Goal: Browse casually

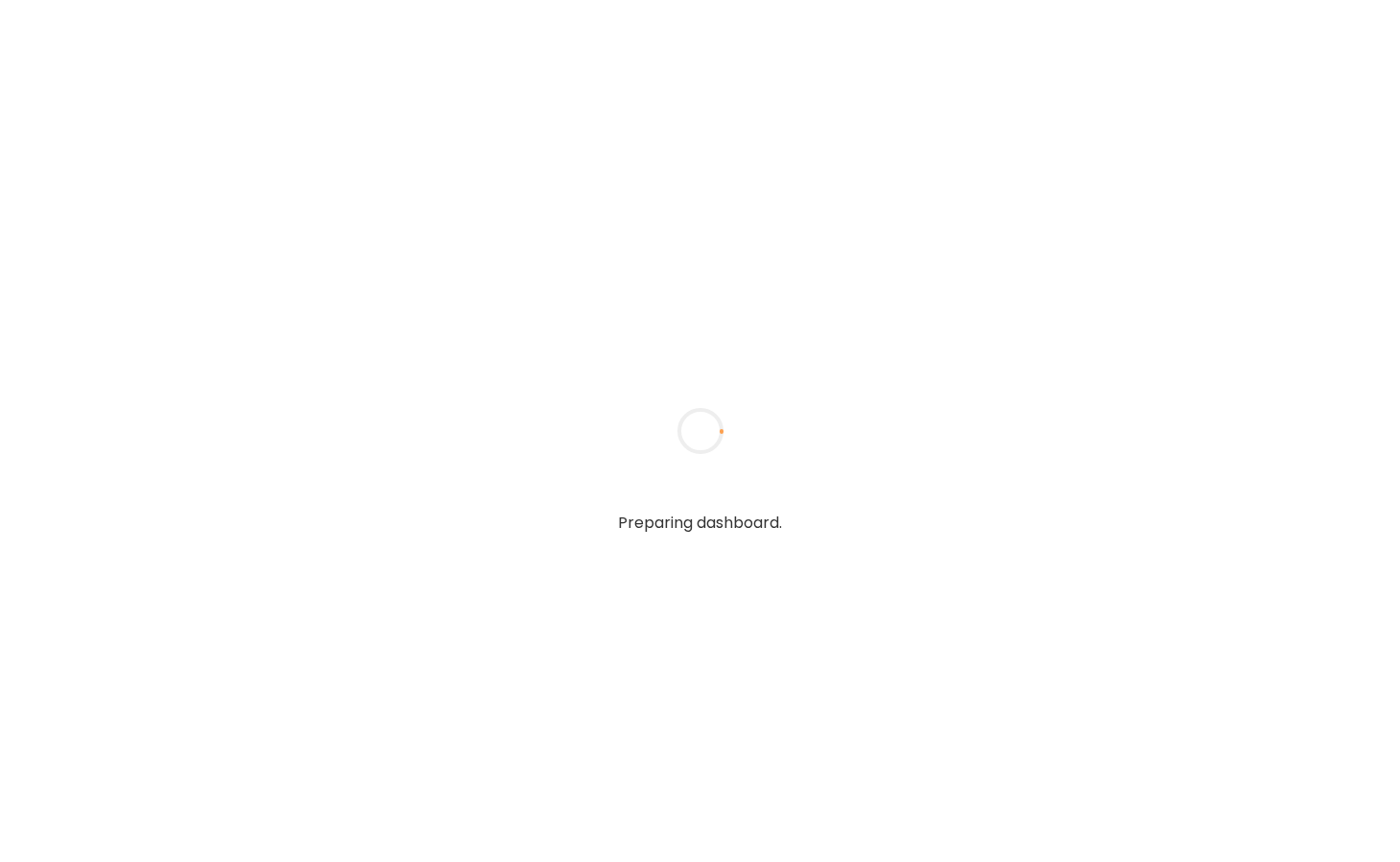
type input "**********"
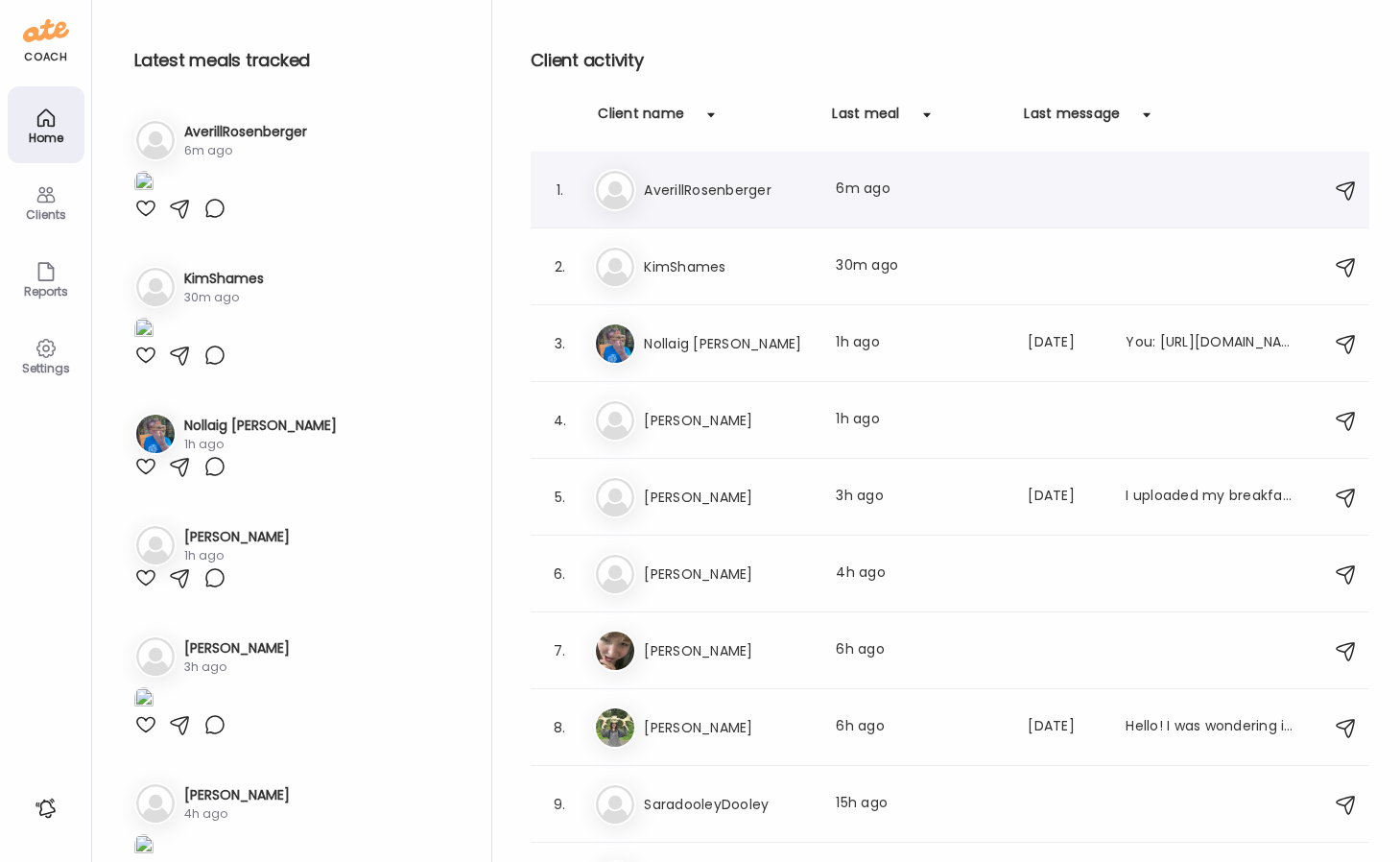
type input "**********"
click at [760, 194] on h3 "AverillRosenberger" at bounding box center [728, 189] width 169 height 23
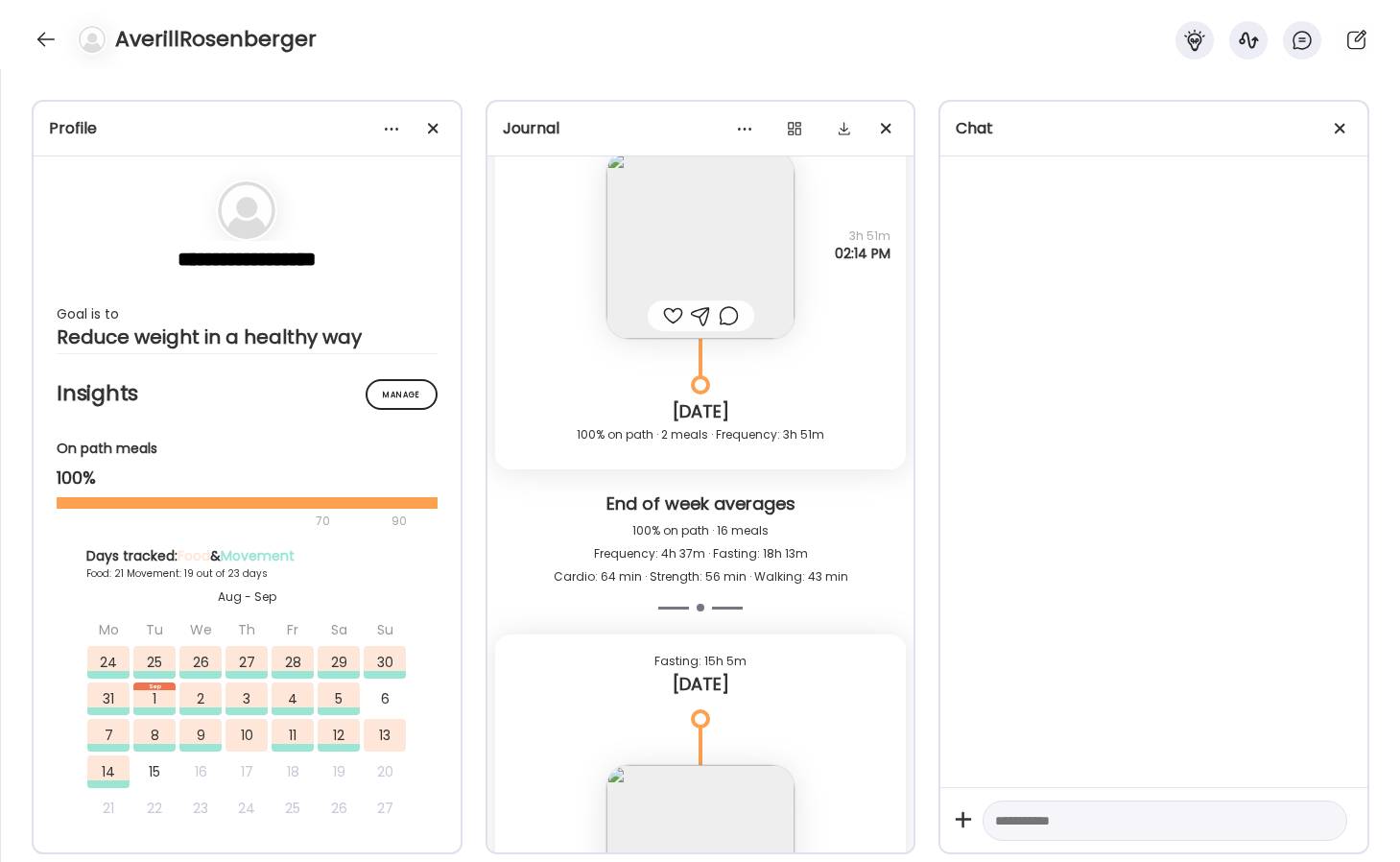
scroll to position [29831, 0]
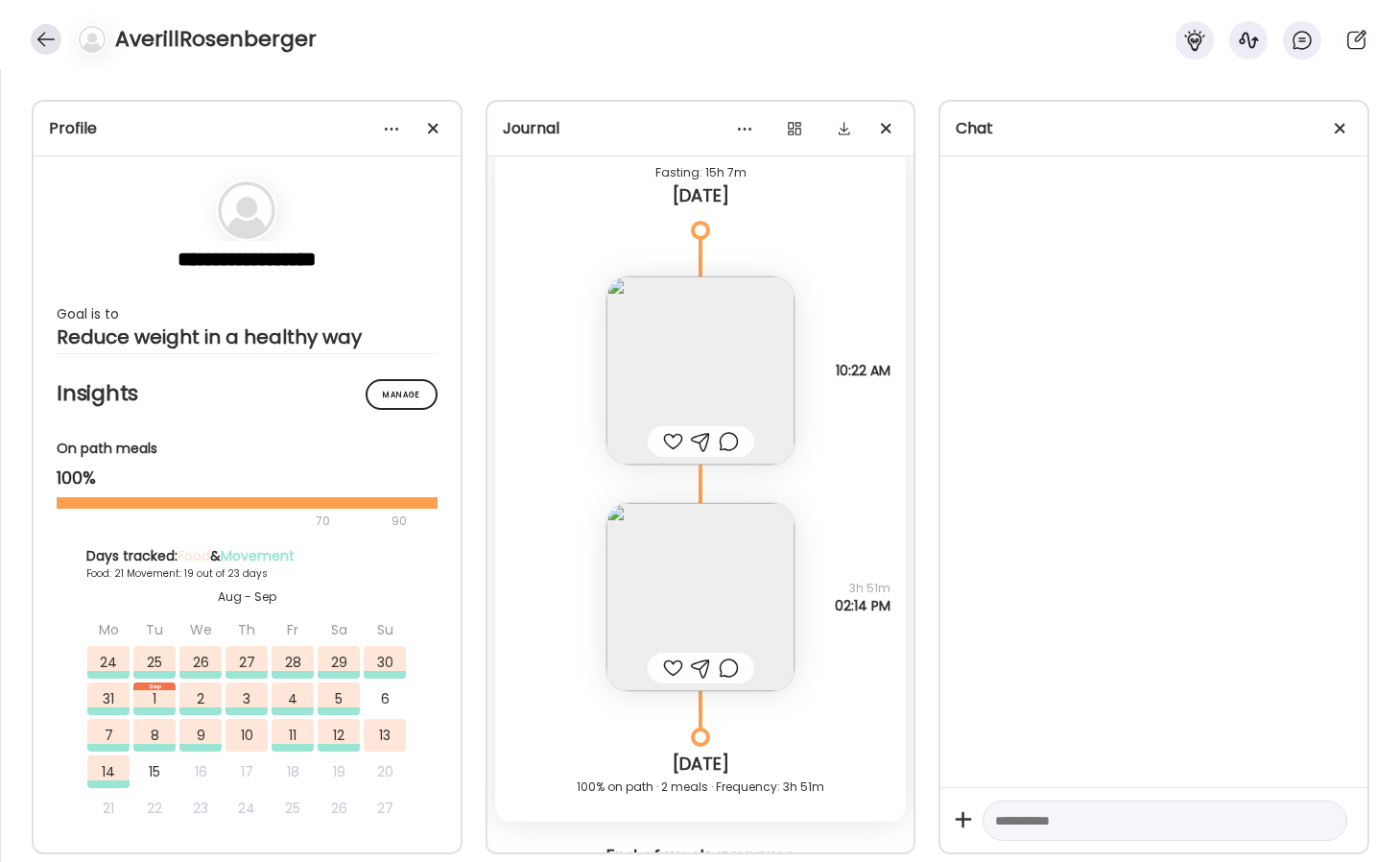
click at [43, 42] on div at bounding box center [45, 38] width 30 height 30
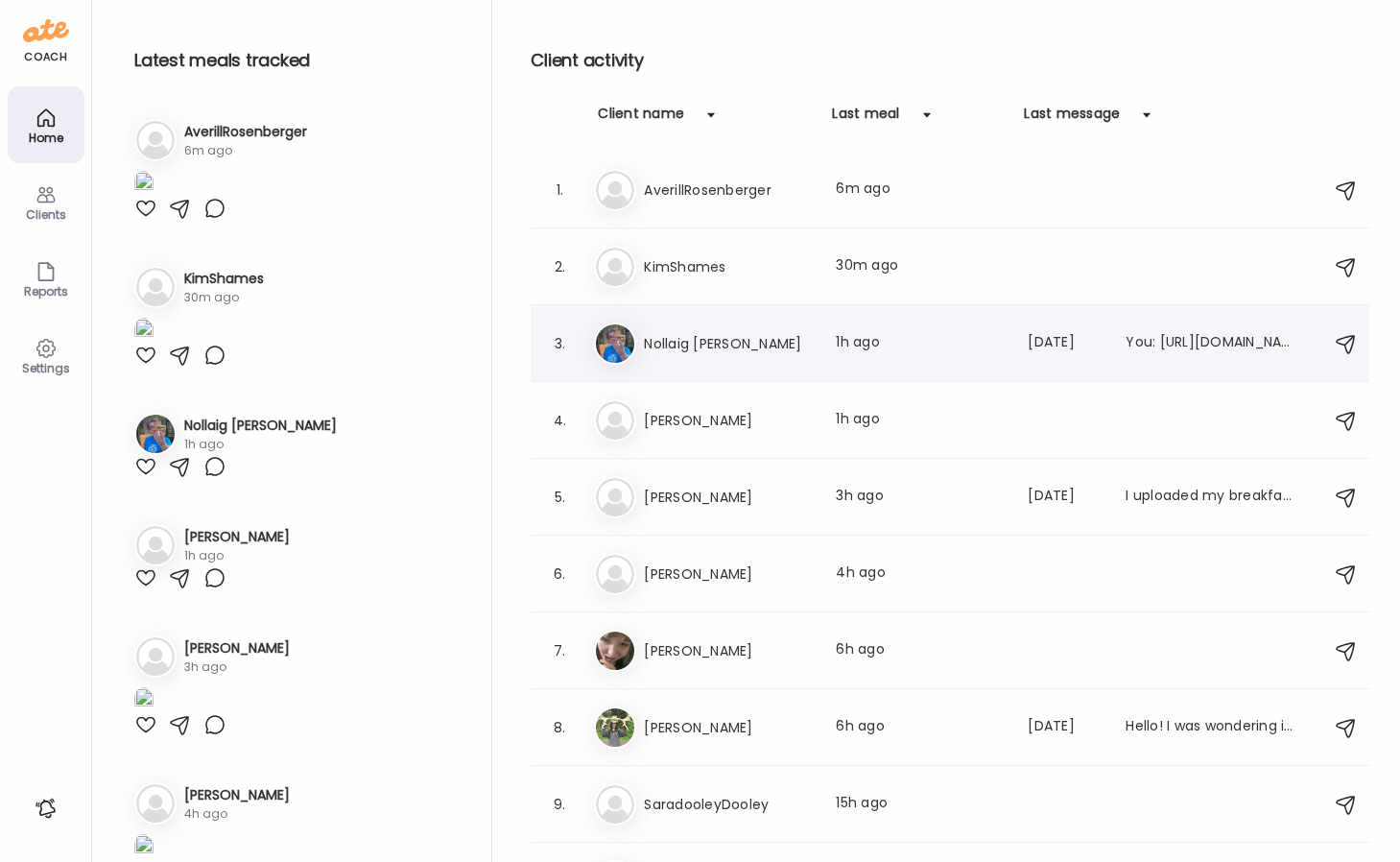
scroll to position [3852, 0]
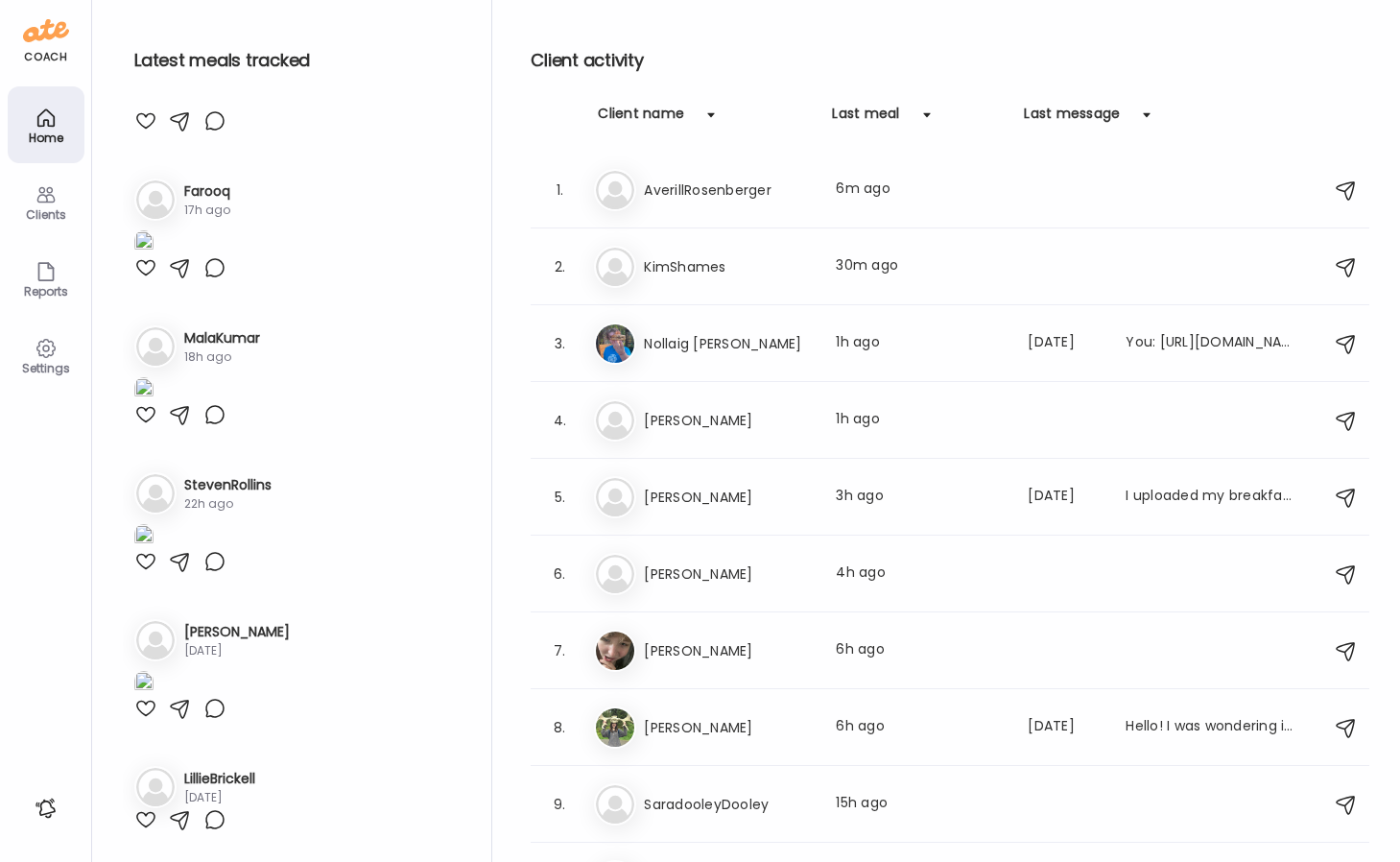
click at [274, 477] on div "St StevenRollins 22h ago" at bounding box center [291, 492] width 315 height 42
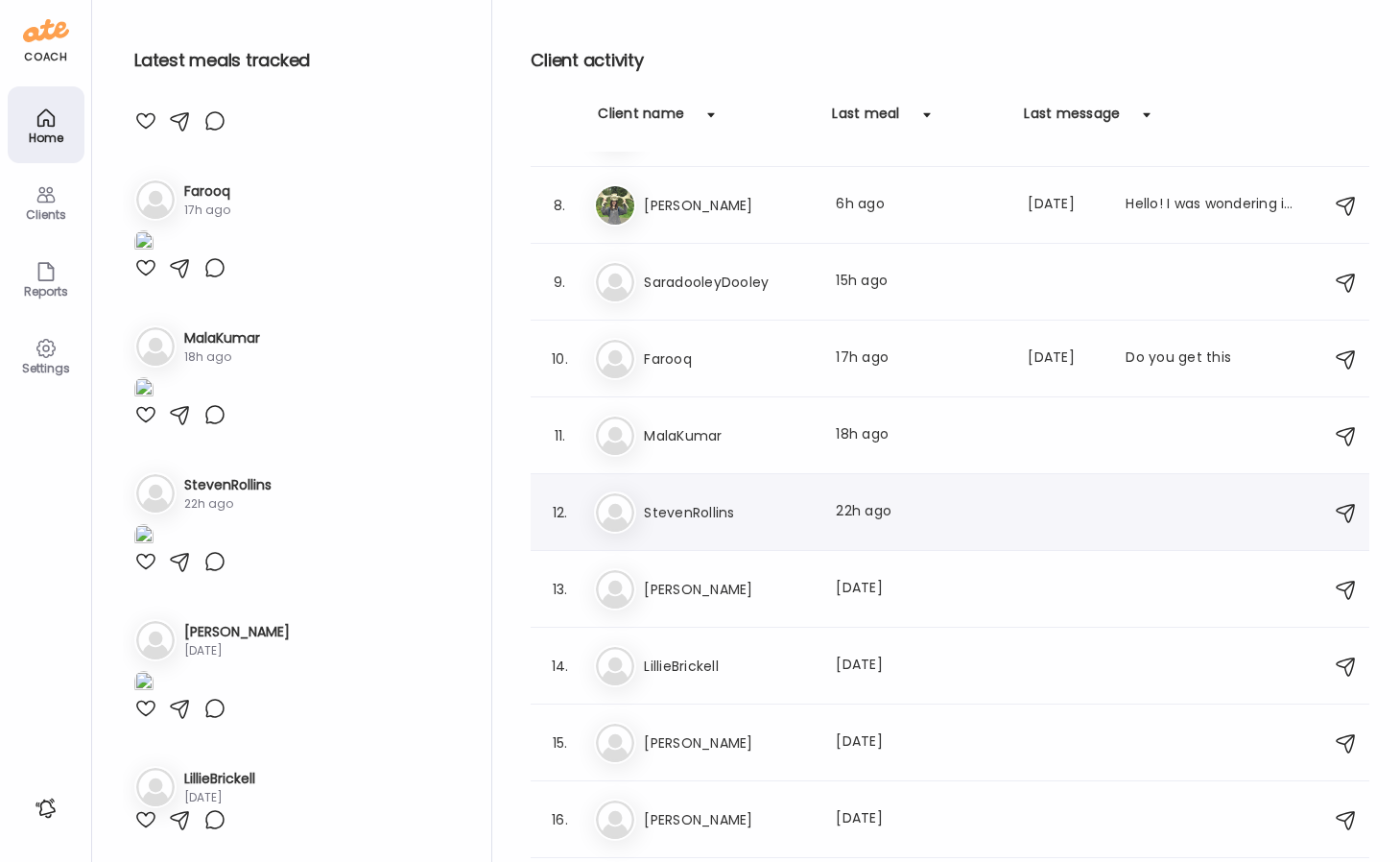
click at [717, 511] on h3 "StevenRollins" at bounding box center [728, 512] width 169 height 23
click at [717, 477] on div at bounding box center [700, 431] width 92 height 92
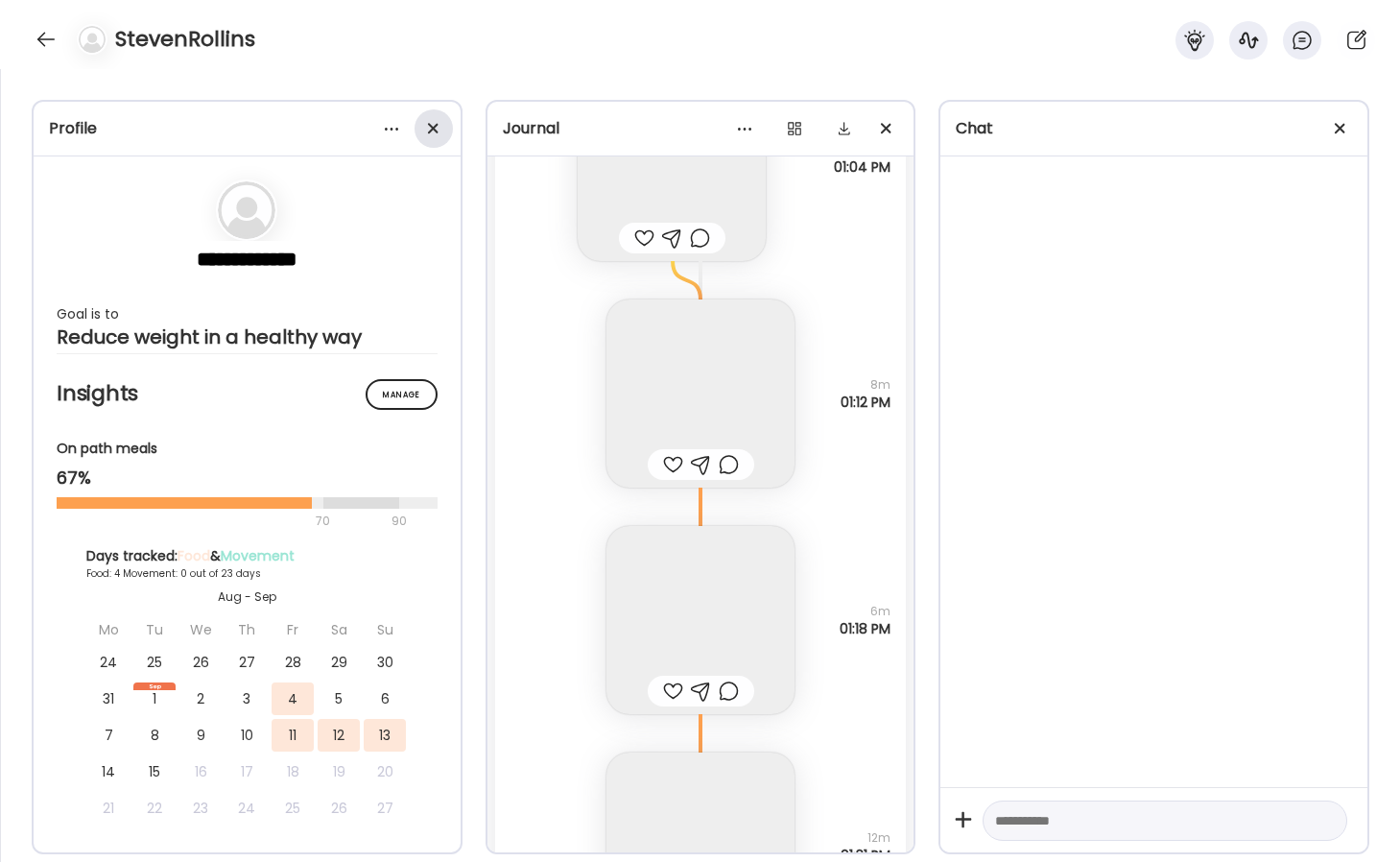
scroll to position [10225, 0]
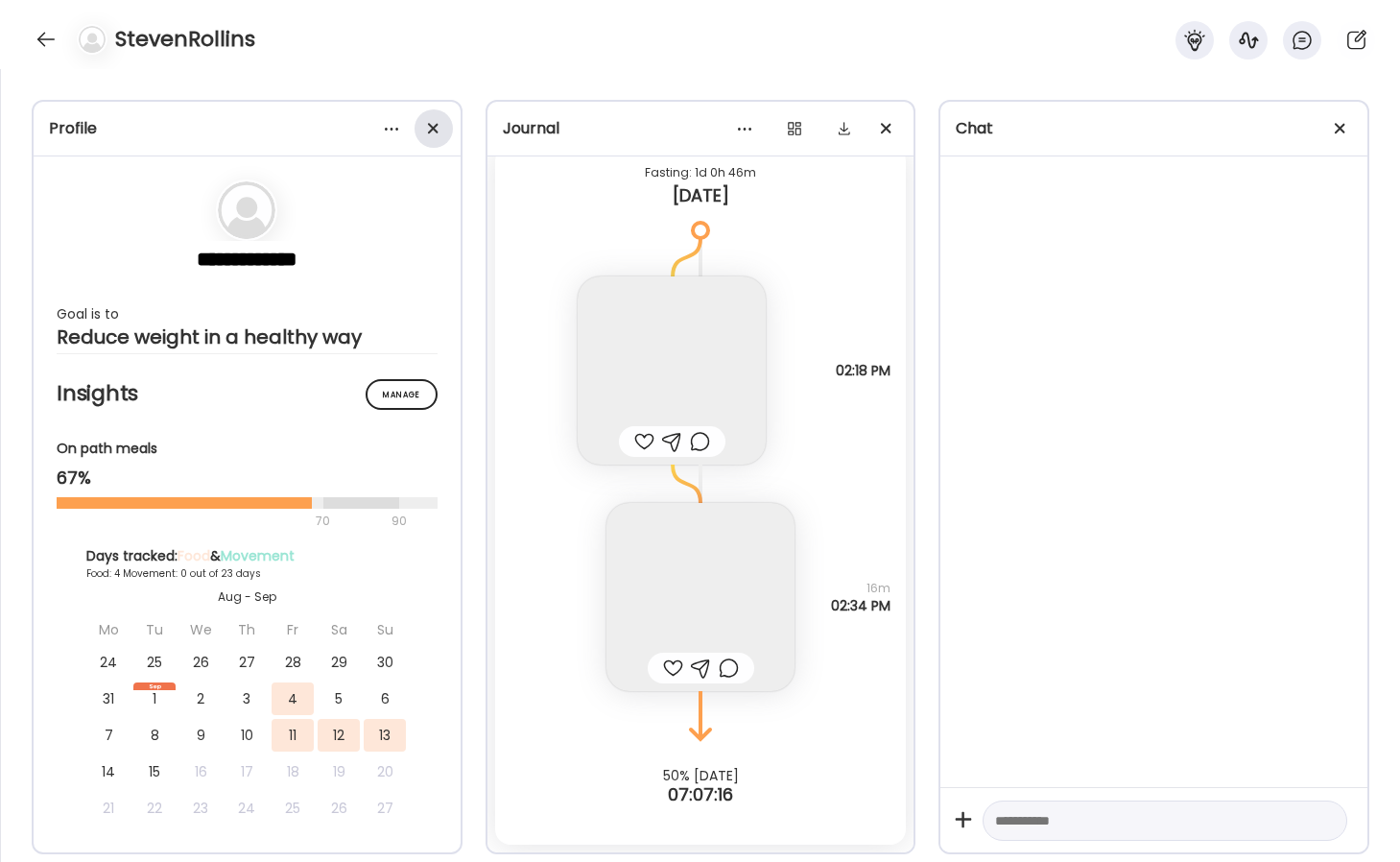
click at [421, 127] on div at bounding box center [433, 128] width 38 height 38
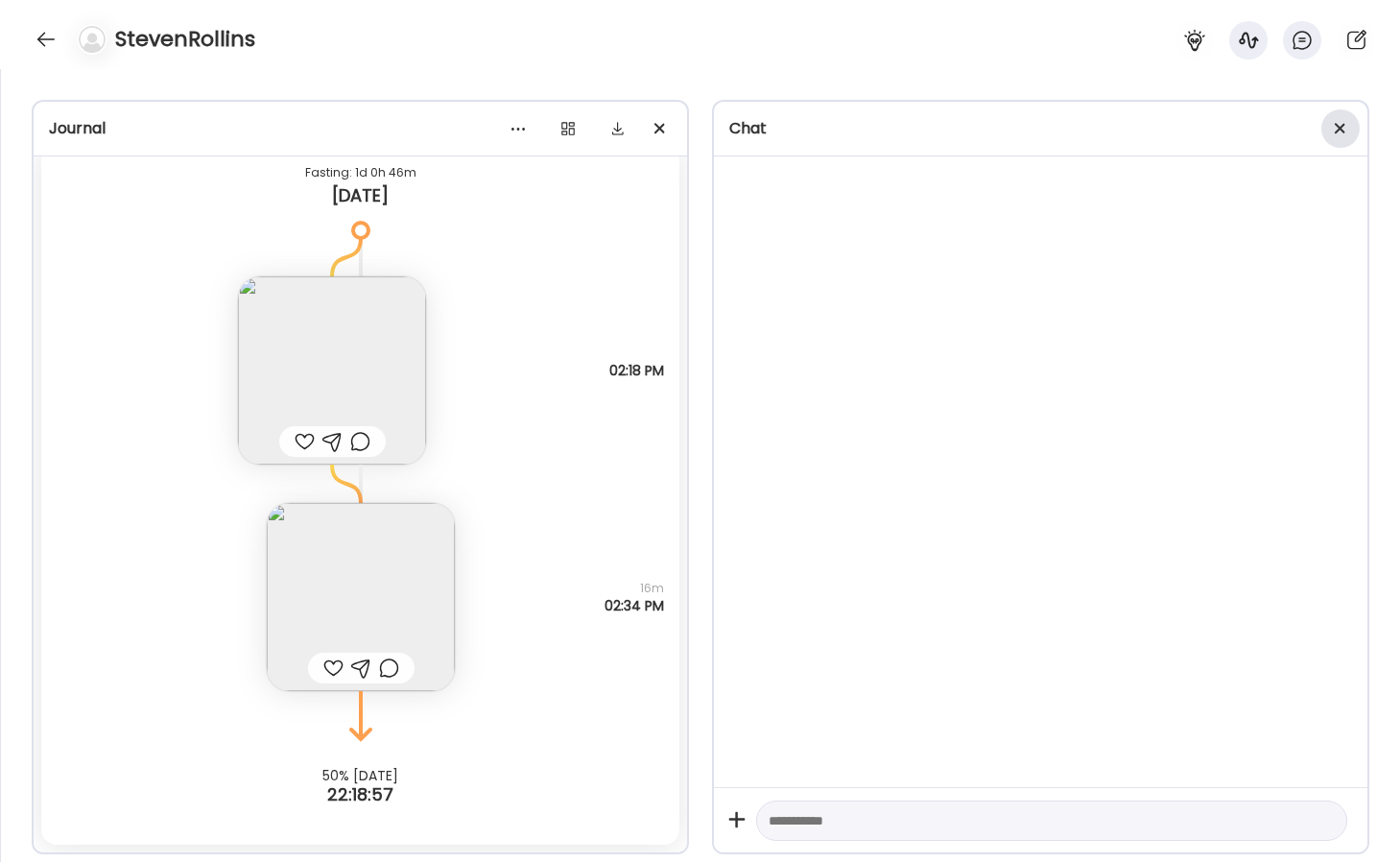
click at [1340, 125] on span at bounding box center [1339, 127] width 11 height 11
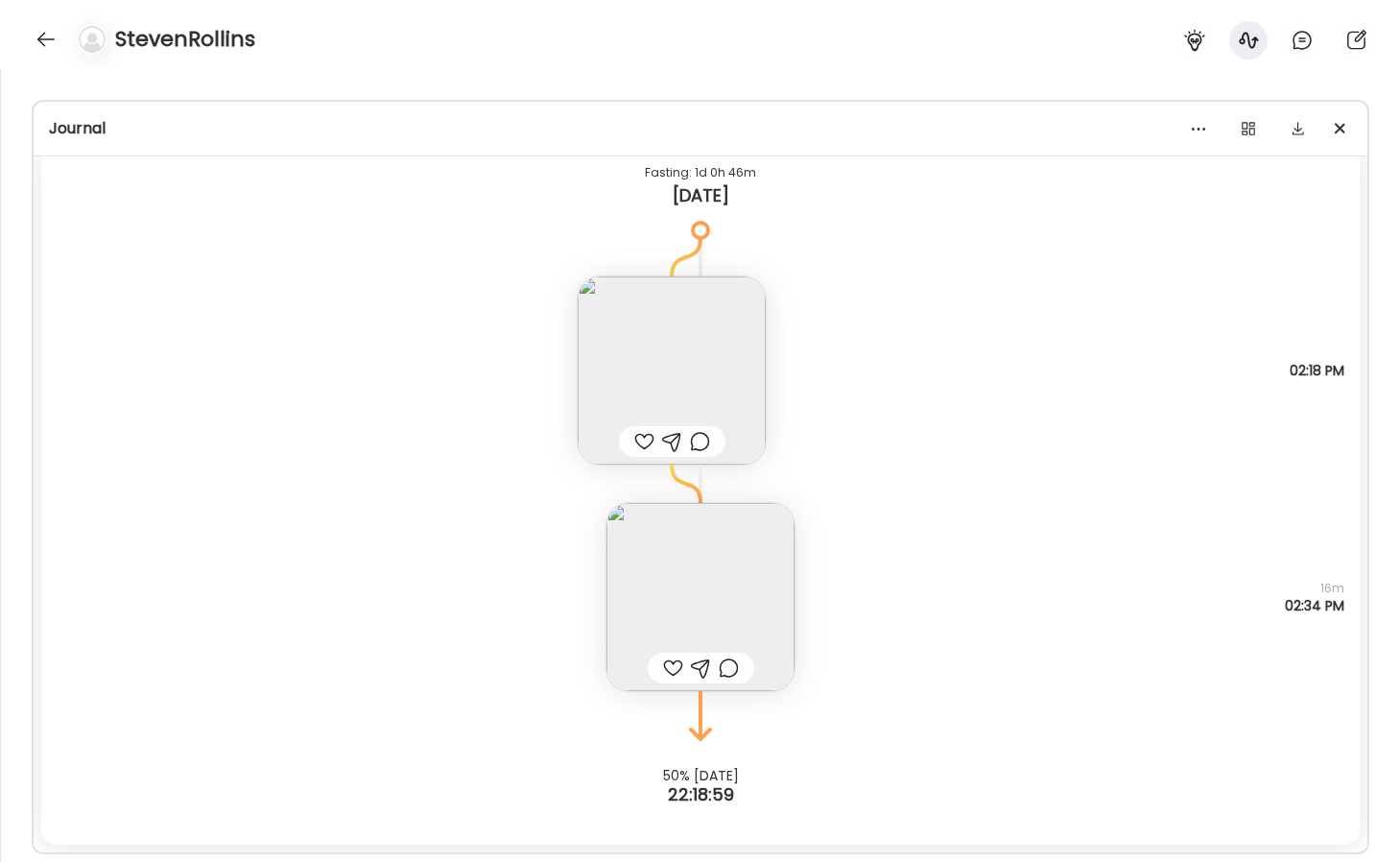
click at [710, 345] on img at bounding box center [672, 371] width 188 height 188
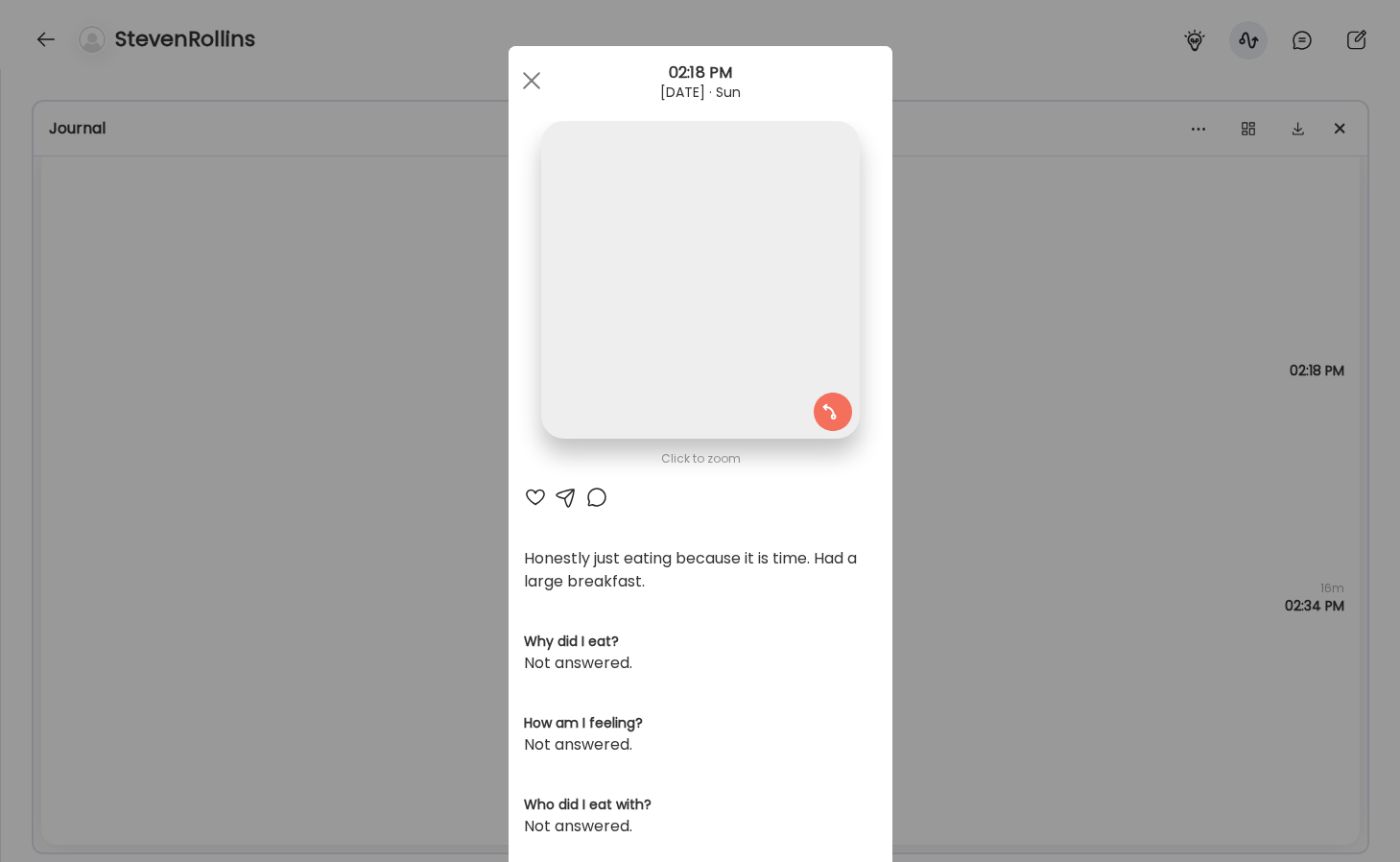
click at [710, 345] on img at bounding box center [700, 279] width 318 height 318
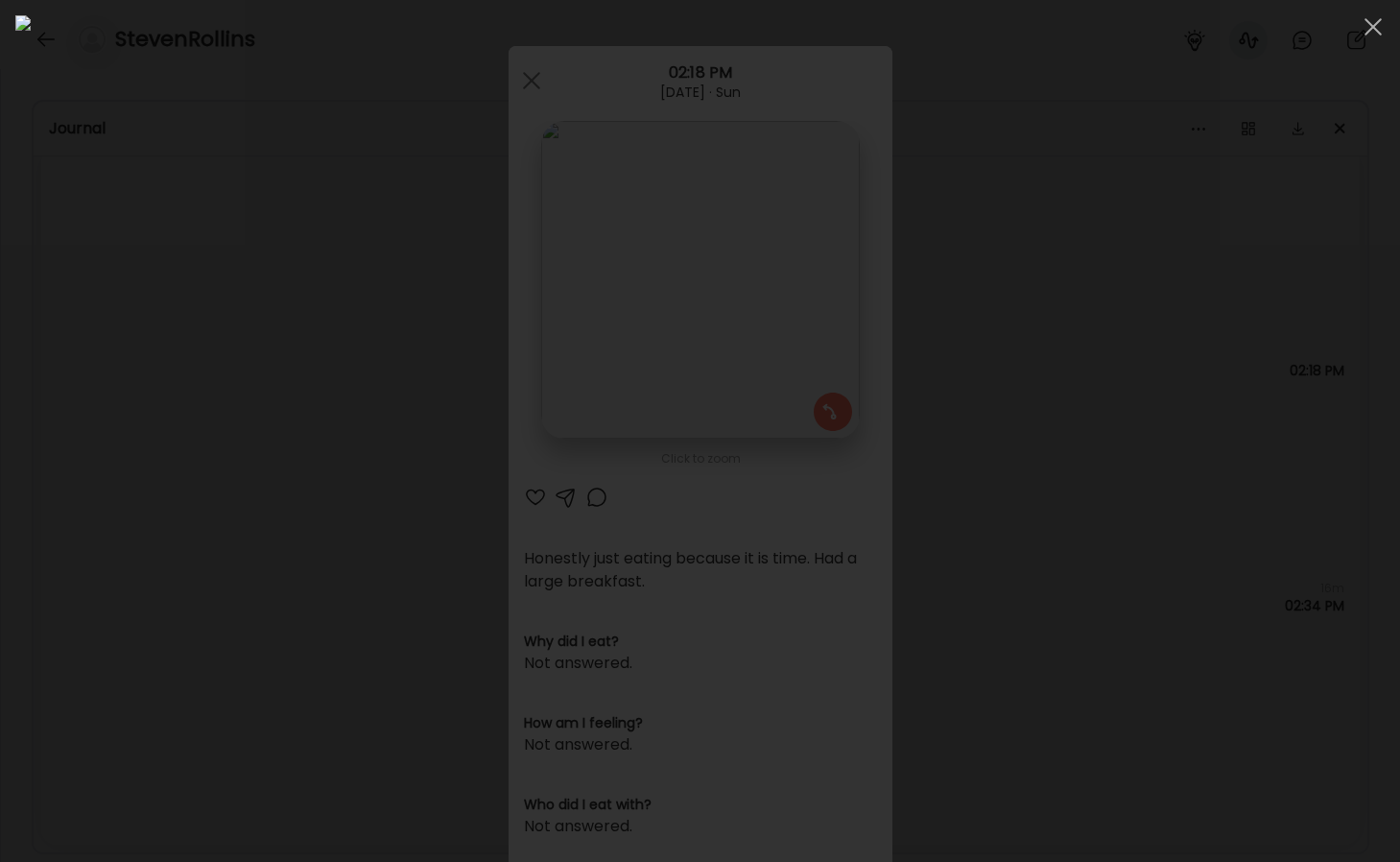
click at [1159, 359] on div at bounding box center [700, 431] width 1370 height 831
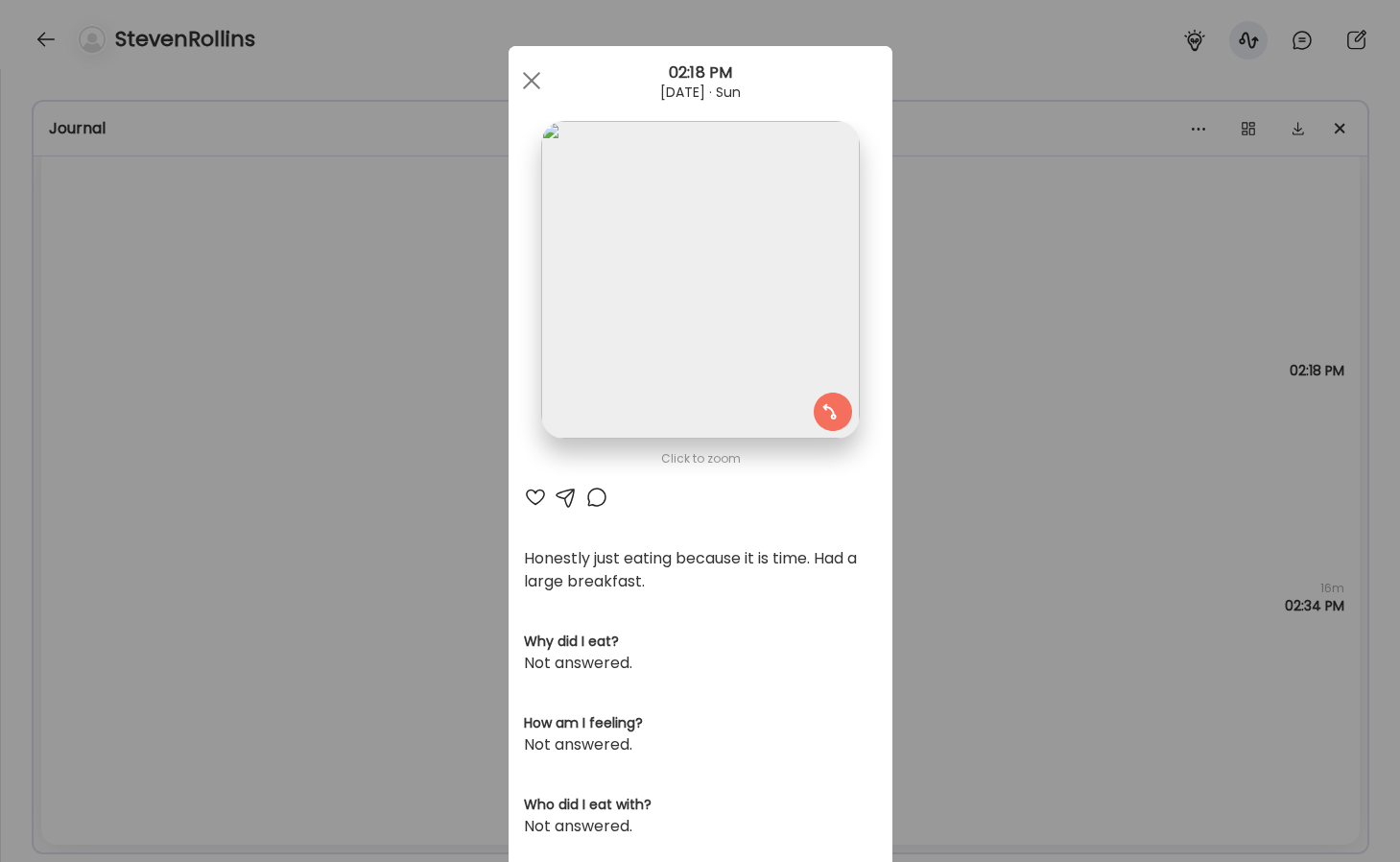
click at [763, 331] on img at bounding box center [700, 279] width 318 height 318
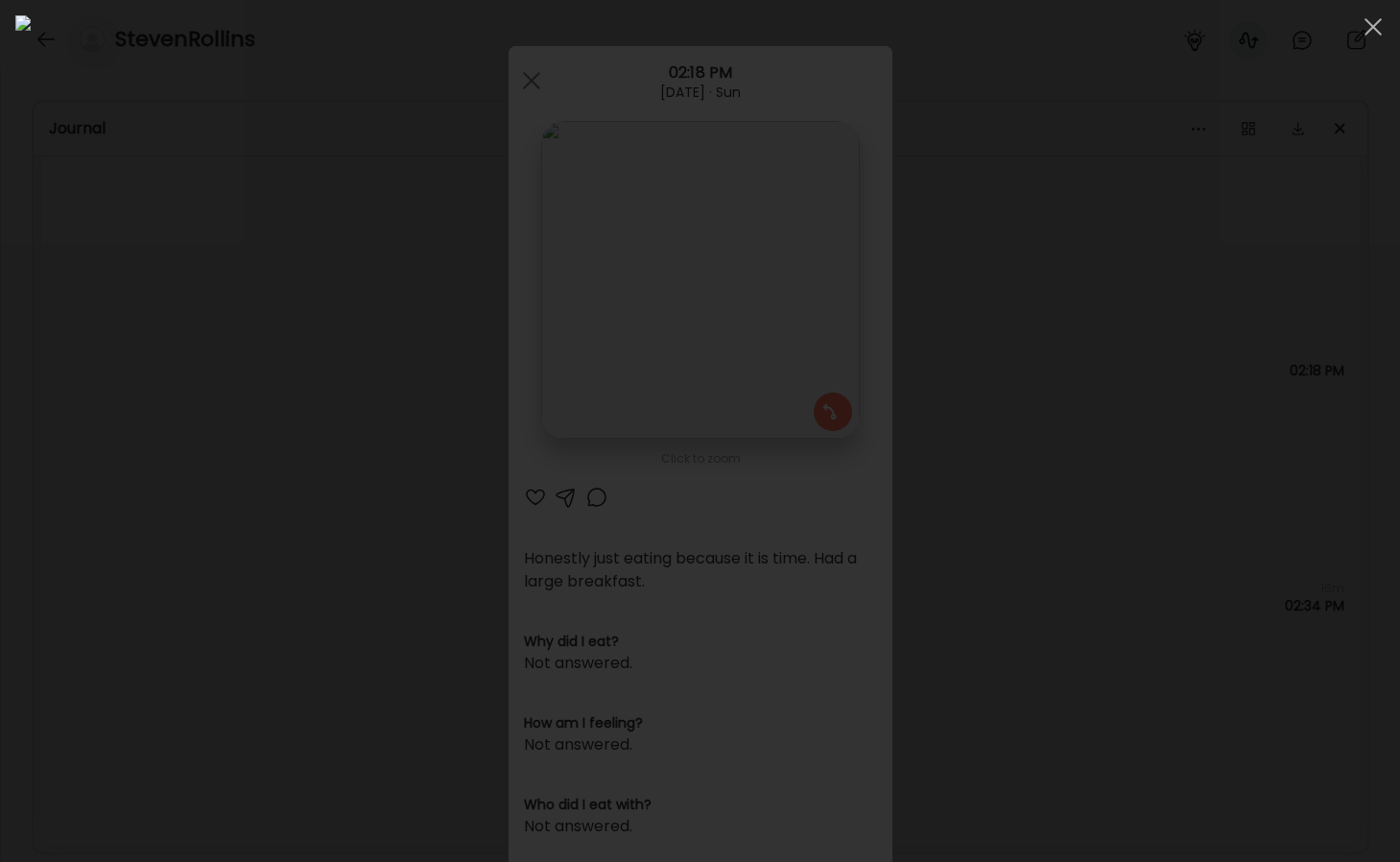
click at [1192, 346] on div at bounding box center [700, 431] width 1370 height 831
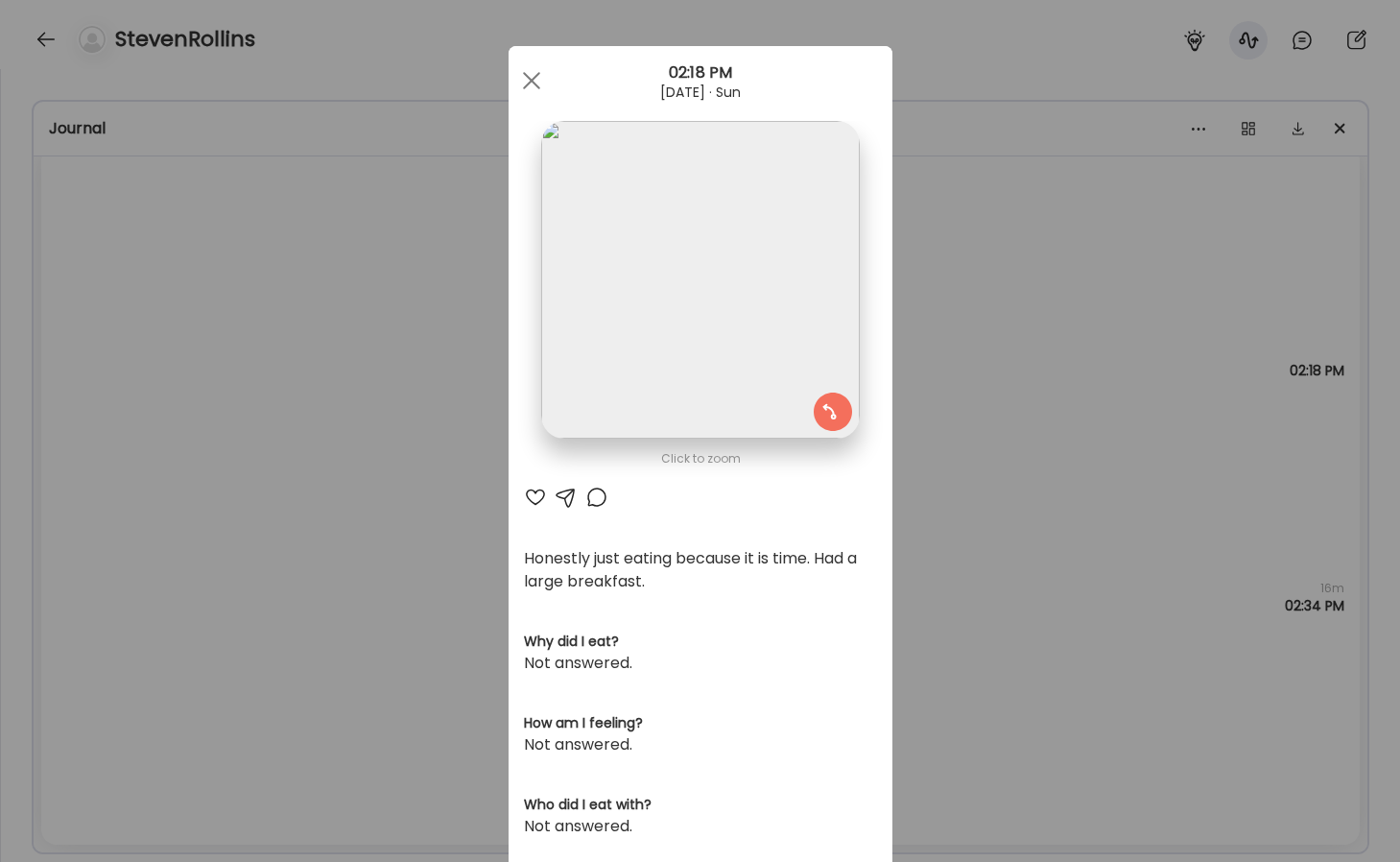
click at [1057, 417] on div "Ate Coach Dashboard Wahoo! It’s official Take a moment to set up your Coach Pro…" at bounding box center [700, 431] width 1400 height 862
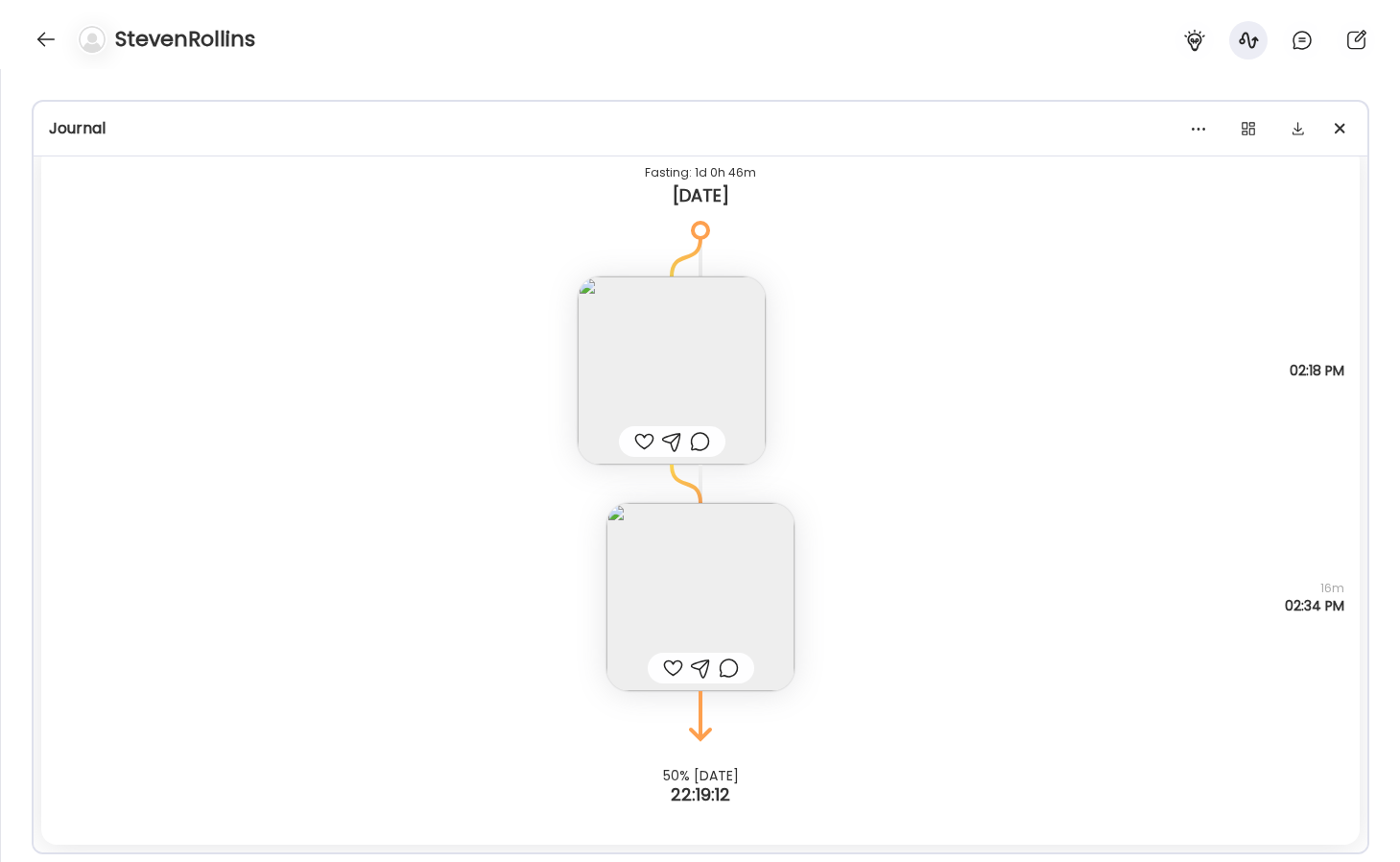
click at [1056, 417] on div "Honestly just eating because it is time. Had a large breakfast. Questions not a…" at bounding box center [700, 351] width 1319 height 227
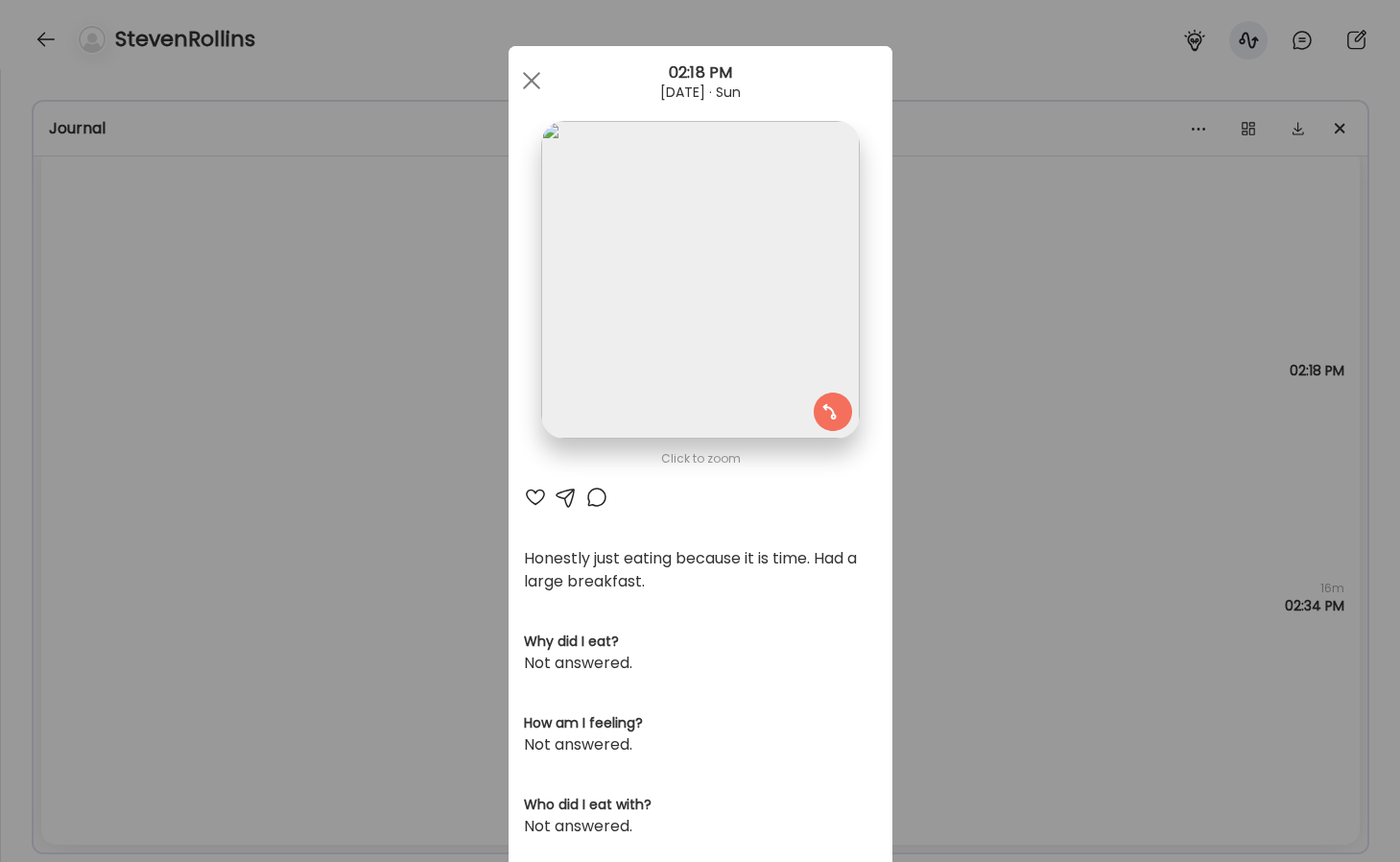
click at [1118, 378] on div "Ate Coach Dashboard Wahoo! It’s official Take a moment to set up your Coach Pro…" at bounding box center [700, 431] width 1400 height 862
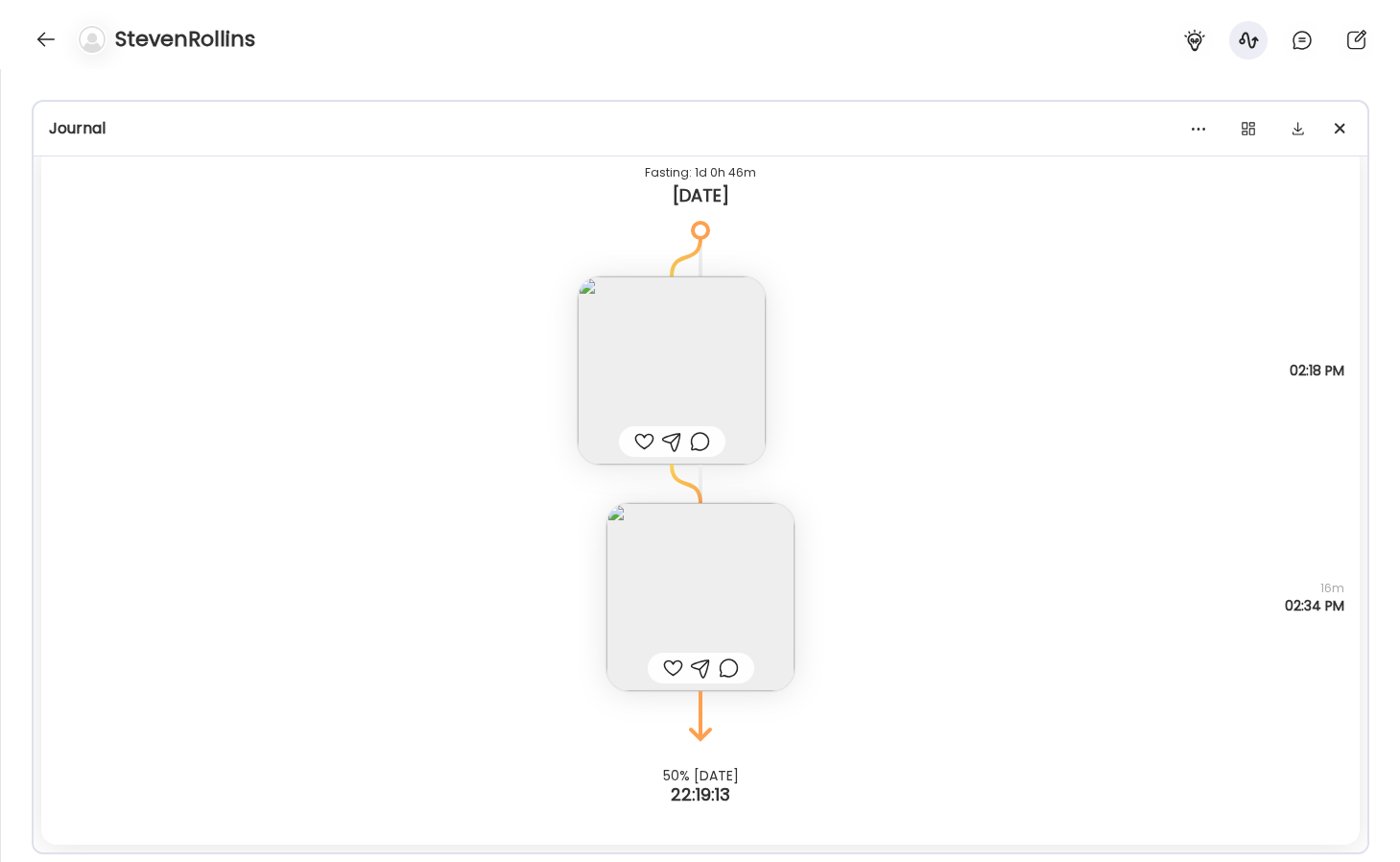
click at [747, 559] on img at bounding box center [700, 597] width 188 height 188
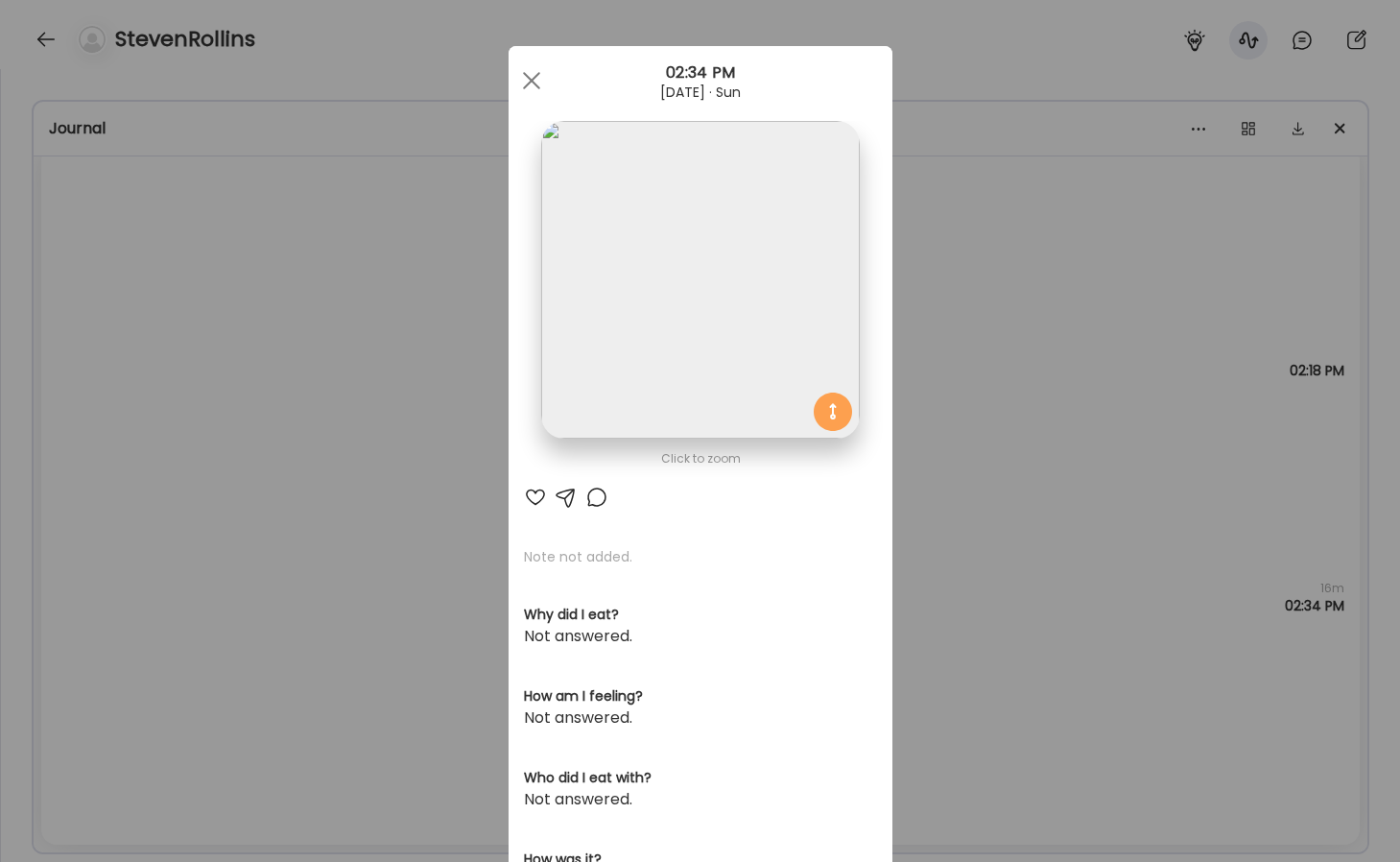
click at [1032, 420] on div "Ate Coach Dashboard Wahoo! It’s official Take a moment to set up your Coach Pro…" at bounding box center [700, 431] width 1400 height 862
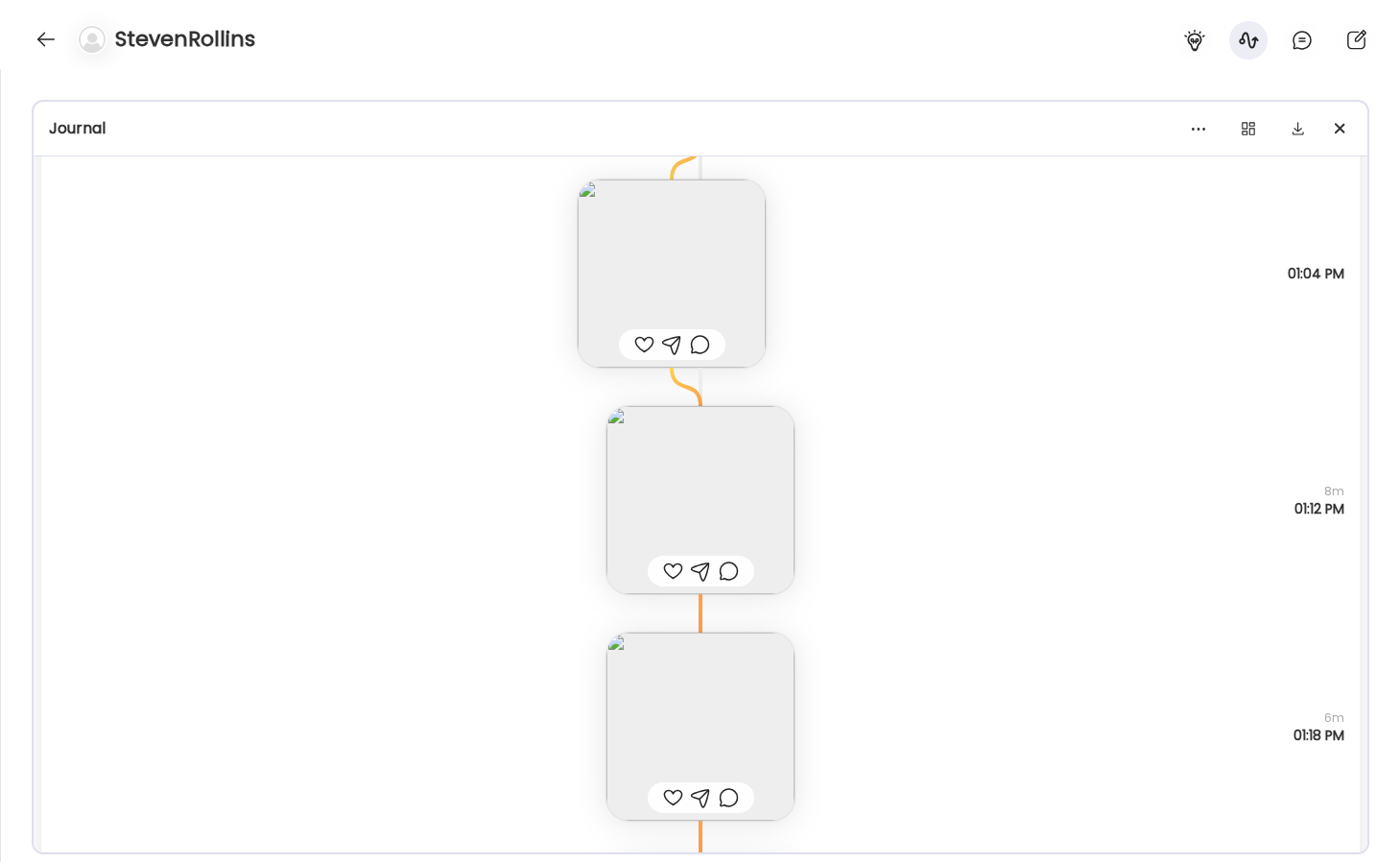
scroll to position [8943, 0]
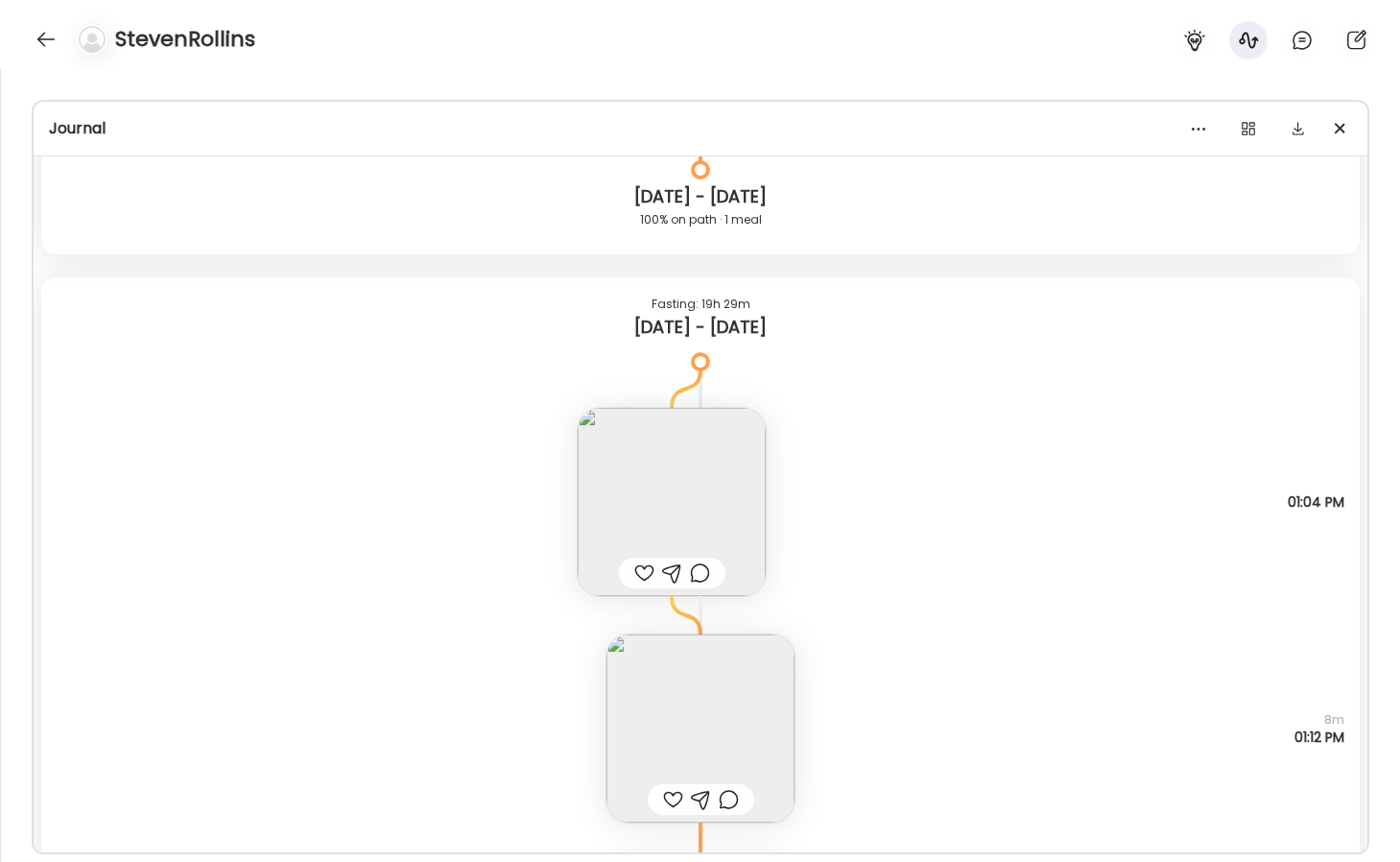
click at [657, 484] on img at bounding box center [672, 502] width 188 height 188
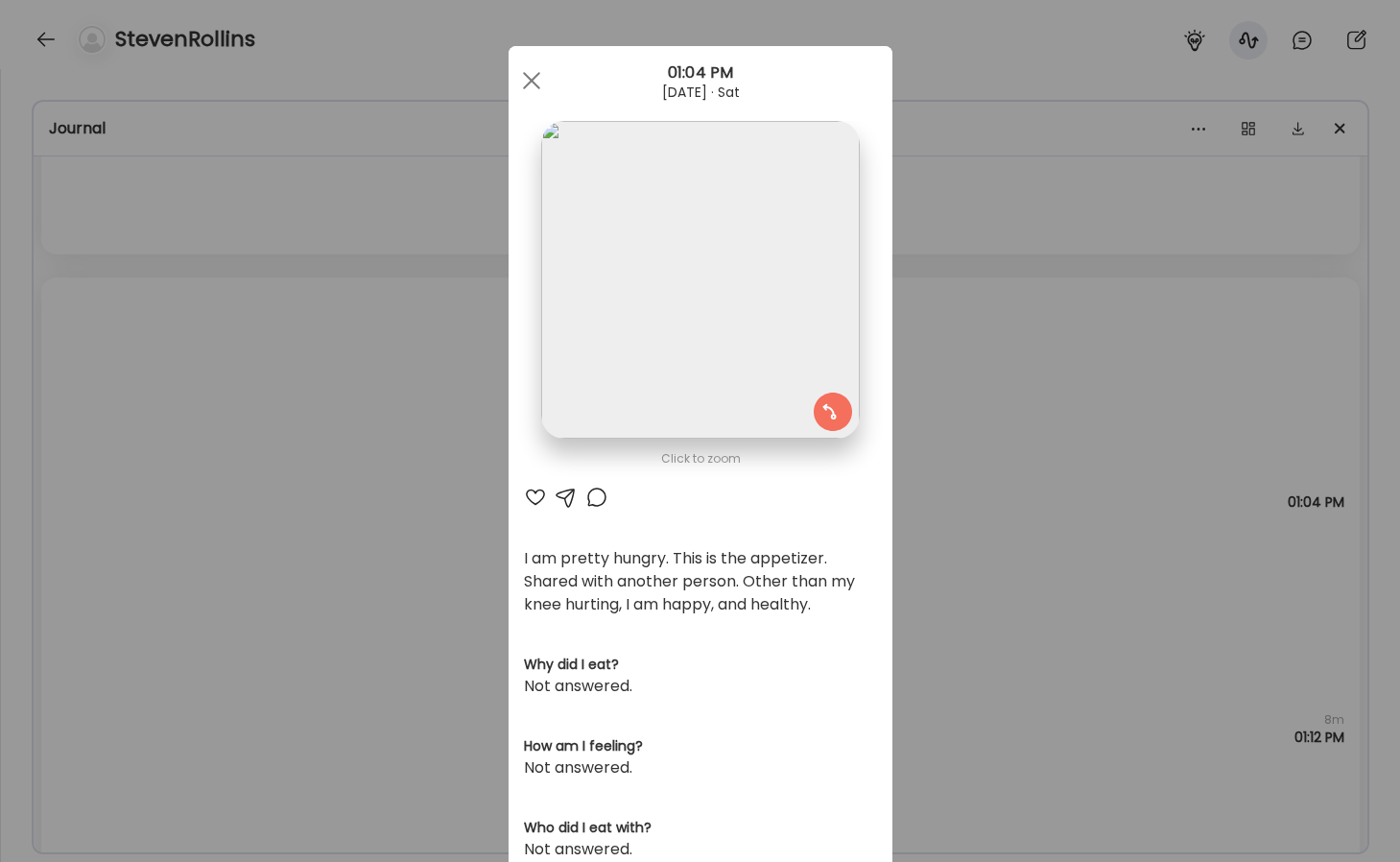
click at [975, 350] on div "Ate Coach Dashboard Wahoo! It’s official Take a moment to set up your Coach Pro…" at bounding box center [700, 431] width 1400 height 862
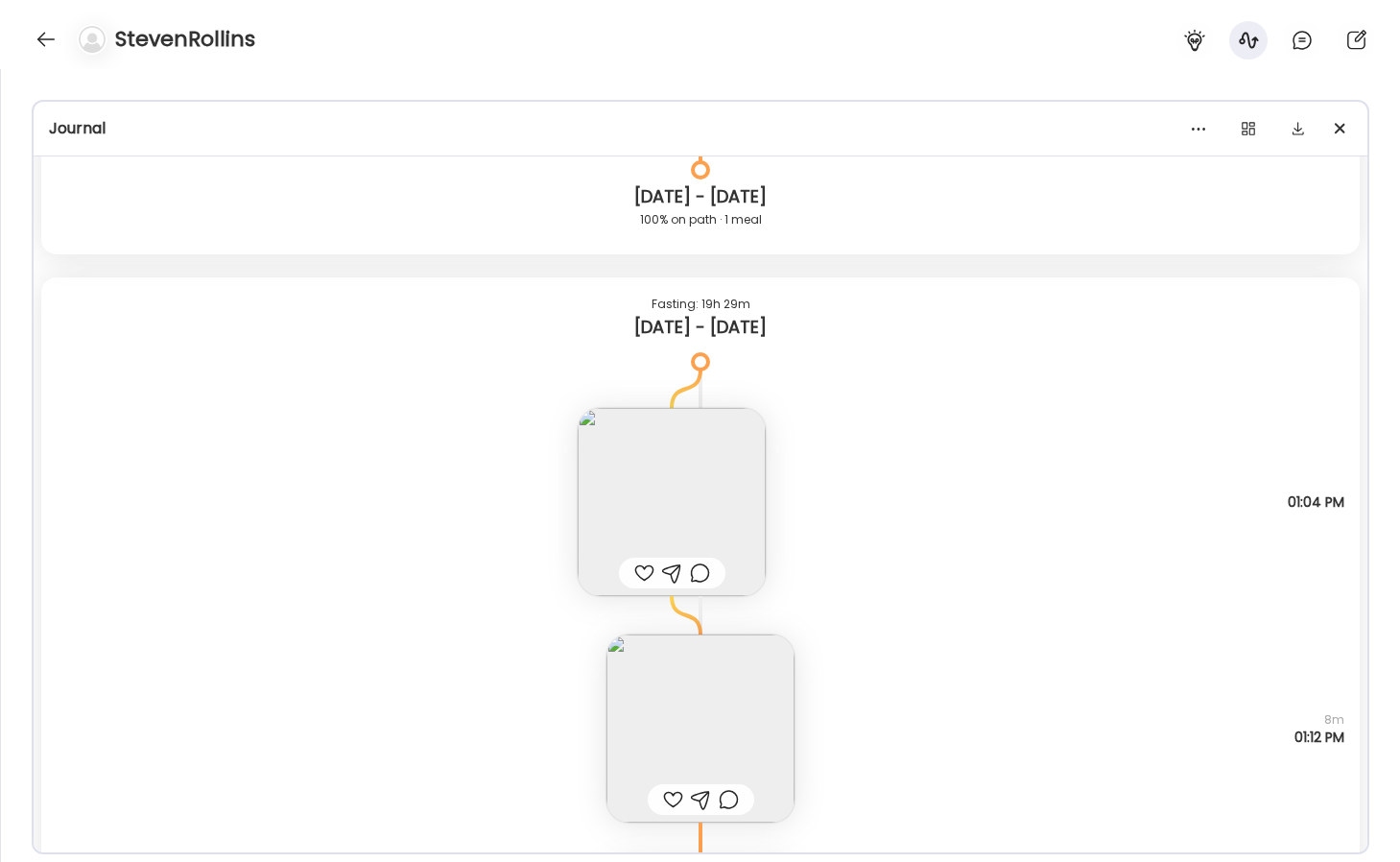
click at [720, 716] on img at bounding box center [700, 729] width 188 height 188
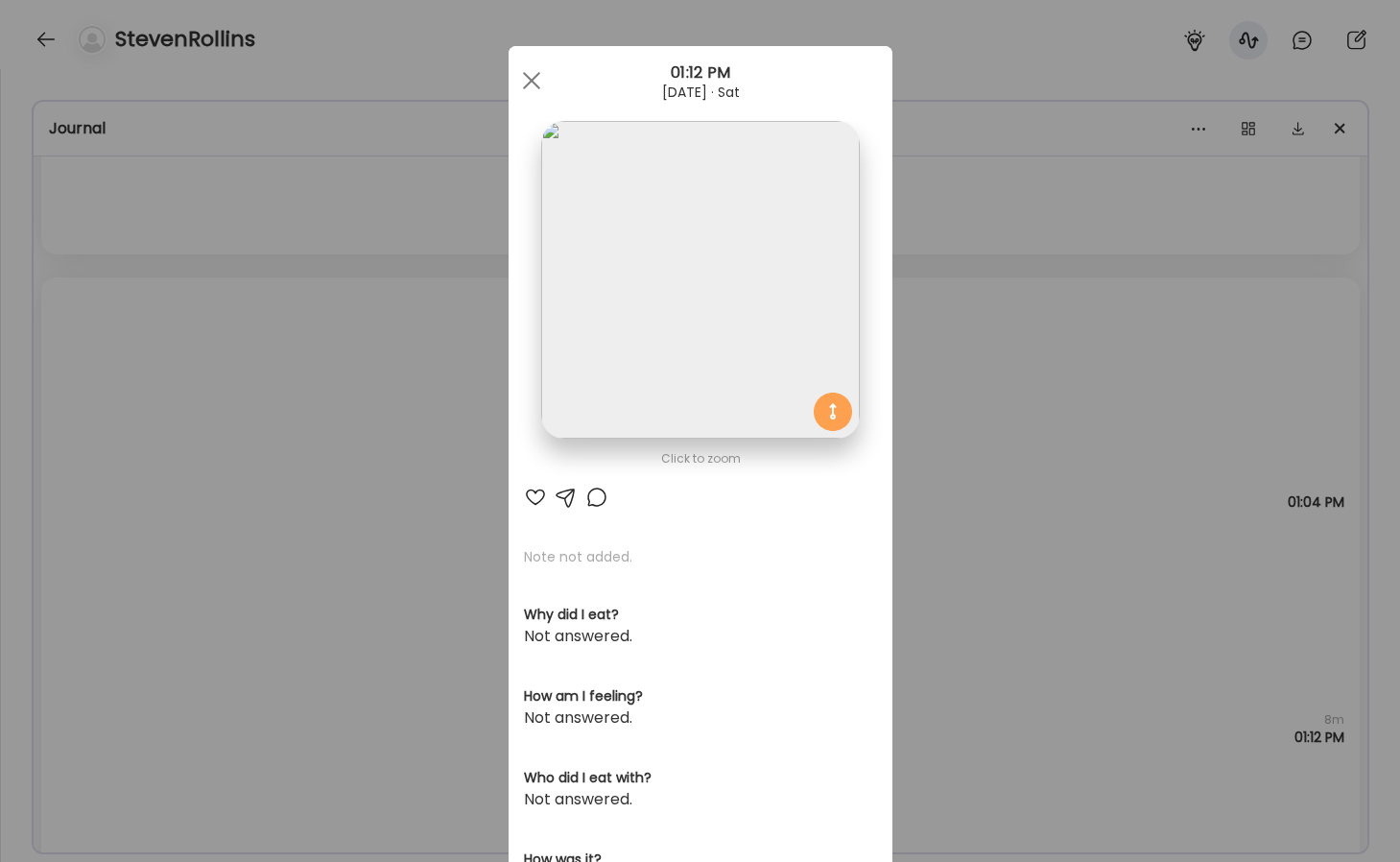
click at [989, 448] on div "Ate Coach Dashboard Wahoo! It’s official Take a moment to set up your Coach Pro…" at bounding box center [700, 431] width 1400 height 862
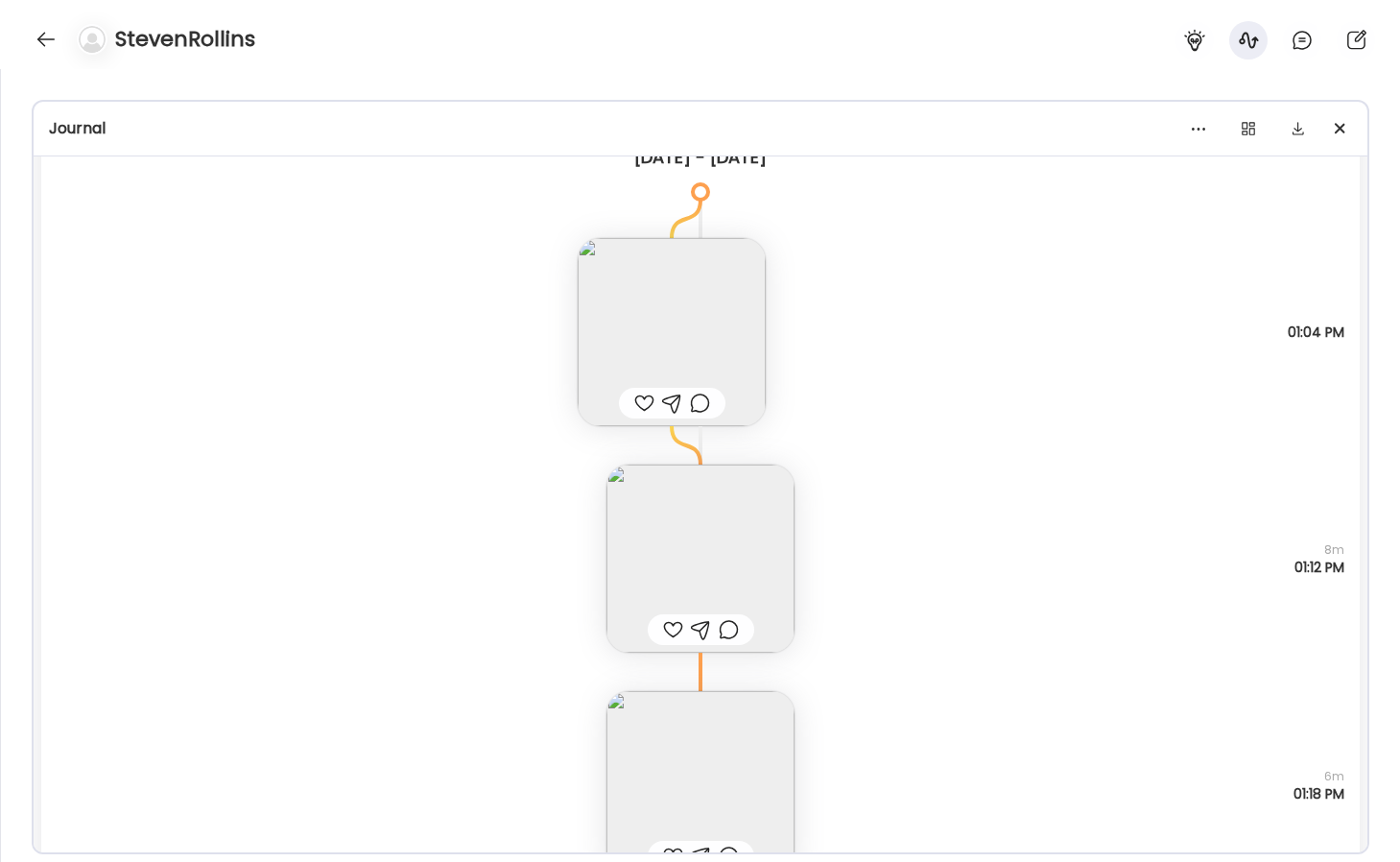
scroll to position [9126, 0]
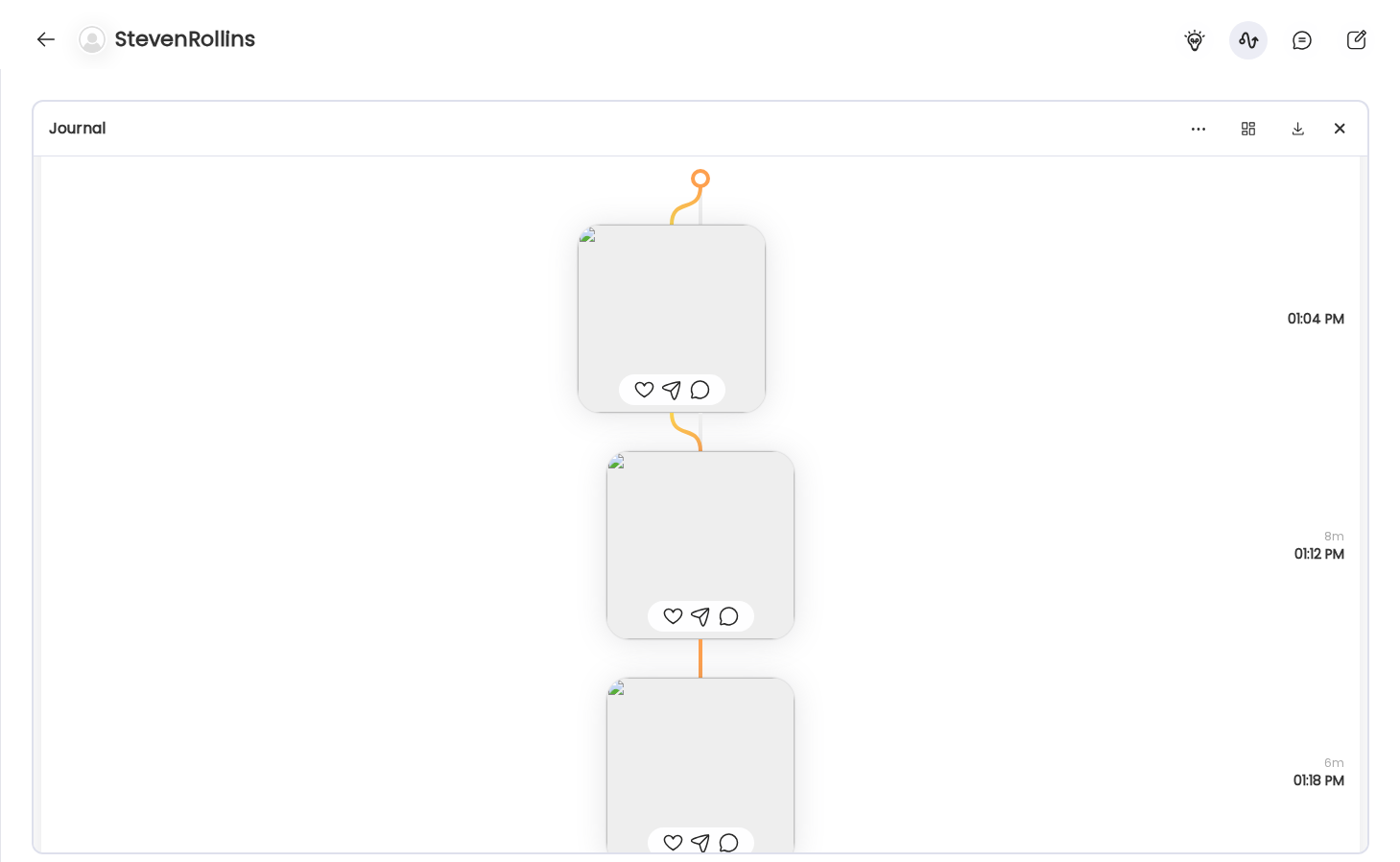
click at [728, 746] on img at bounding box center [700, 772] width 188 height 188
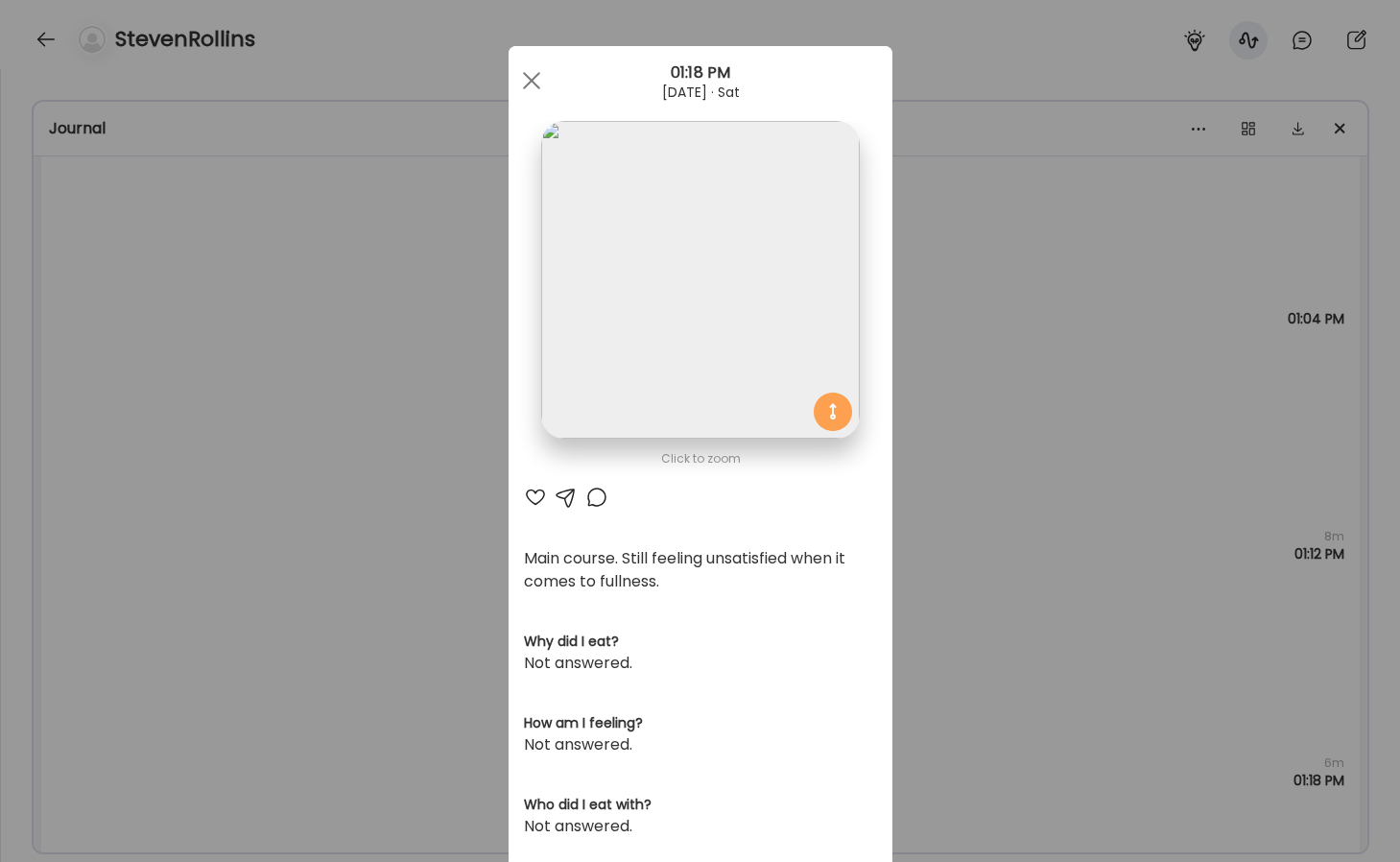
click at [970, 394] on div "Ate Coach Dashboard Wahoo! It’s official Take a moment to set up your Coach Pro…" at bounding box center [700, 431] width 1400 height 862
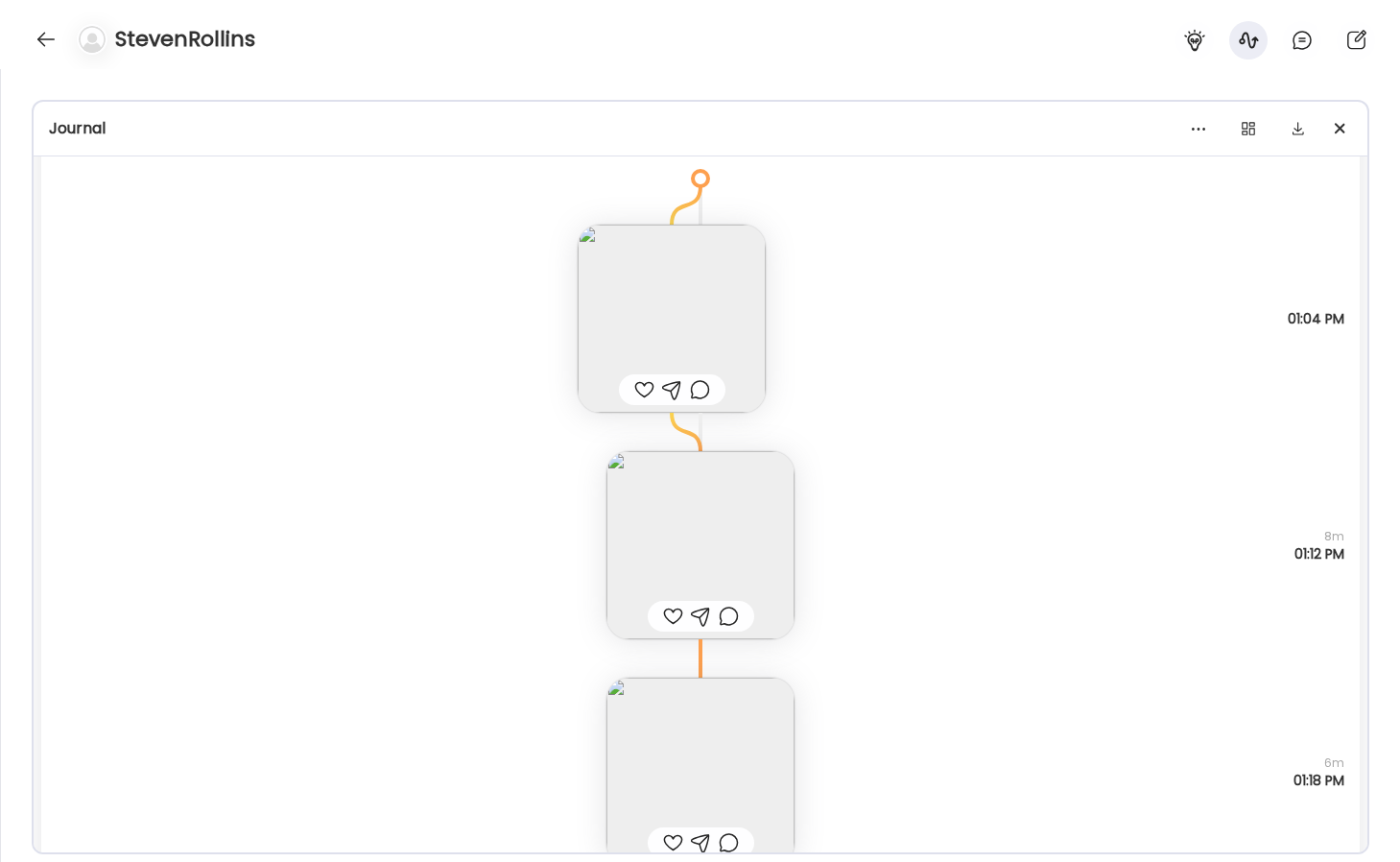
scroll to position [9397, 0]
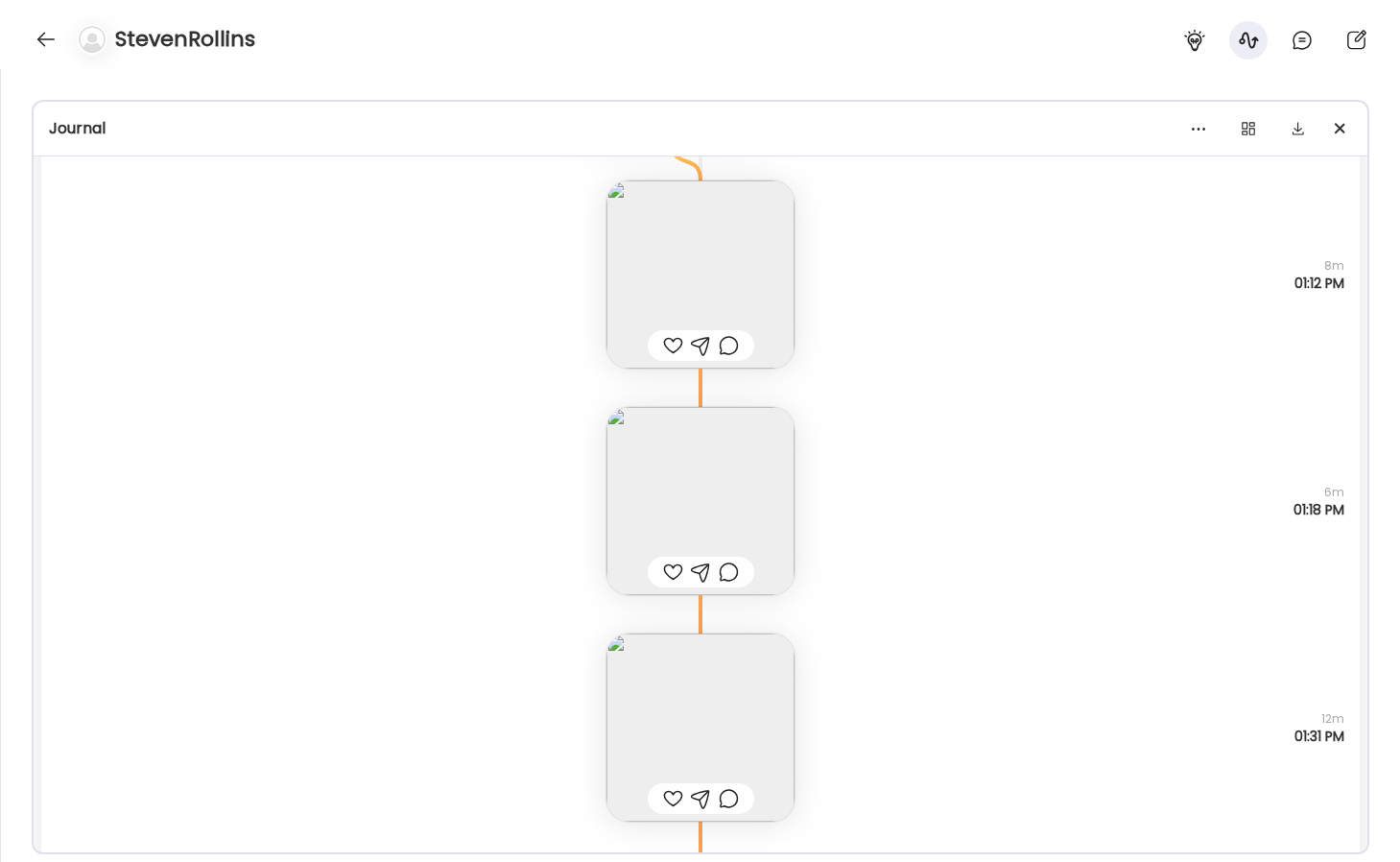
click at [749, 696] on img at bounding box center [700, 728] width 188 height 188
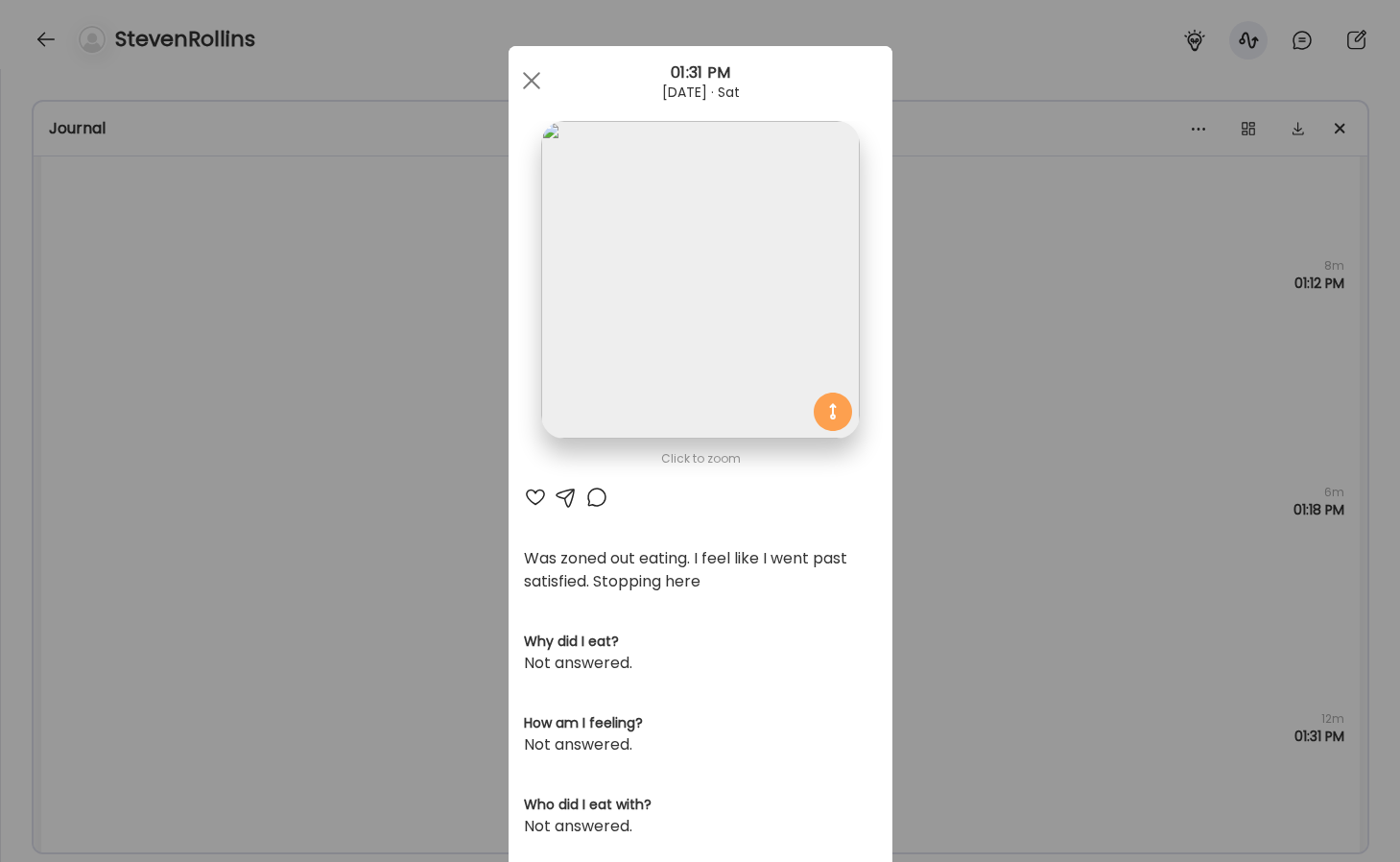
click at [970, 497] on div "Ate Coach Dashboard Wahoo! It’s official Take a moment to set up your Coach Pro…" at bounding box center [700, 431] width 1400 height 862
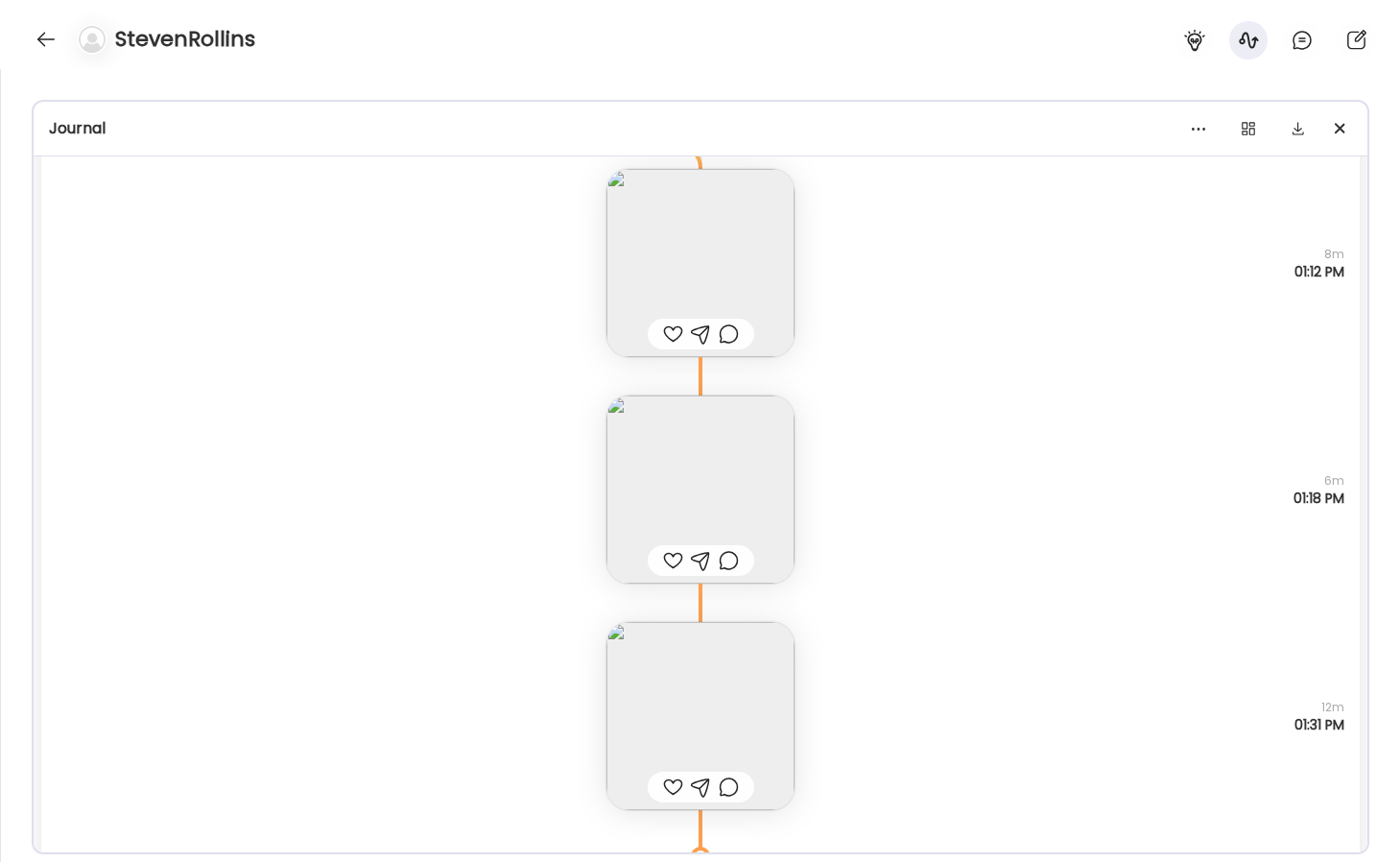
scroll to position [9751, 0]
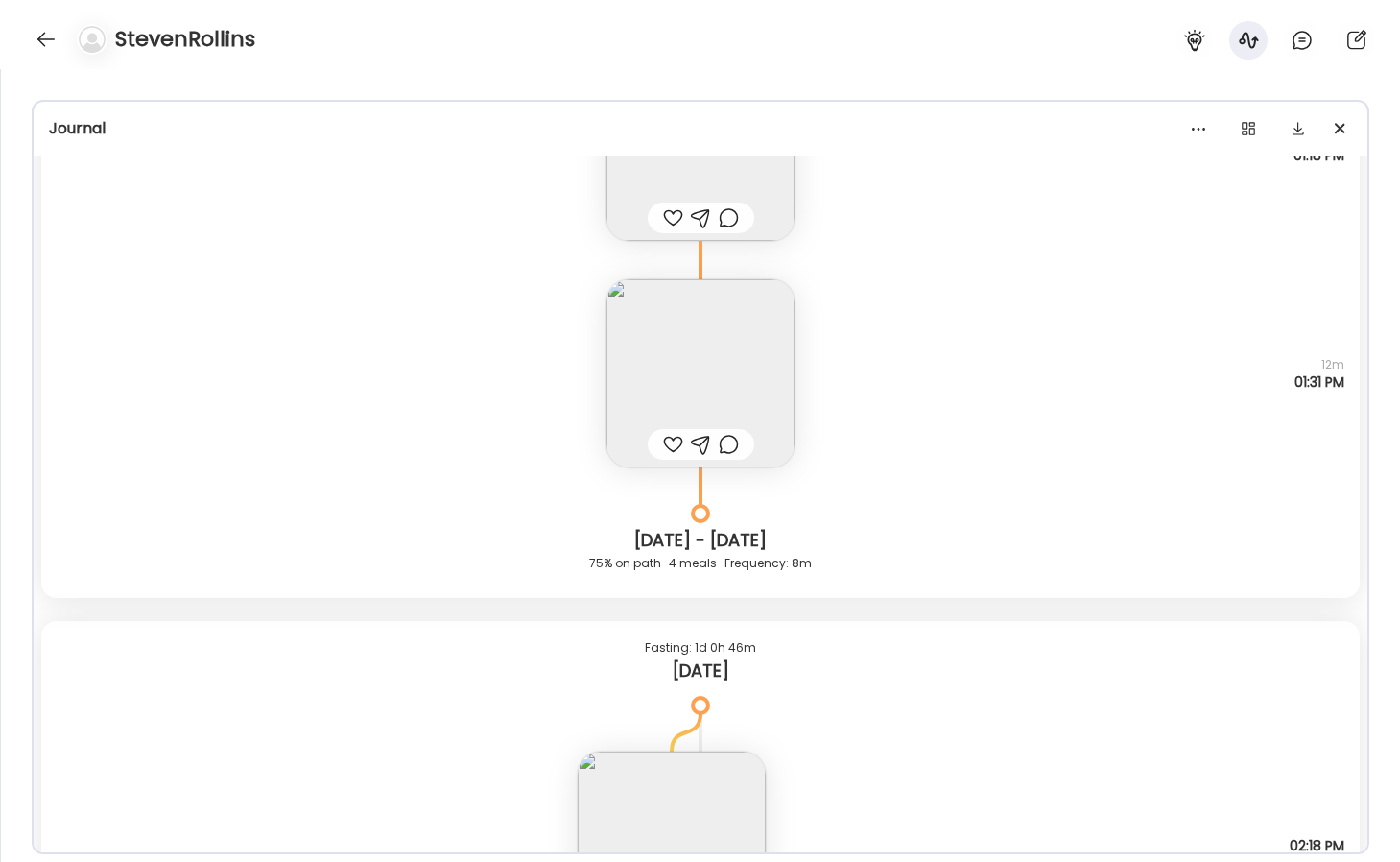
click at [754, 380] on img at bounding box center [700, 374] width 188 height 188
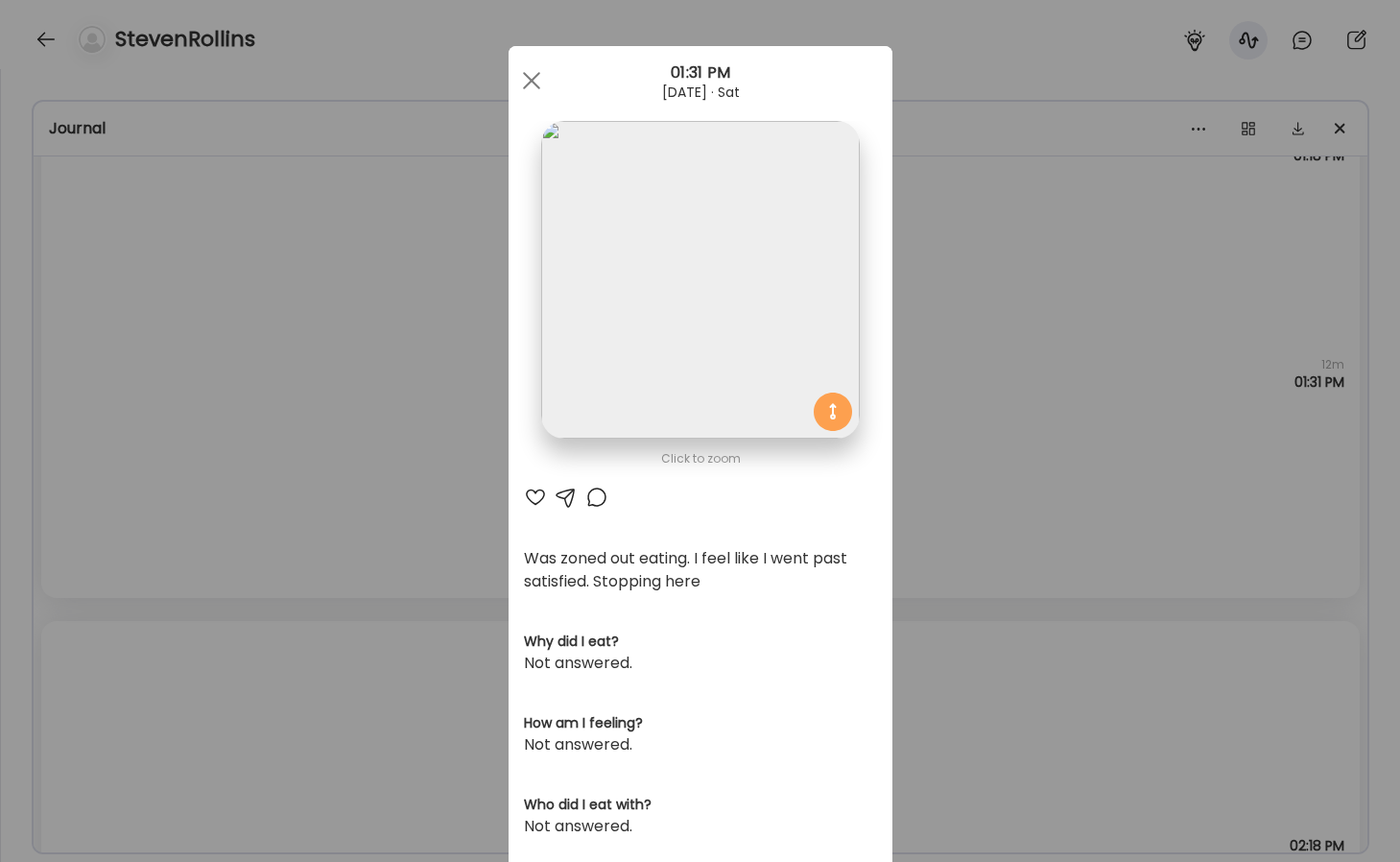
click at [1010, 240] on div "Ate Coach Dashboard Wahoo! It’s official Take a moment to set up your Coach Pro…" at bounding box center [700, 431] width 1400 height 862
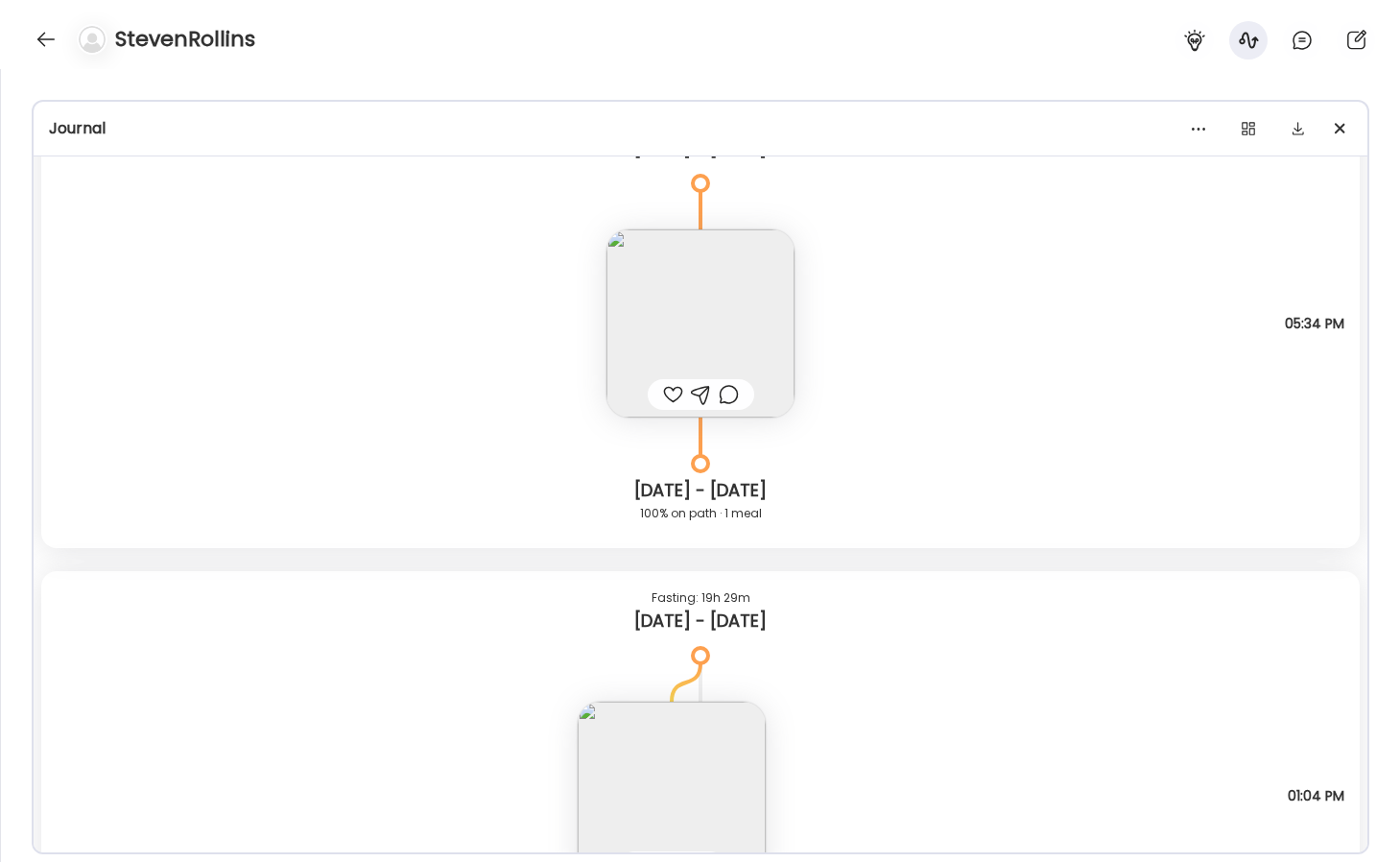
scroll to position [8212, 0]
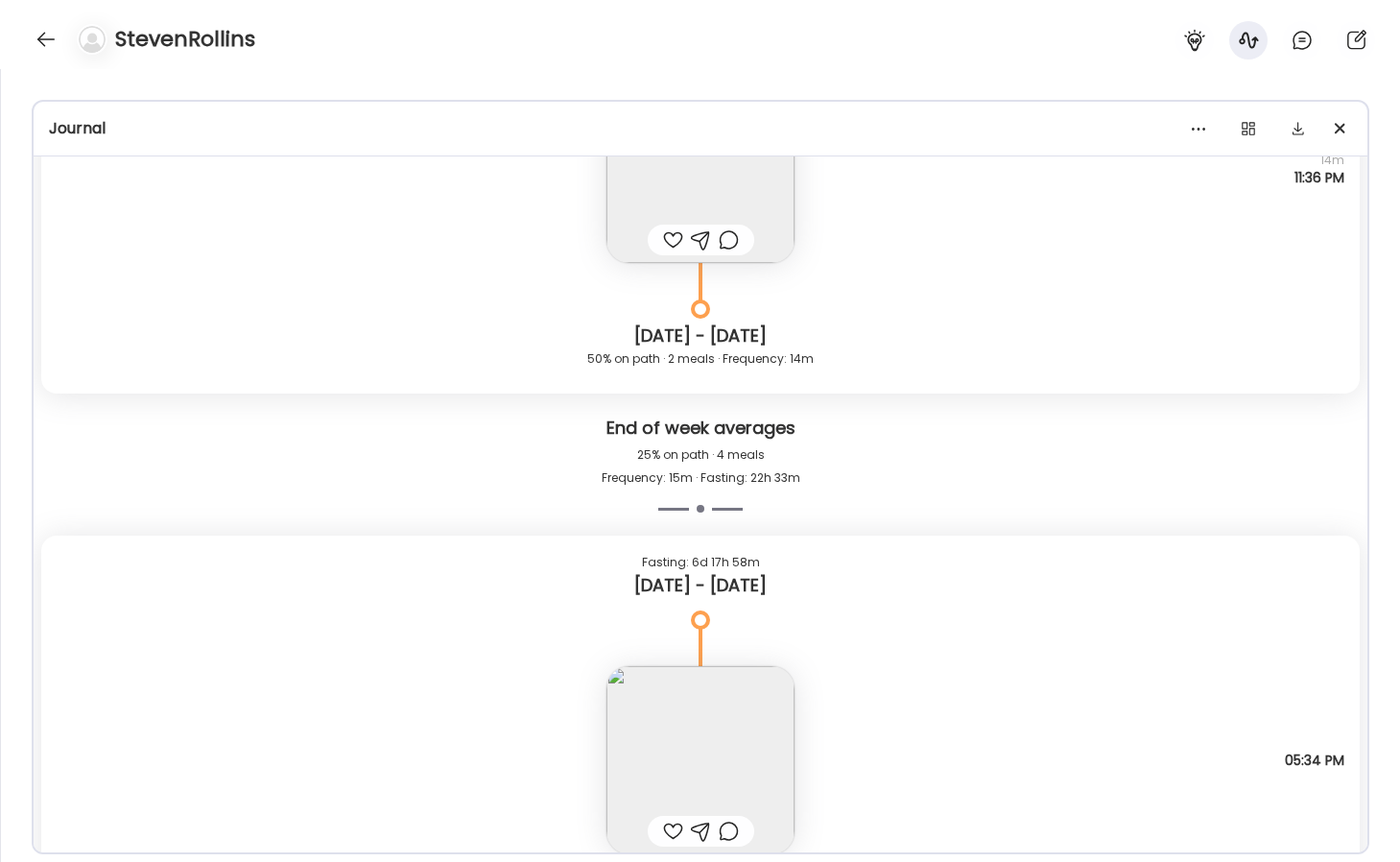
click at [694, 741] on img at bounding box center [700, 760] width 188 height 188
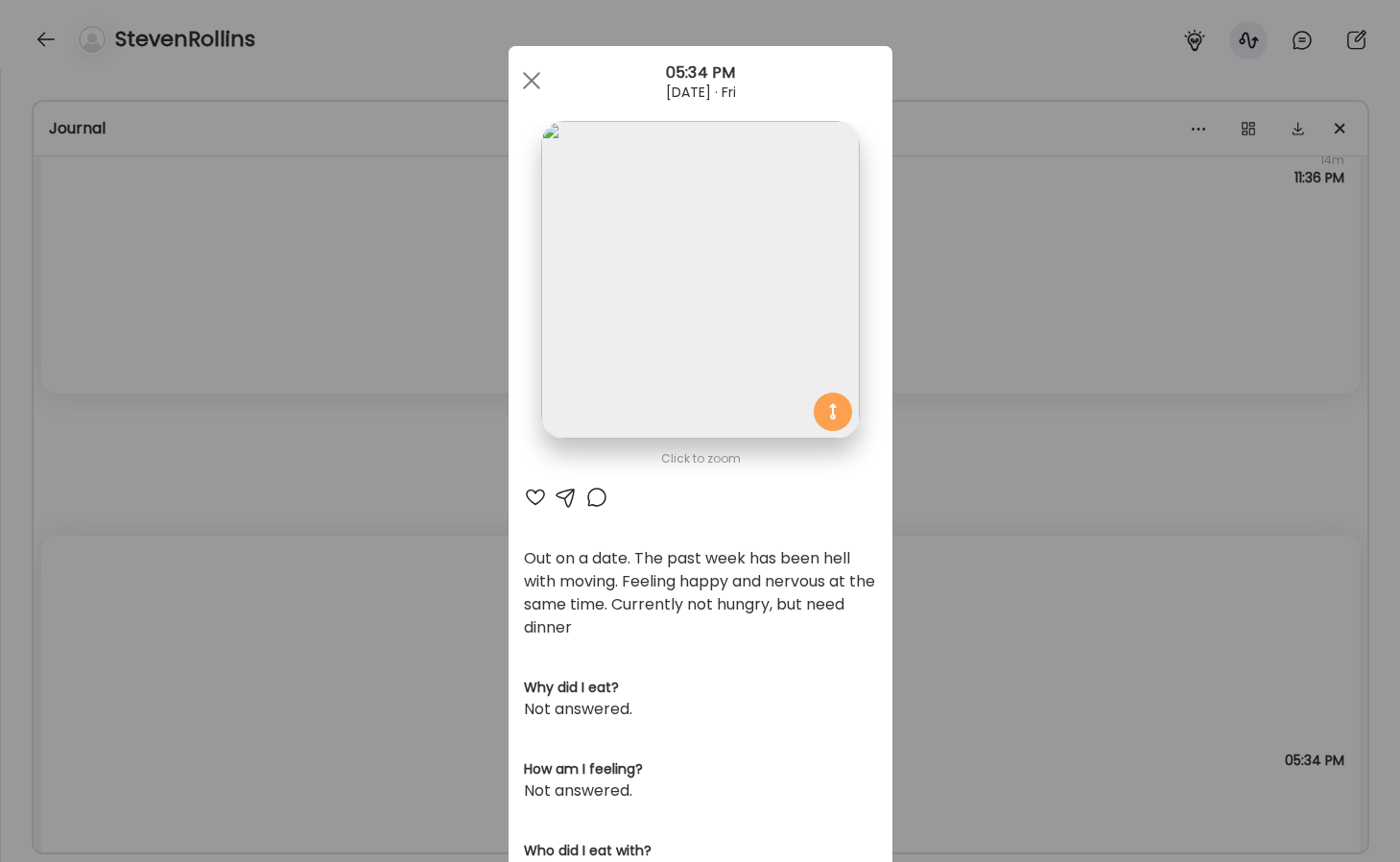
click at [817, 289] on img at bounding box center [700, 279] width 318 height 318
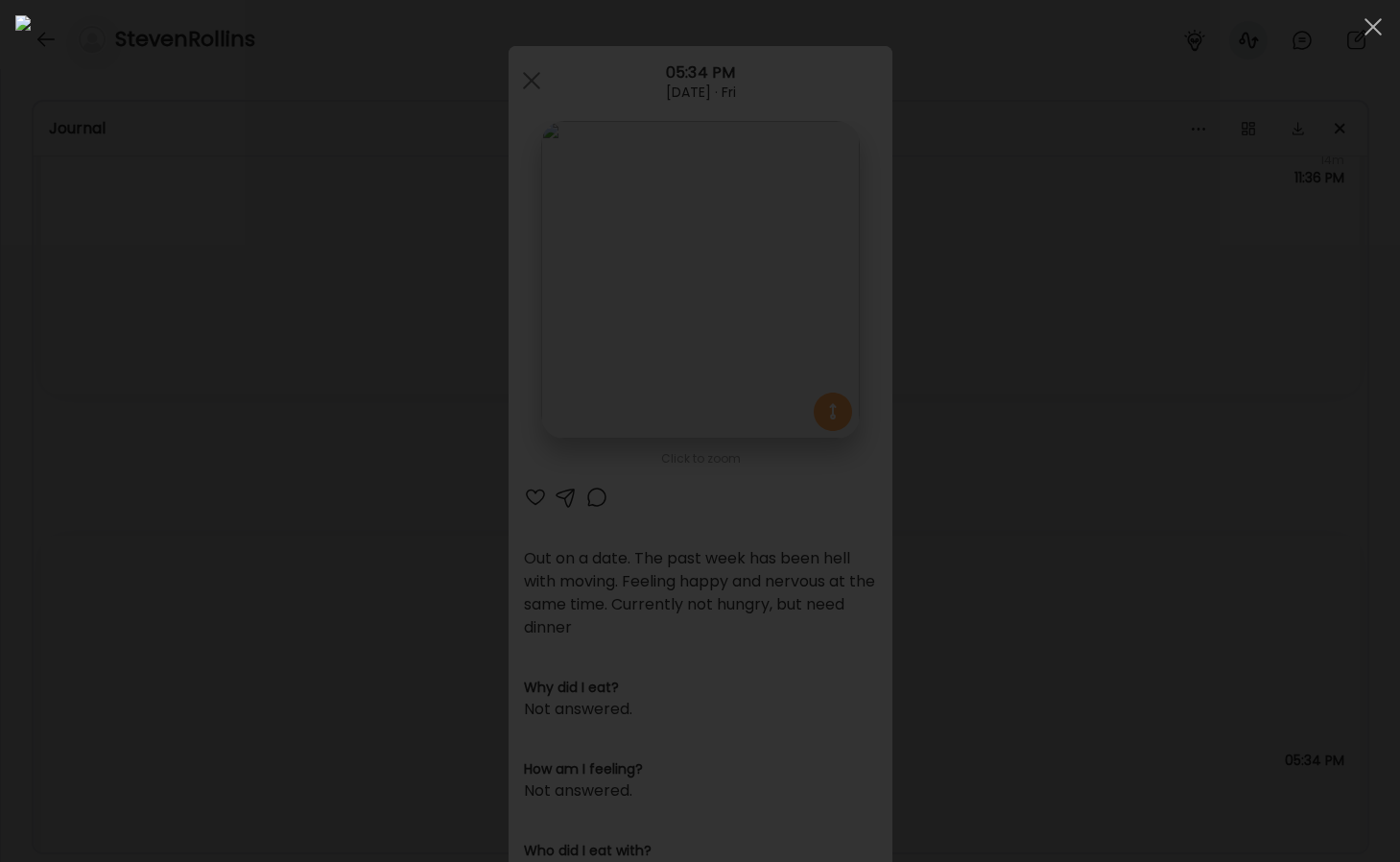
click at [1240, 620] on div at bounding box center [700, 431] width 1370 height 831
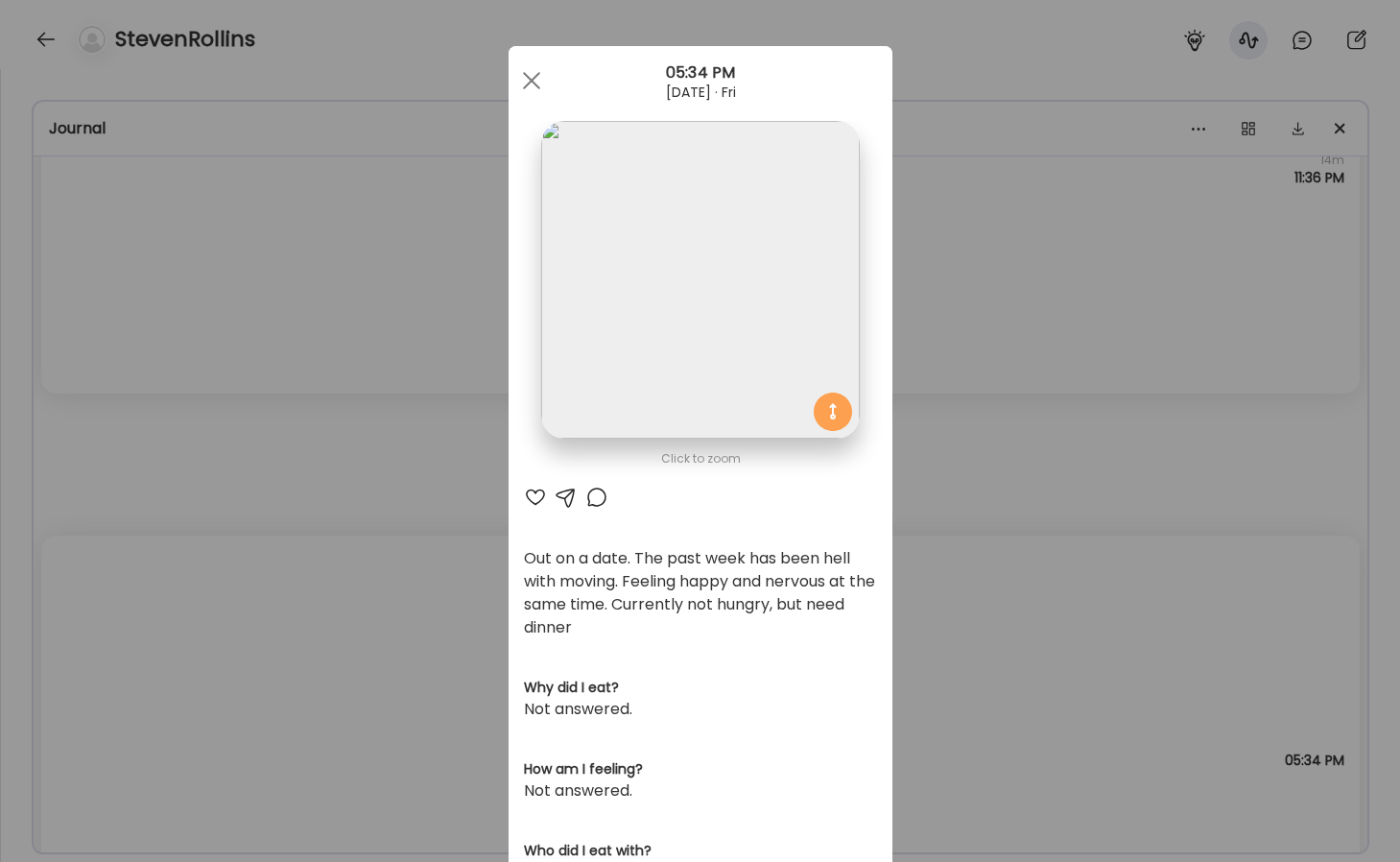
click at [1001, 501] on div "Ate Coach Dashboard Wahoo! It’s official Take a moment to set up your Coach Pro…" at bounding box center [700, 431] width 1400 height 862
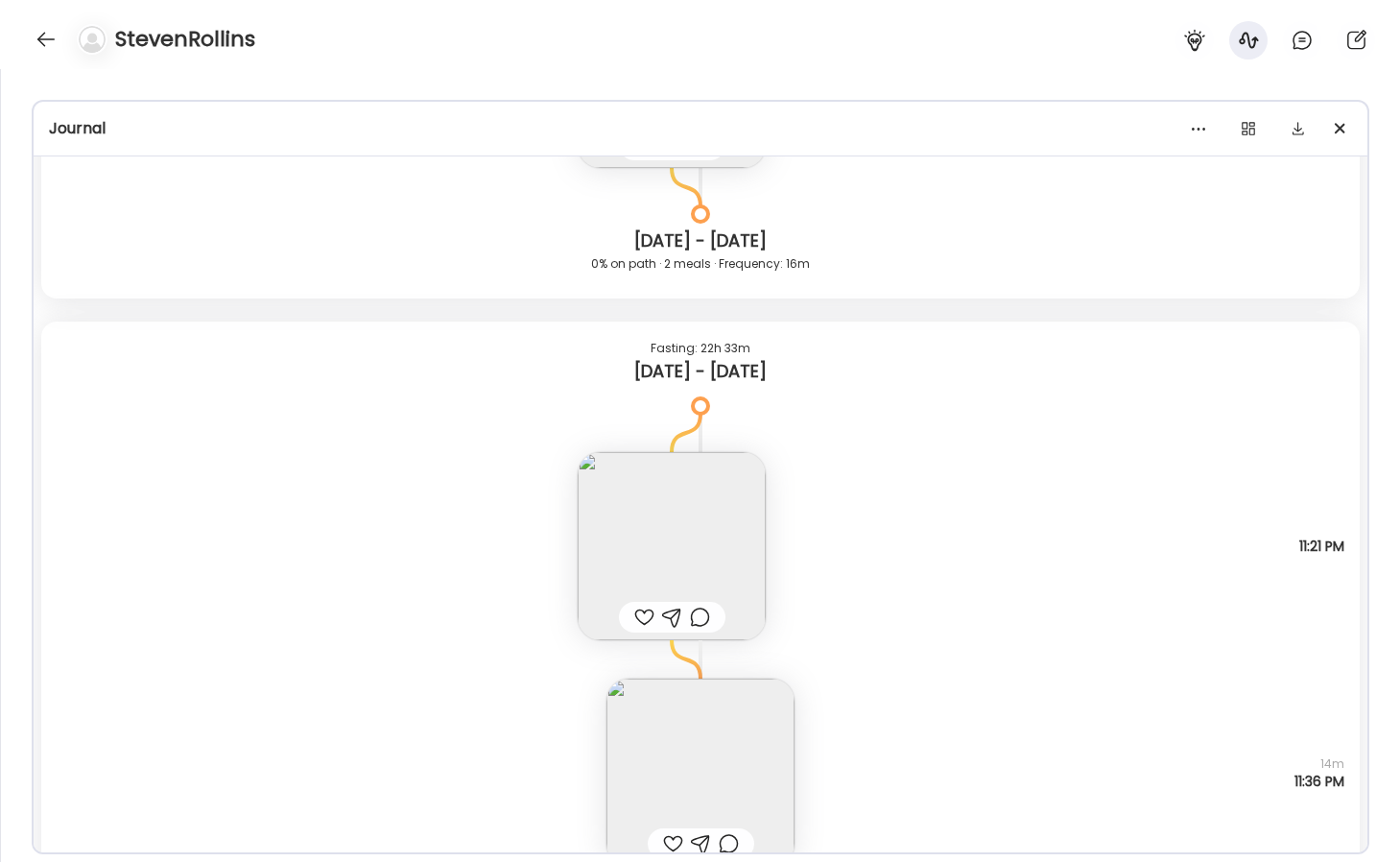
scroll to position [6990, 0]
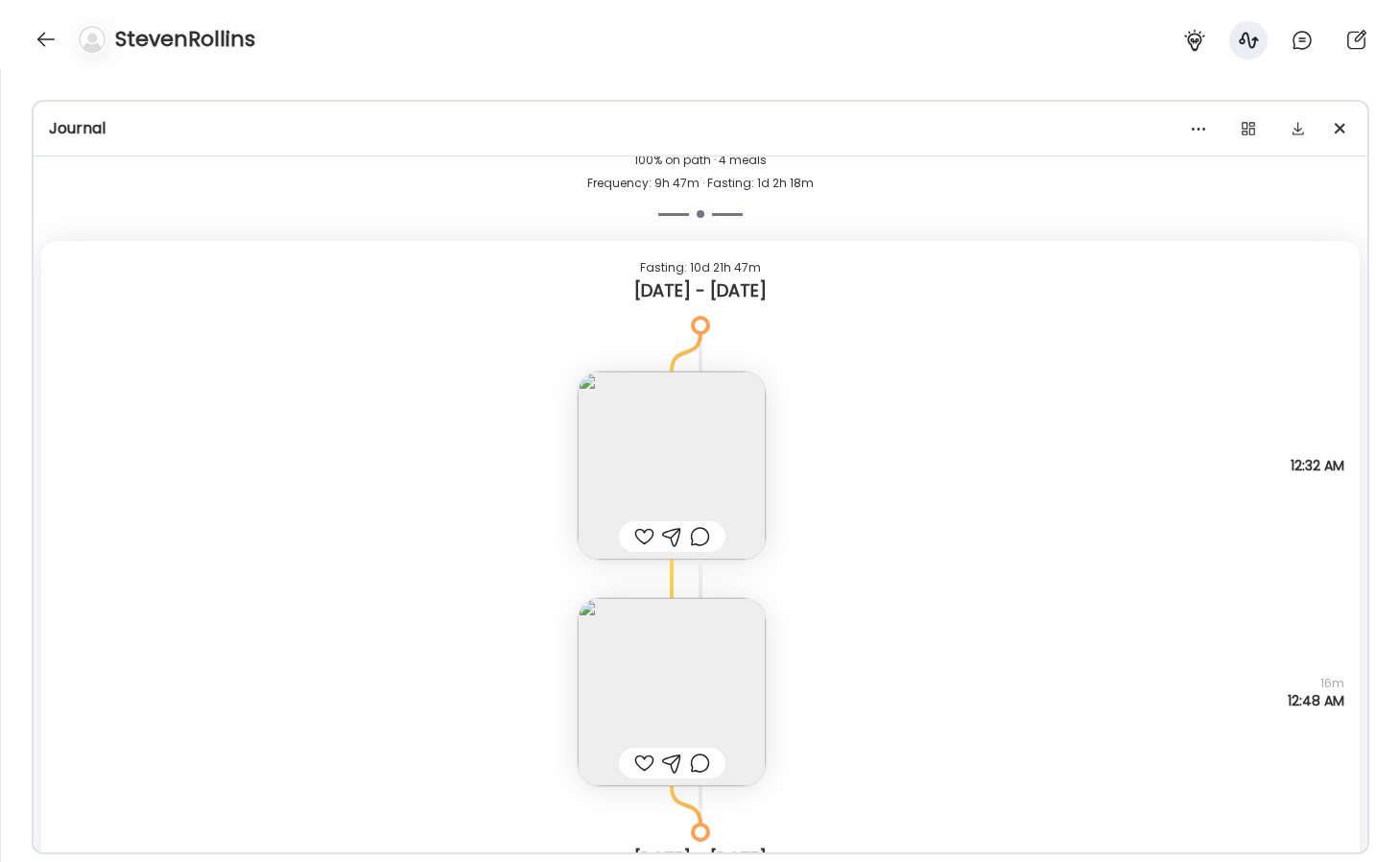
click at [718, 390] on img at bounding box center [672, 466] width 188 height 188
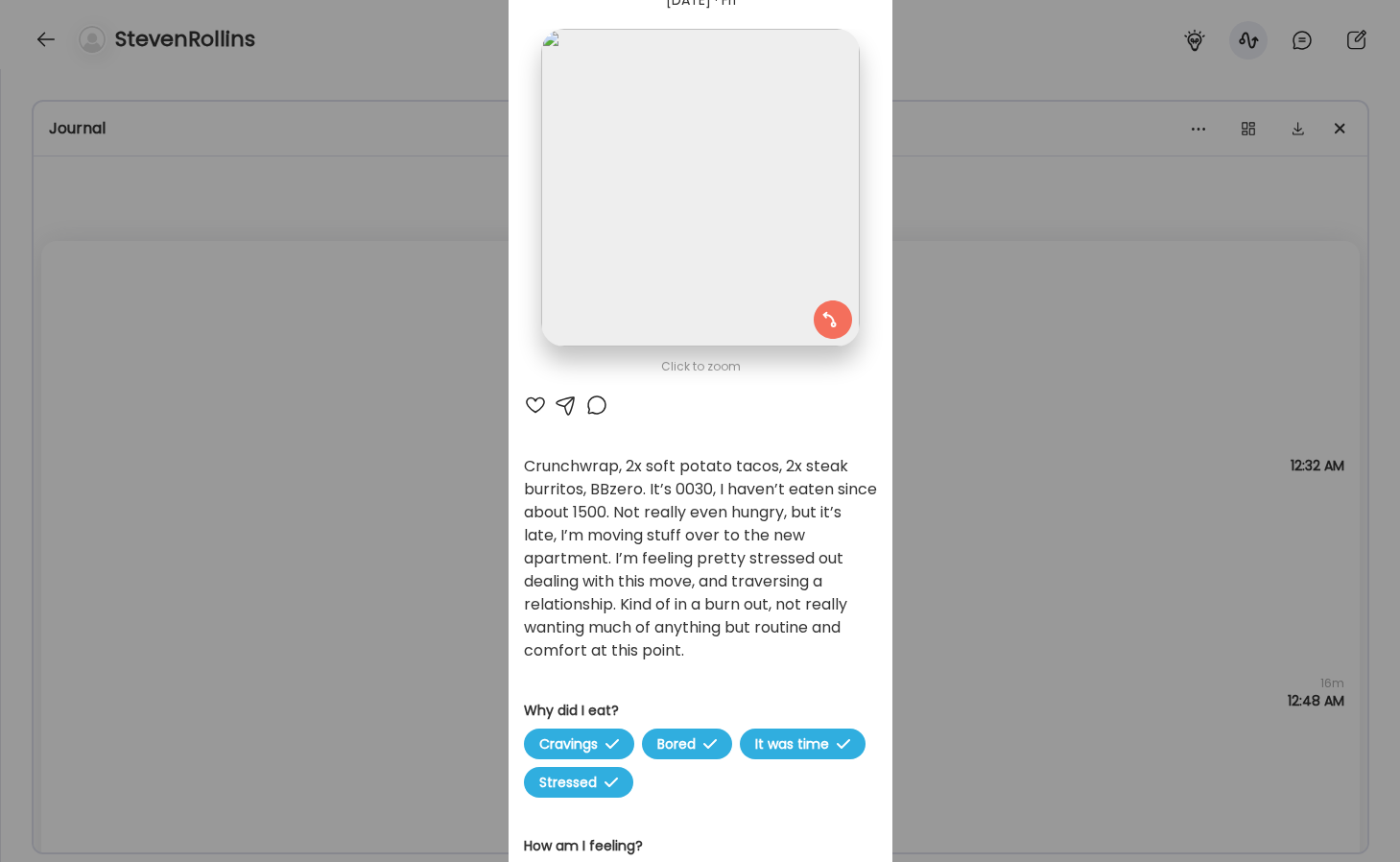
scroll to position [109, 0]
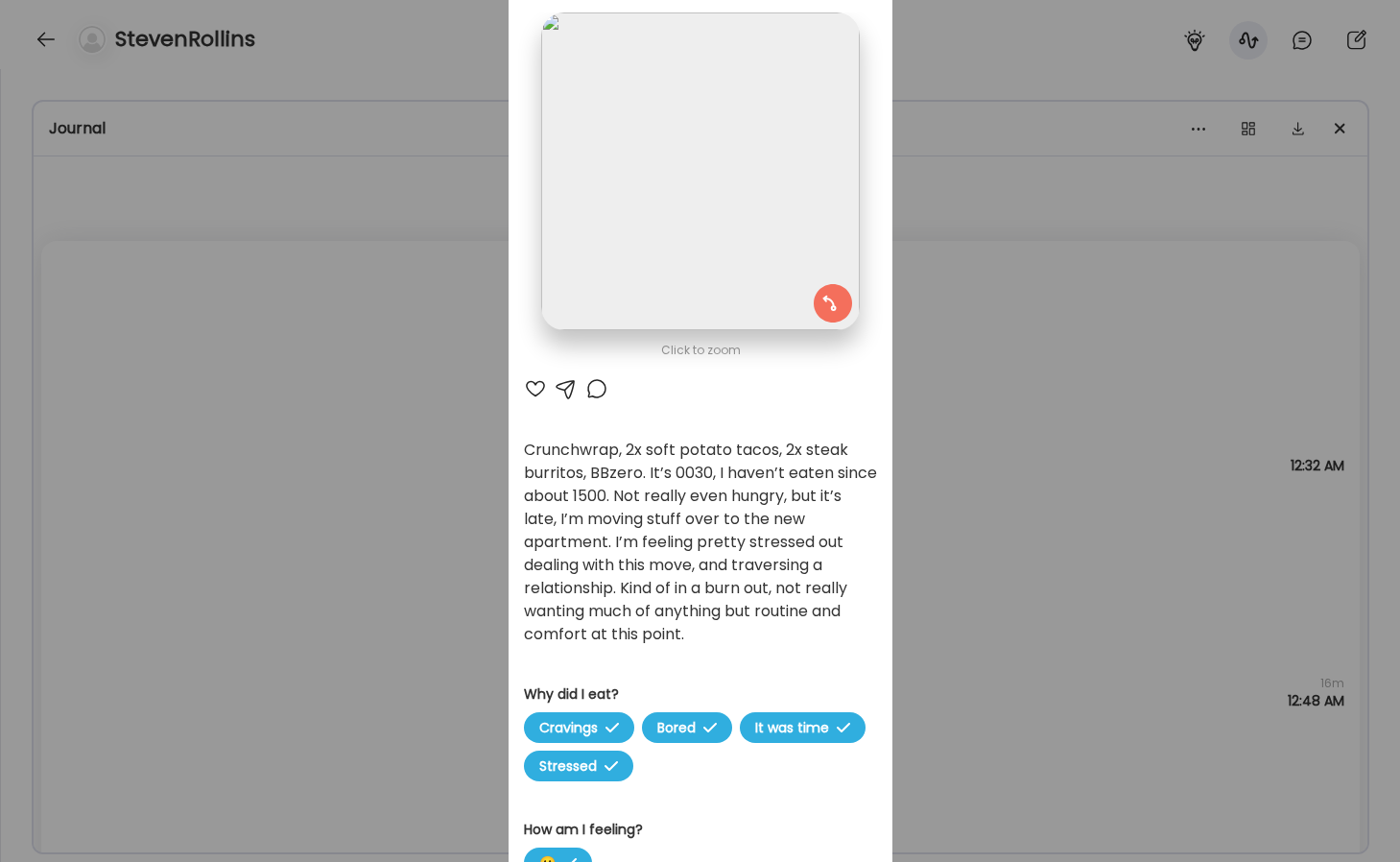
click at [939, 597] on div "Ate Coach Dashboard Wahoo! It’s official Take a moment to set up your Coach Pro…" at bounding box center [700, 431] width 1400 height 862
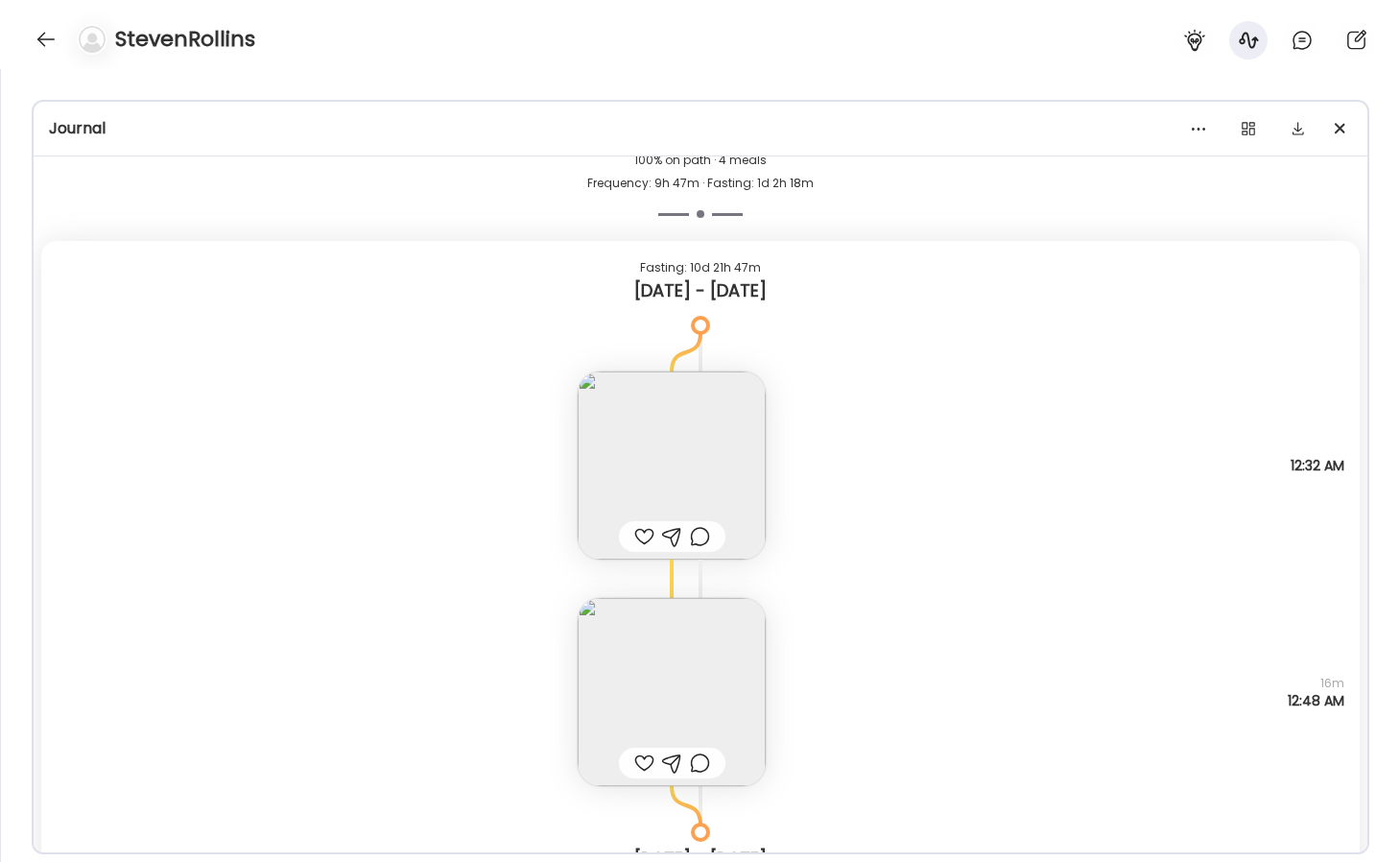
click at [722, 621] on img at bounding box center [672, 692] width 188 height 188
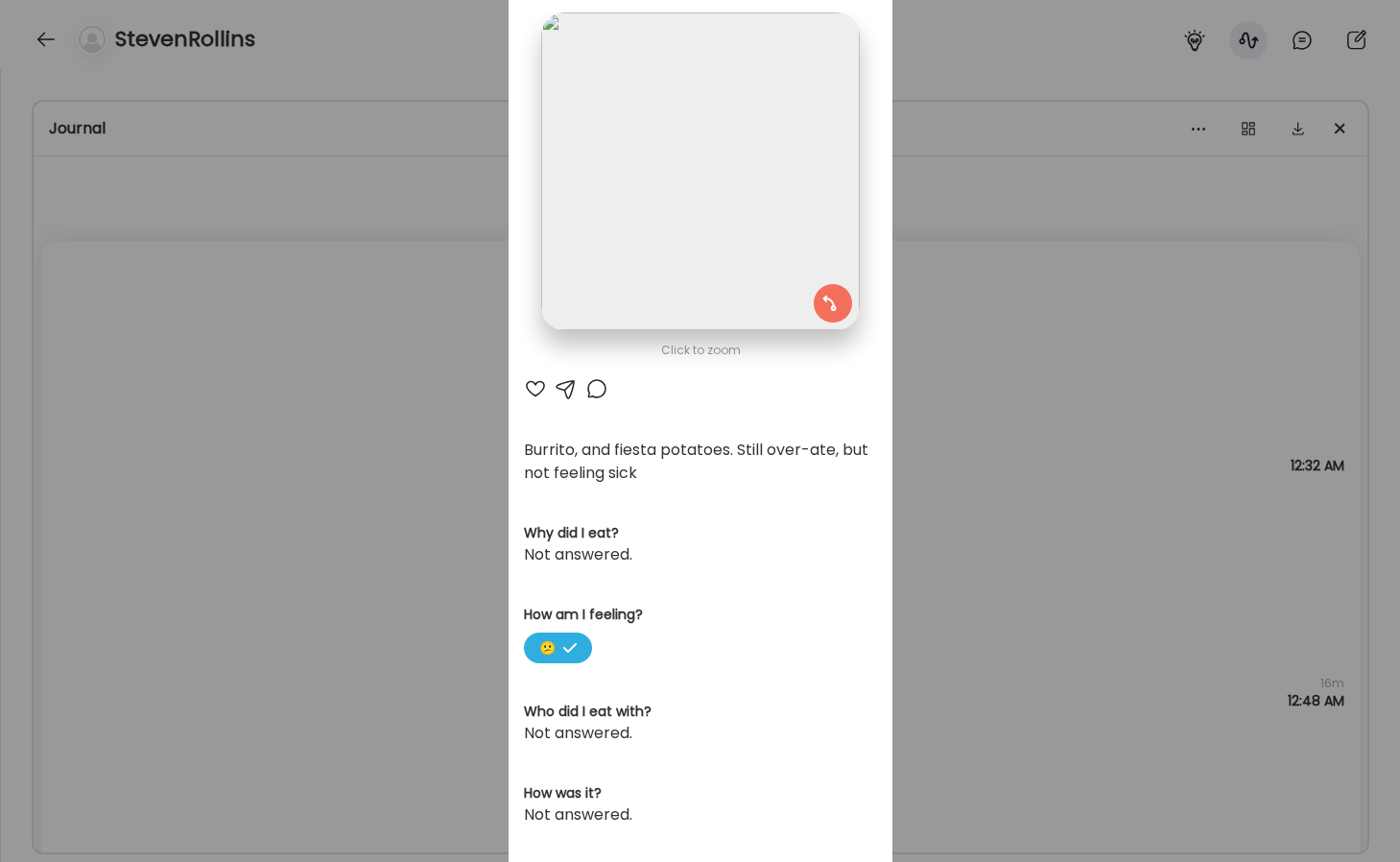
click at [992, 452] on div "Ate Coach Dashboard Wahoo! It’s official Take a moment to set up your Coach Pro…" at bounding box center [700, 431] width 1400 height 862
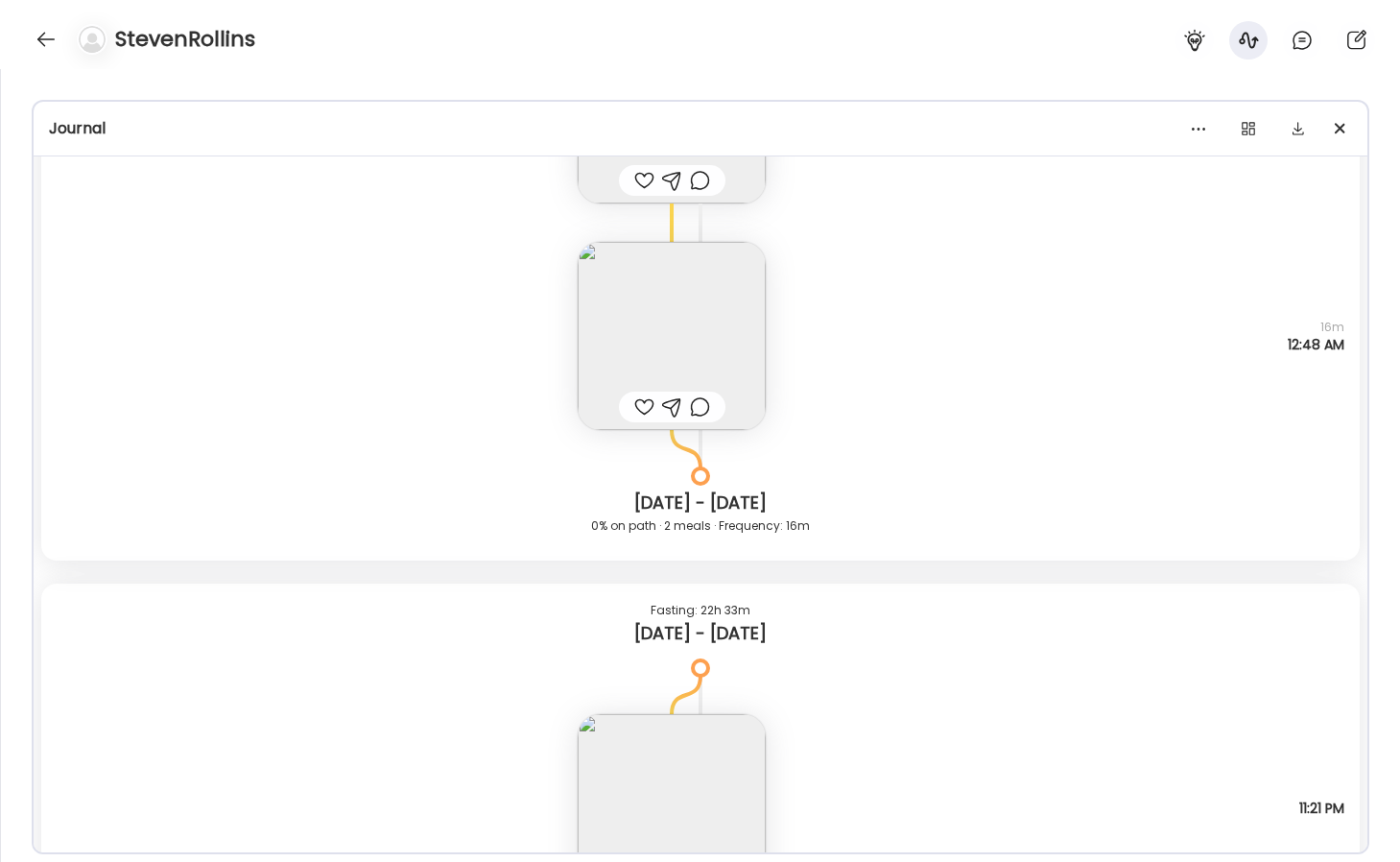
scroll to position [7112, 0]
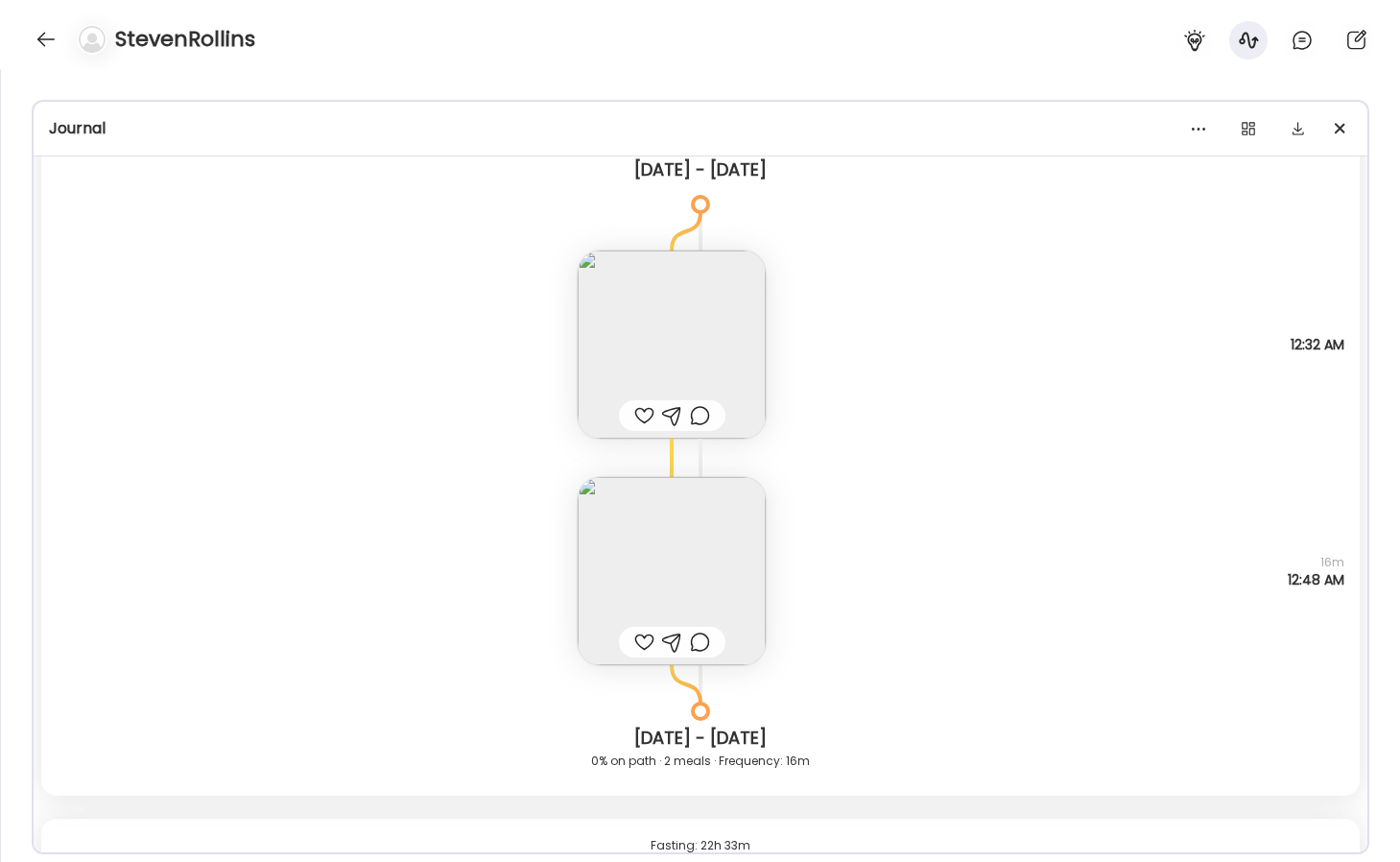
click at [674, 317] on img at bounding box center [672, 344] width 188 height 188
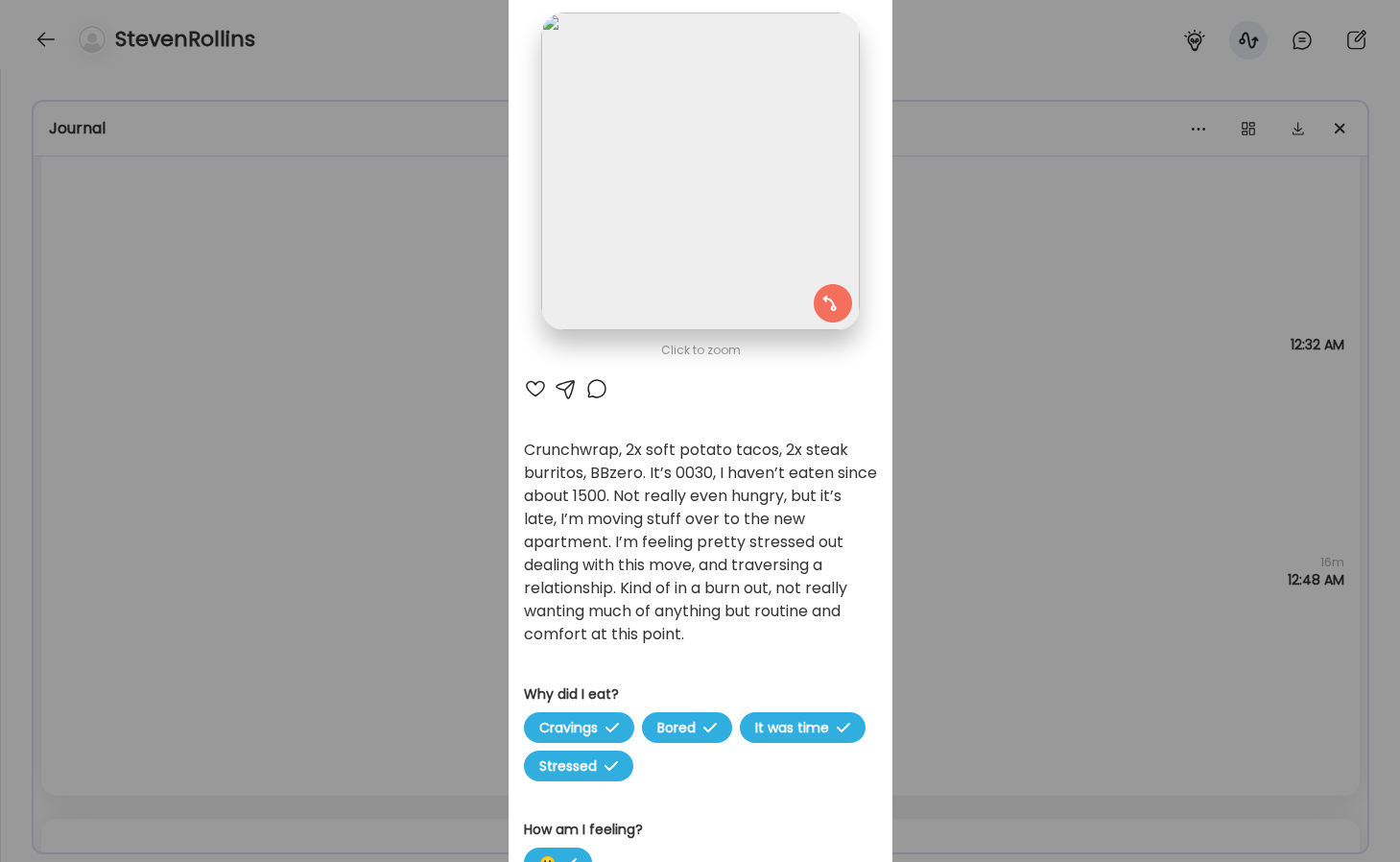
click at [980, 372] on div "Ate Coach Dashboard Wahoo! It’s official Take a moment to set up your Coach Pro…" at bounding box center [700, 431] width 1400 height 862
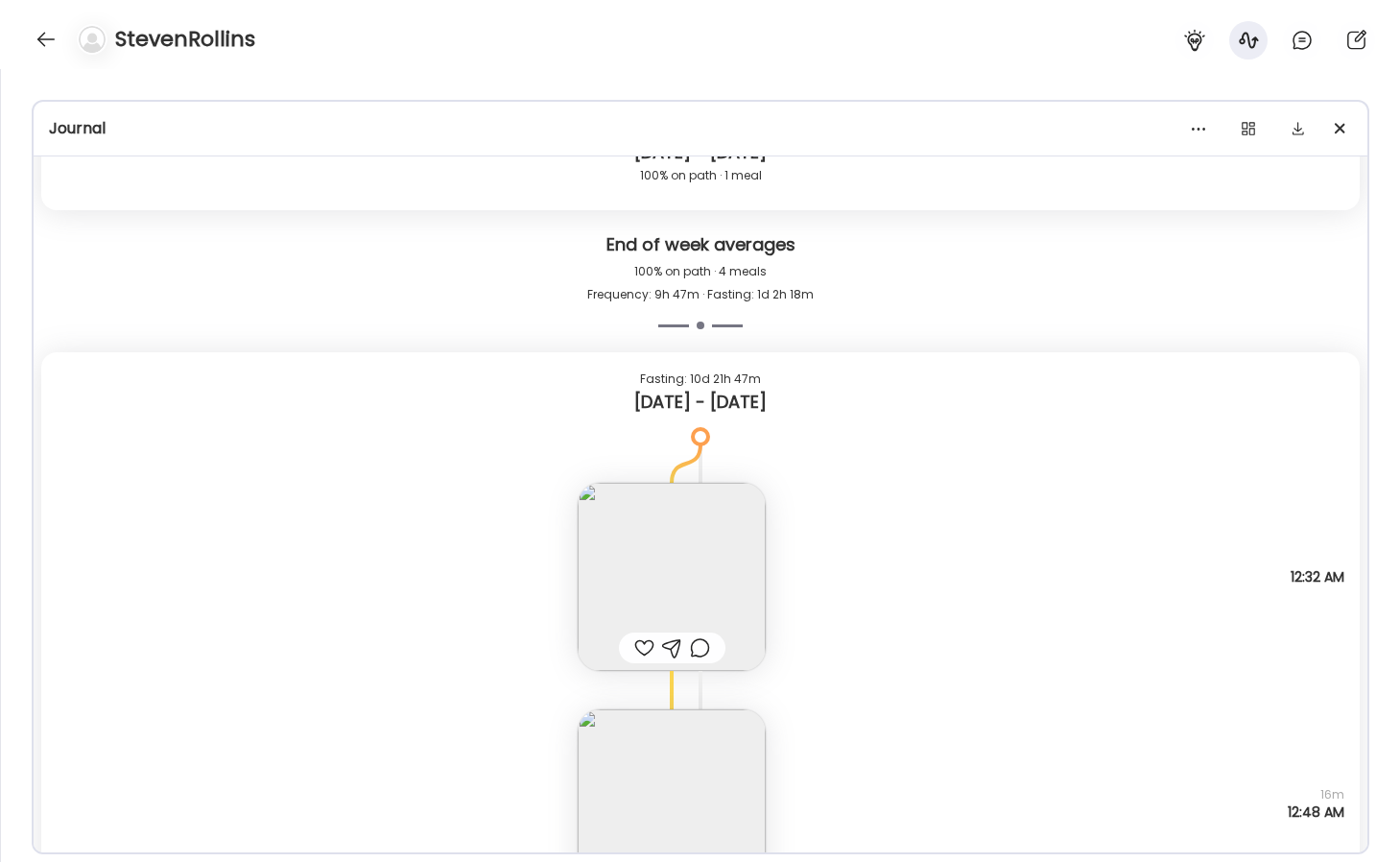
scroll to position [6921, 0]
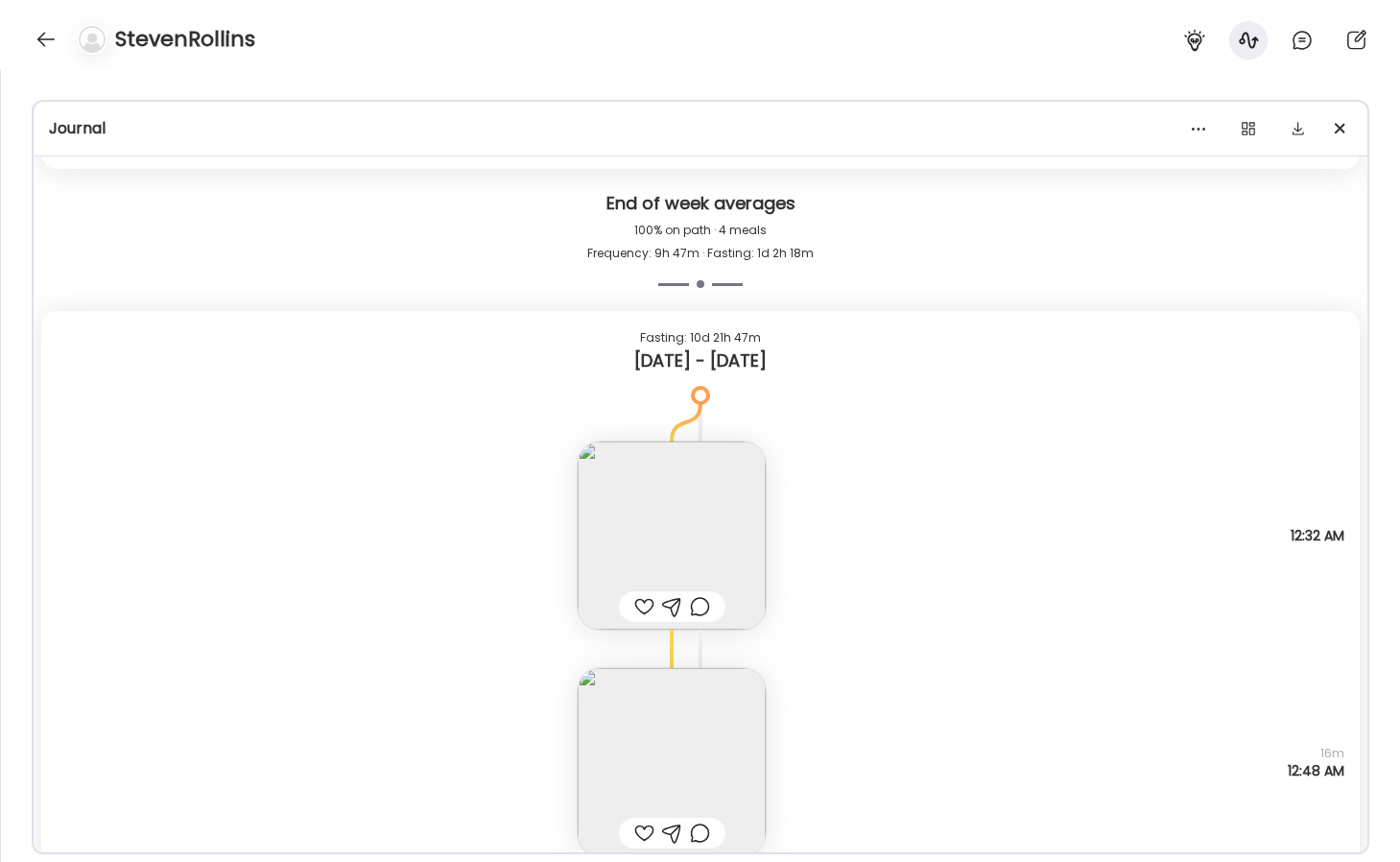
click at [685, 511] on img at bounding box center [672, 535] width 188 height 188
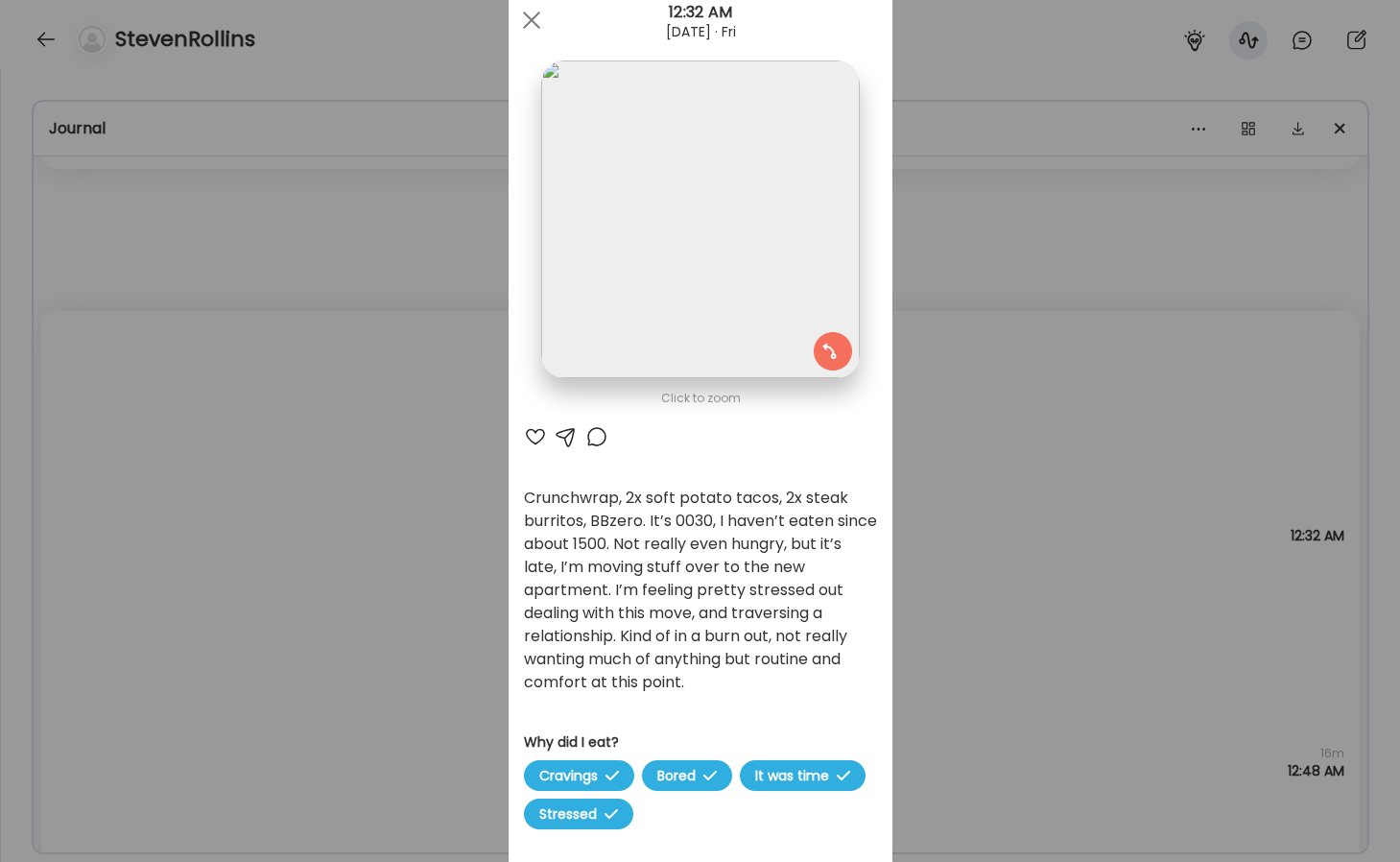
scroll to position [0, 0]
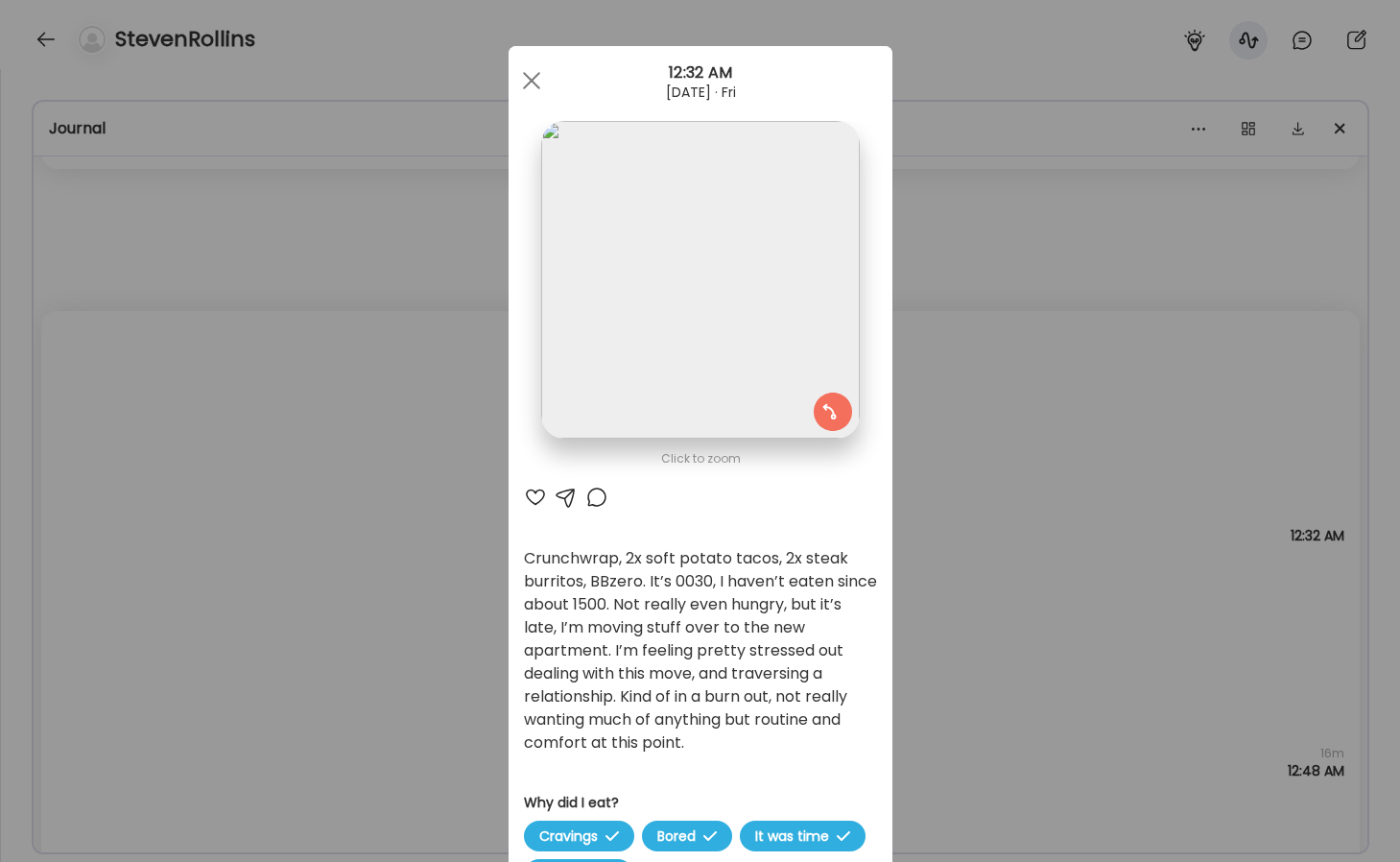
click at [979, 437] on div "Ate Coach Dashboard Wahoo! It’s official Take a moment to set up your Coach Pro…" at bounding box center [700, 431] width 1400 height 862
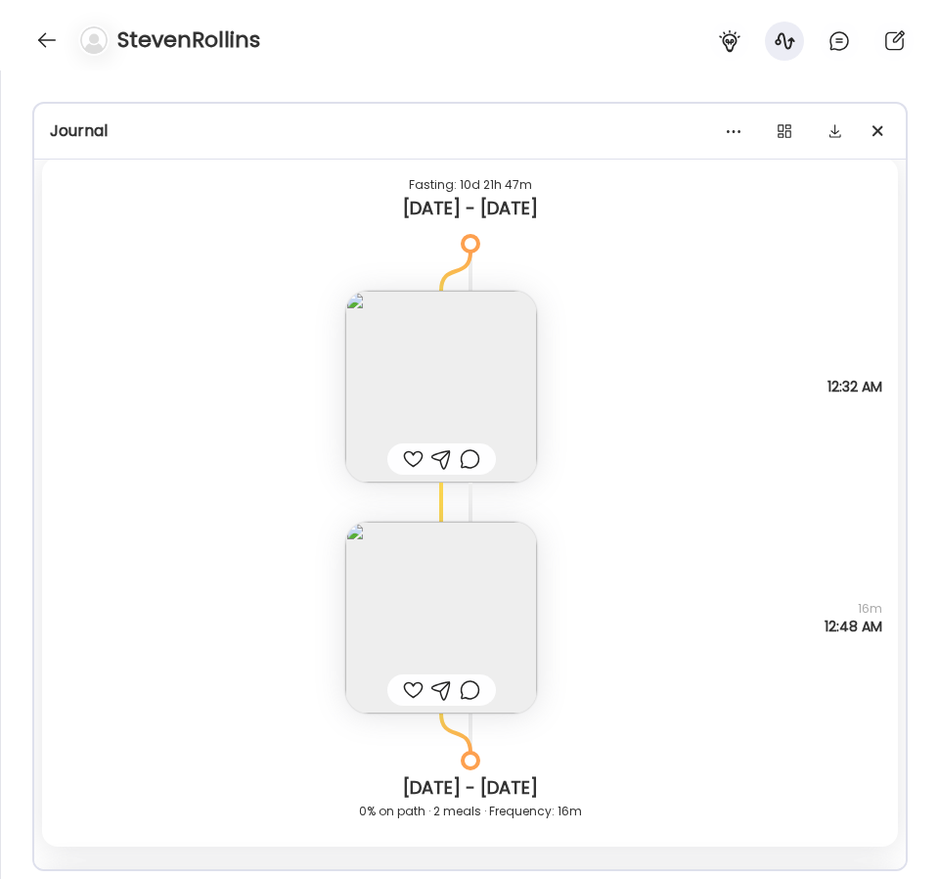
scroll to position [7234, 0]
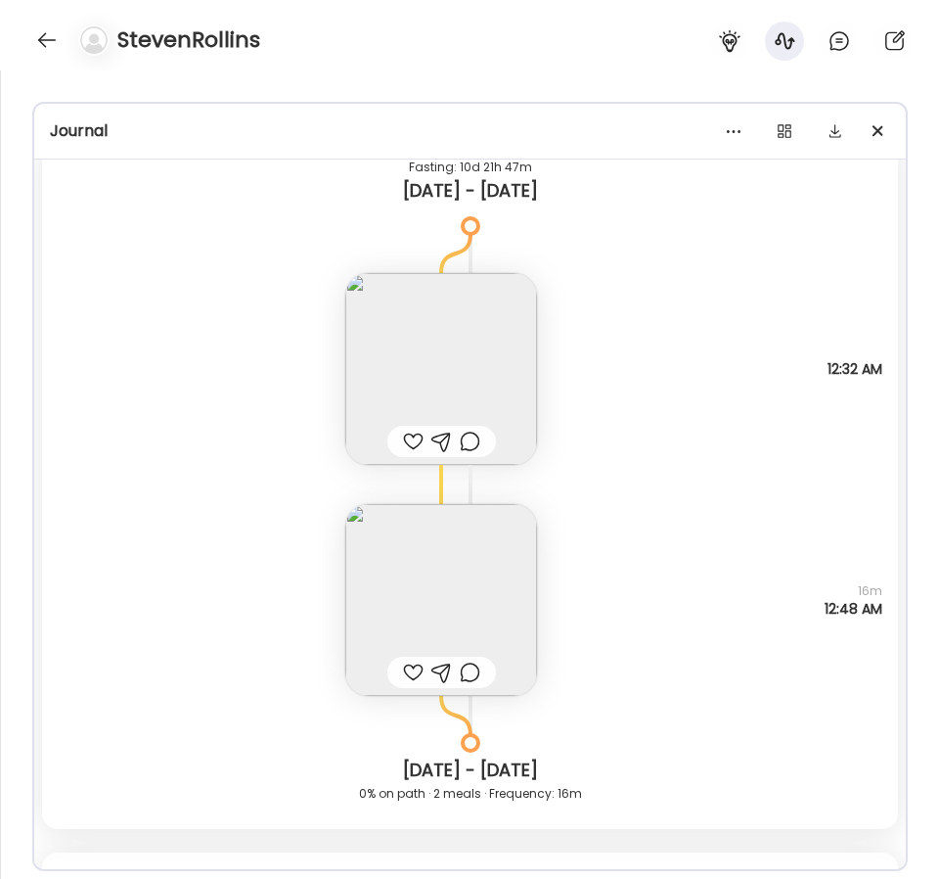
click at [565, 378] on div "Crunchwrap, 2x soft potato tacos, 2x steak burritos, BBzero. It’s 0030, I haven…" at bounding box center [470, 349] width 856 height 231
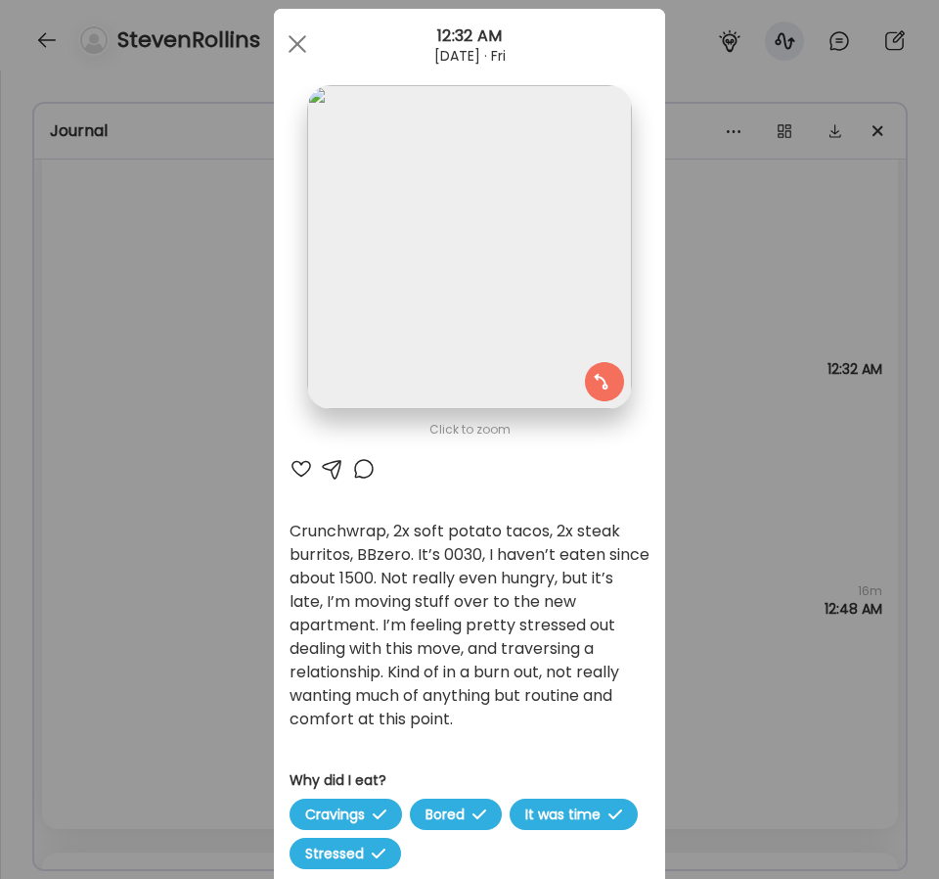
scroll to position [0, 0]
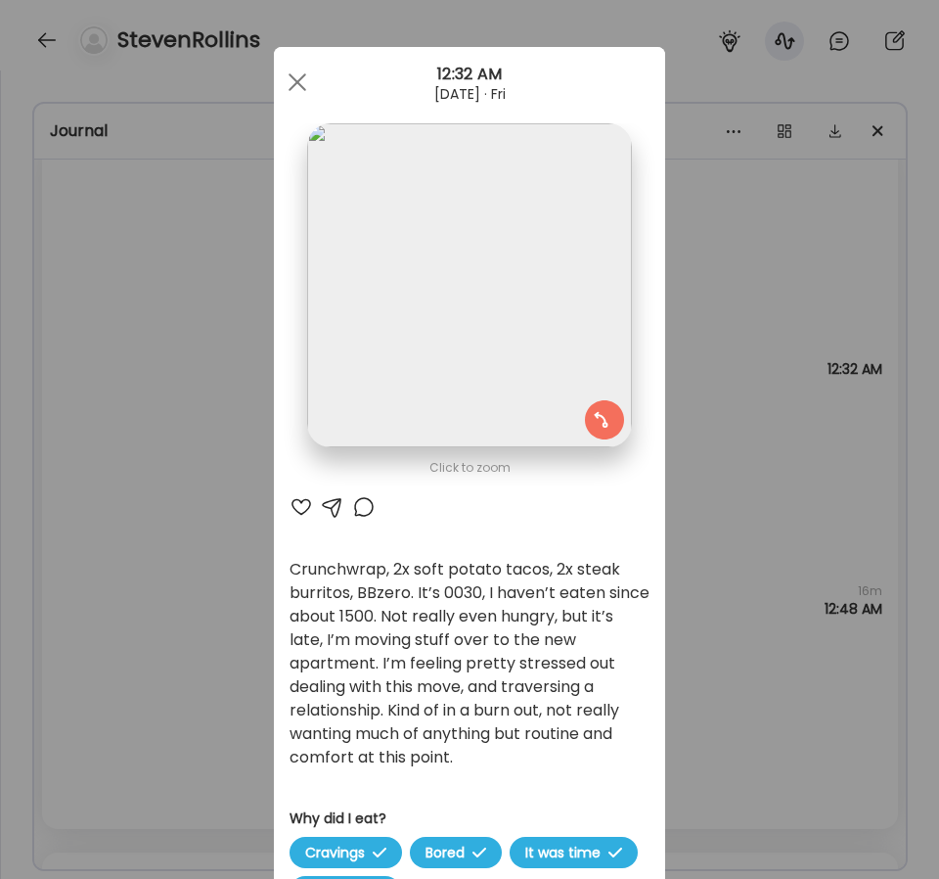
click at [777, 560] on div "Ate Coach Dashboard Wahoo! It’s official Take a moment to set up your Coach Pro…" at bounding box center [469, 439] width 939 height 879
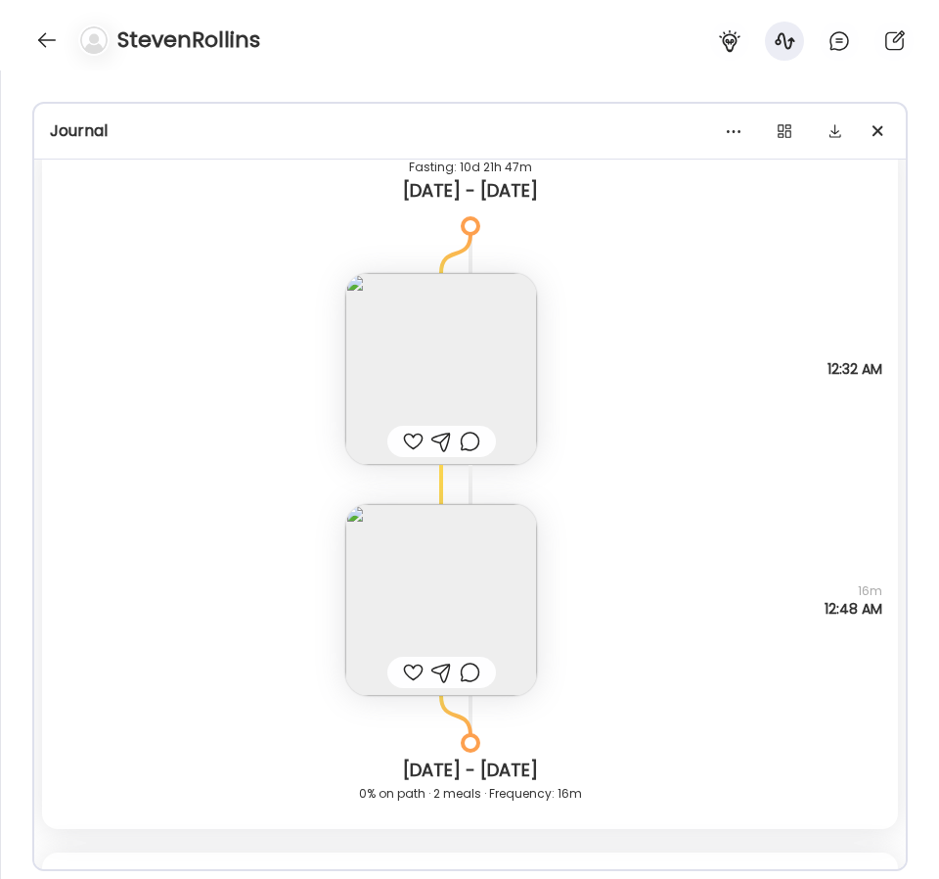
click at [467, 561] on img at bounding box center [441, 600] width 192 height 192
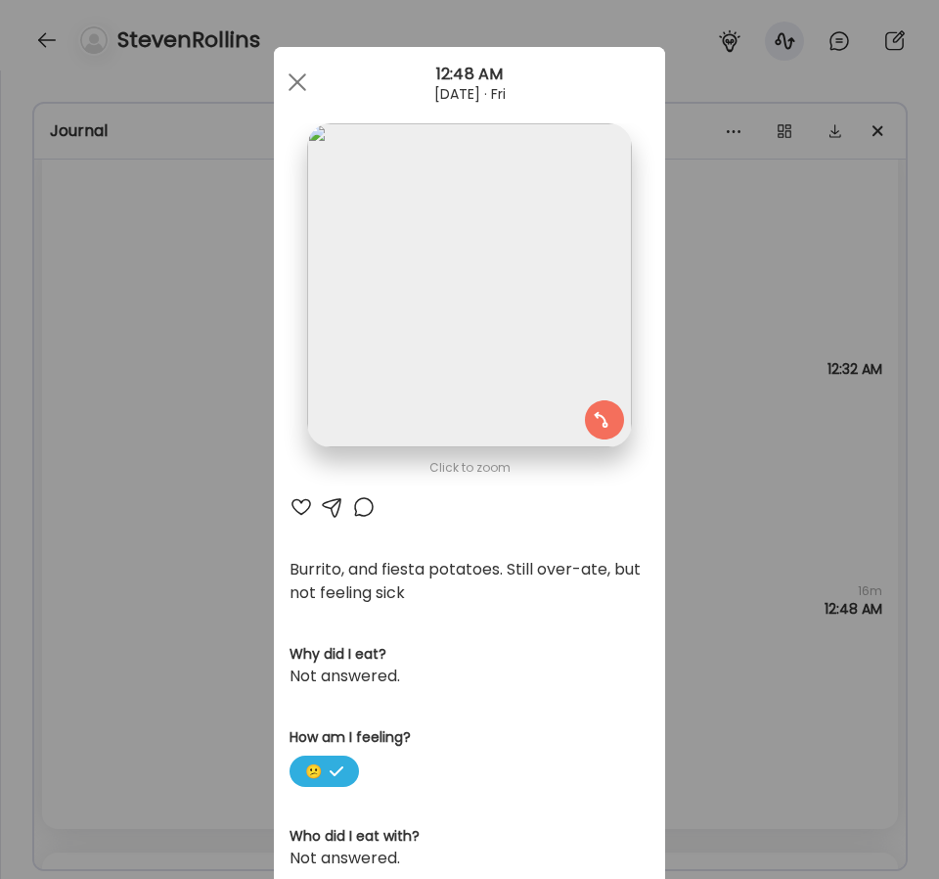
click at [527, 351] on img at bounding box center [469, 285] width 324 height 324
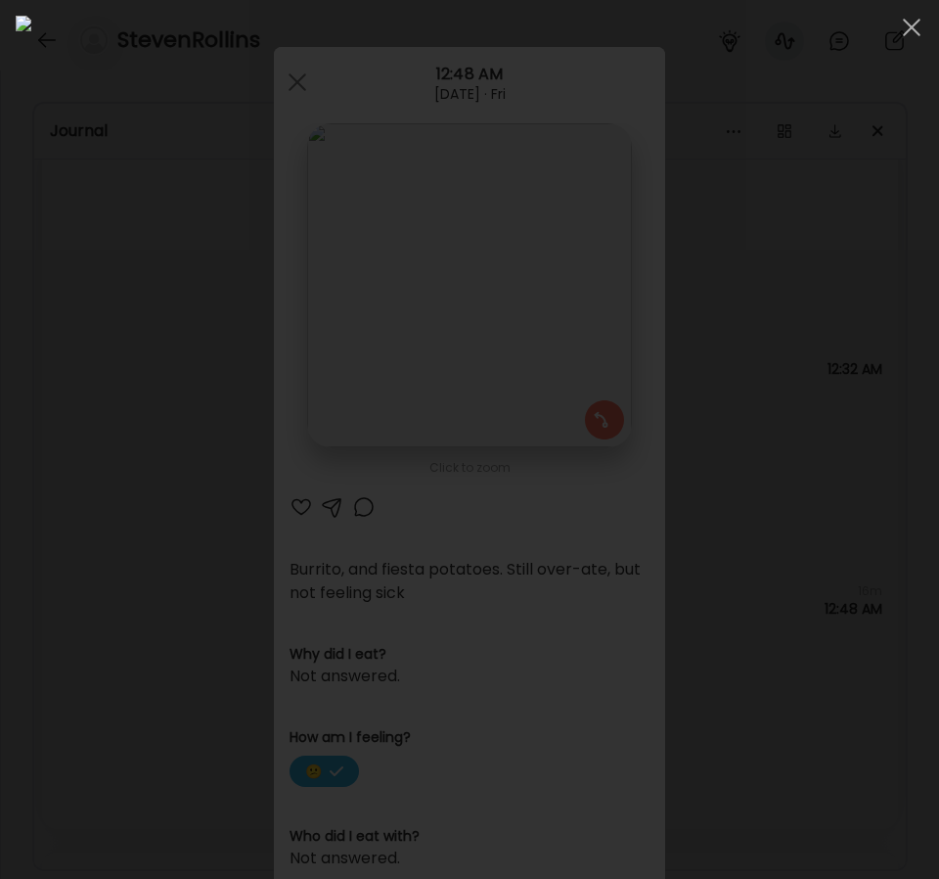
click at [917, 116] on div at bounding box center [470, 439] width 908 height 847
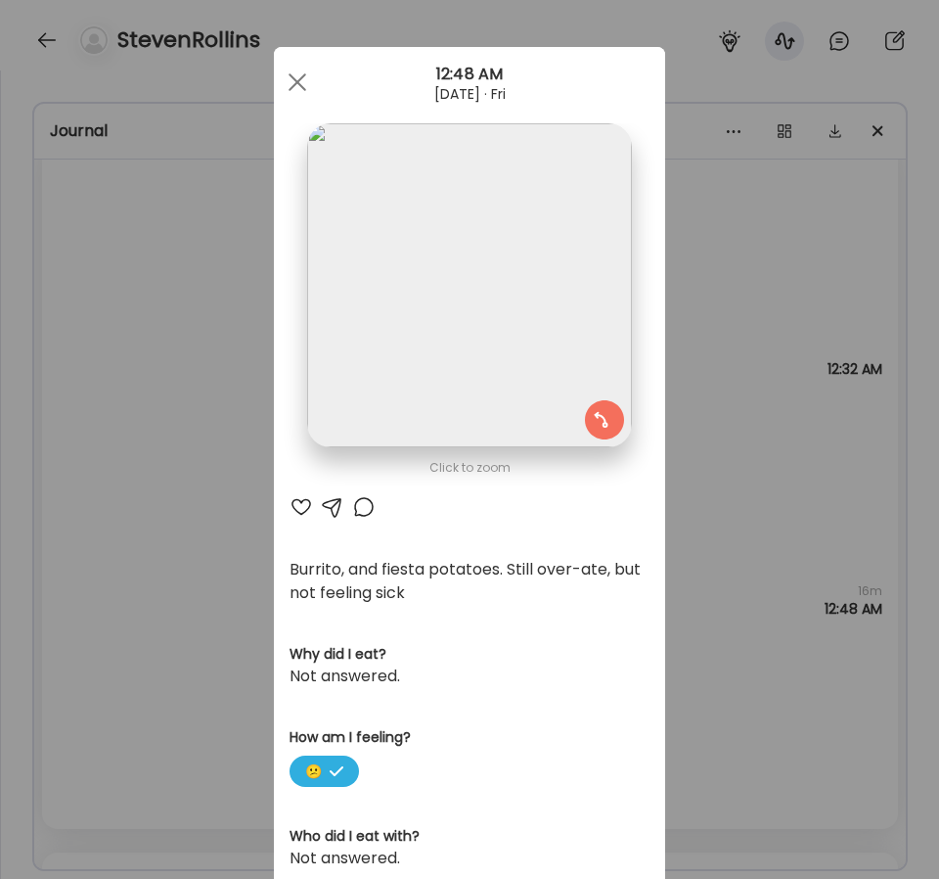
scroll to position [28, 0]
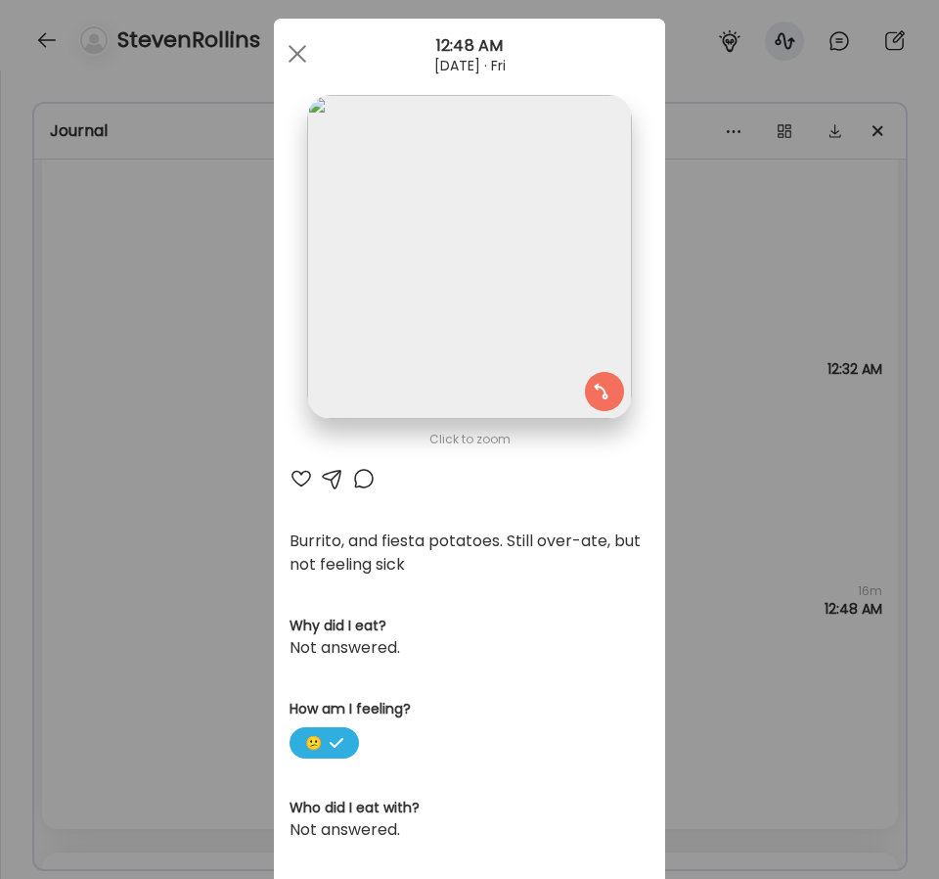
click at [220, 442] on div "Ate Coach Dashboard Wahoo! It’s official Take a moment to set up your Coach Pro…" at bounding box center [469, 439] width 939 height 879
click at [220, 442] on div "Crunchwrap, 2x soft potato tacos, 2x steak burritos, BBzero. It’s 0030, I haven…" at bounding box center [470, 349] width 856 height 231
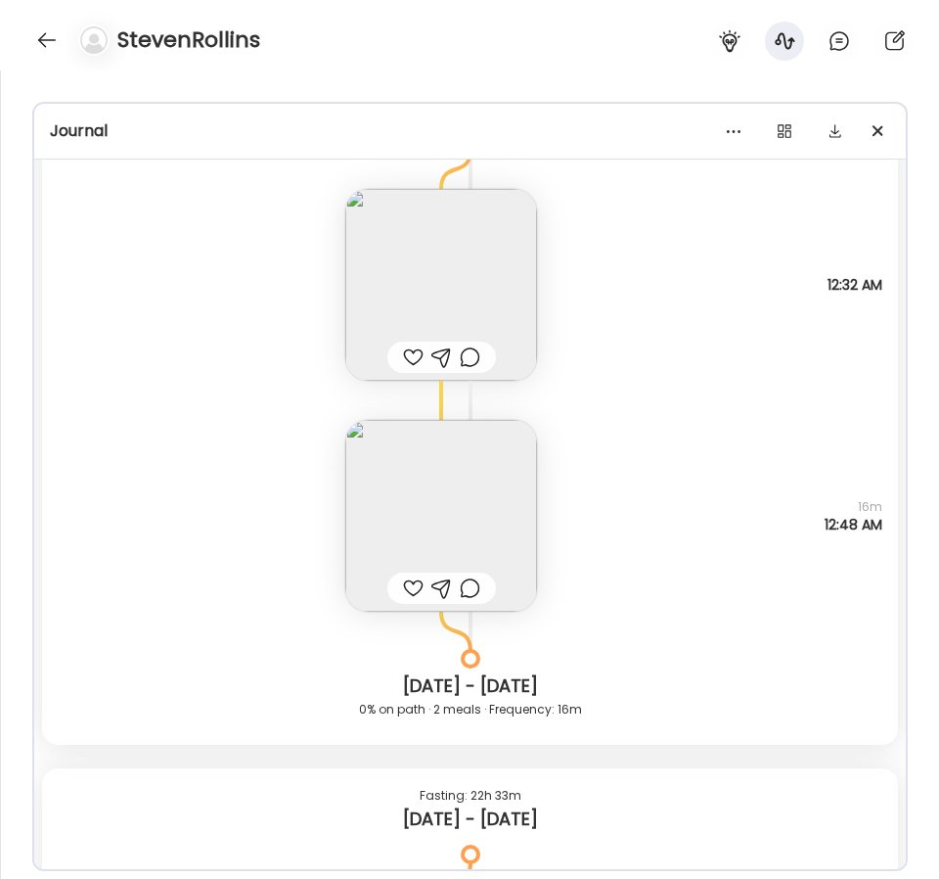
scroll to position [7323, 0]
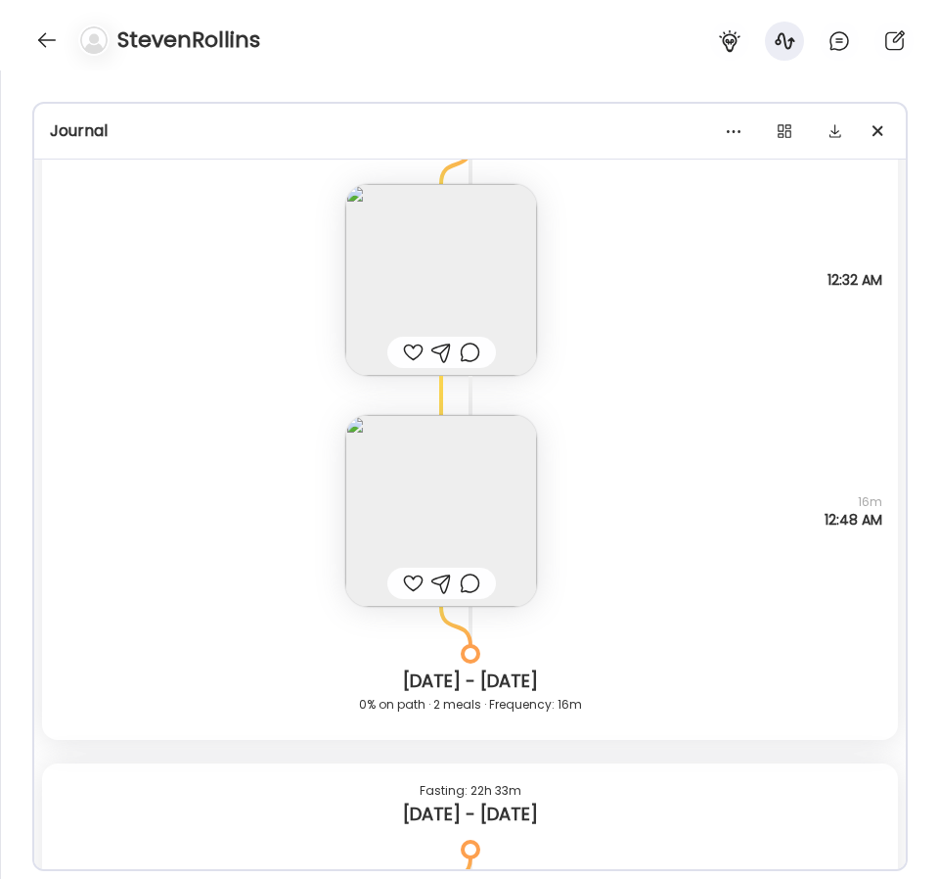
click at [281, 529] on div "Burrito, and fiesta potatoes. Still over-ate, but not feeling sick How am I fee…" at bounding box center [470, 491] width 856 height 231
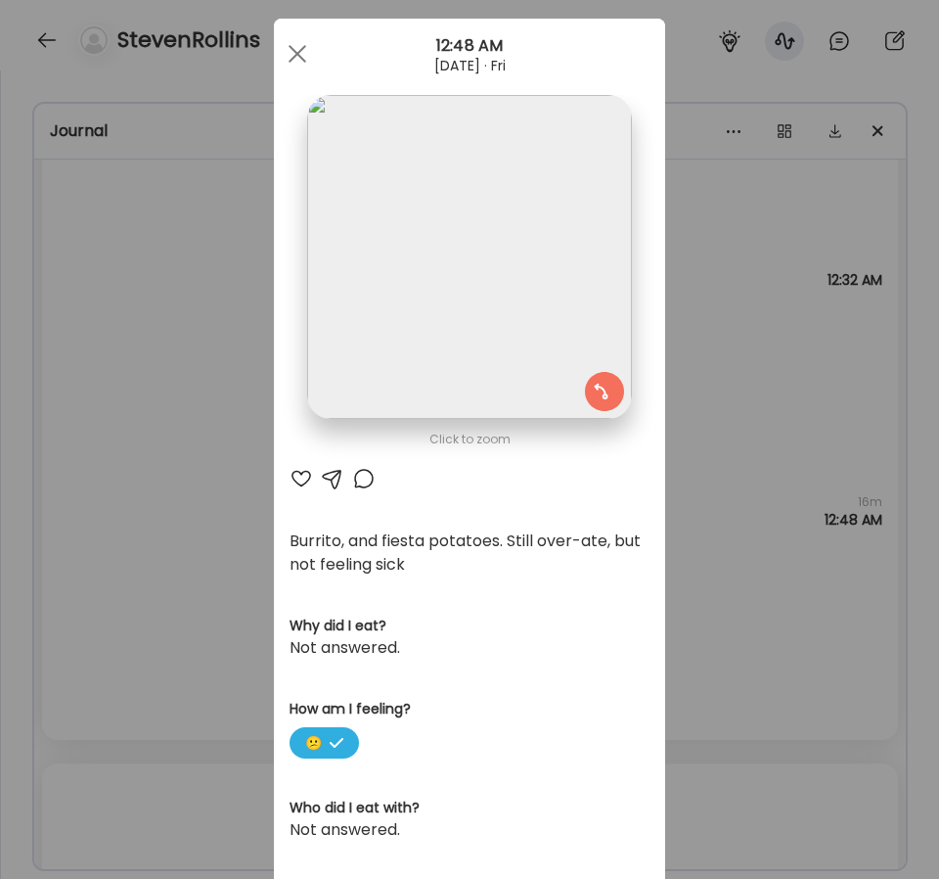
scroll to position [339, 0]
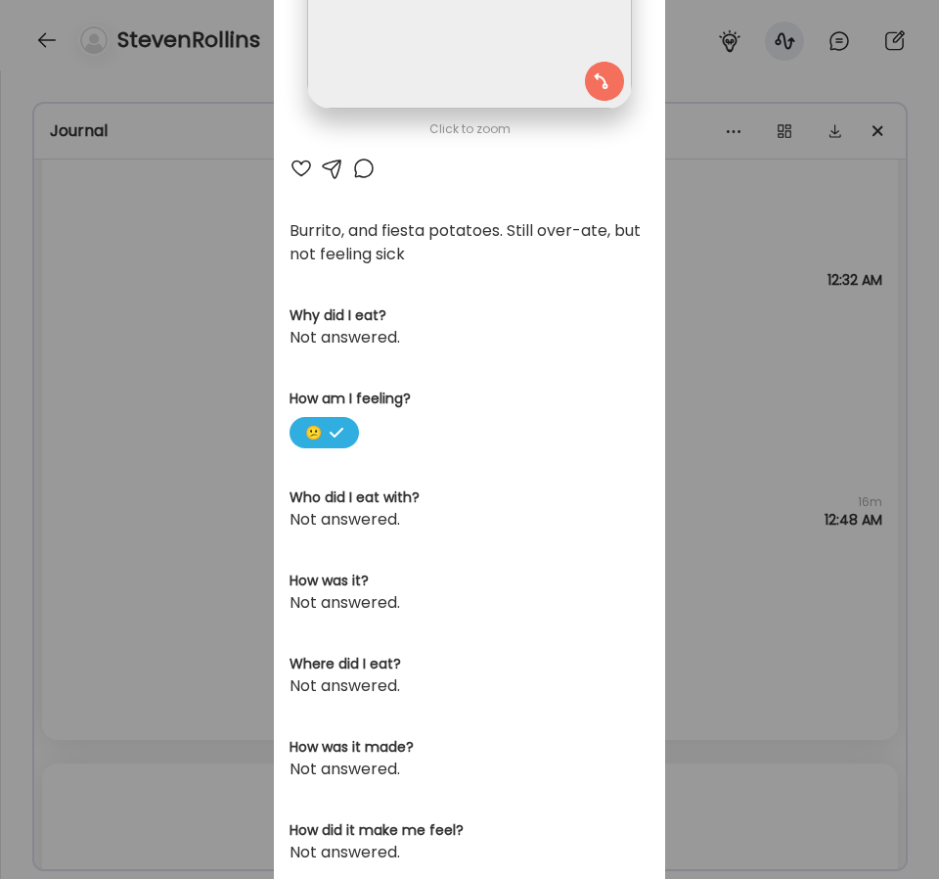
click at [275, 535] on div "Click to zoom AteMate AI Burrito, and fiesta potatoes. Still over-ate, but not …" at bounding box center [469, 305] width 391 height 1195
click at [202, 590] on div "Ate Coach Dashboard Wahoo! It’s official Take a moment to set up your Coach Pro…" at bounding box center [469, 439] width 939 height 879
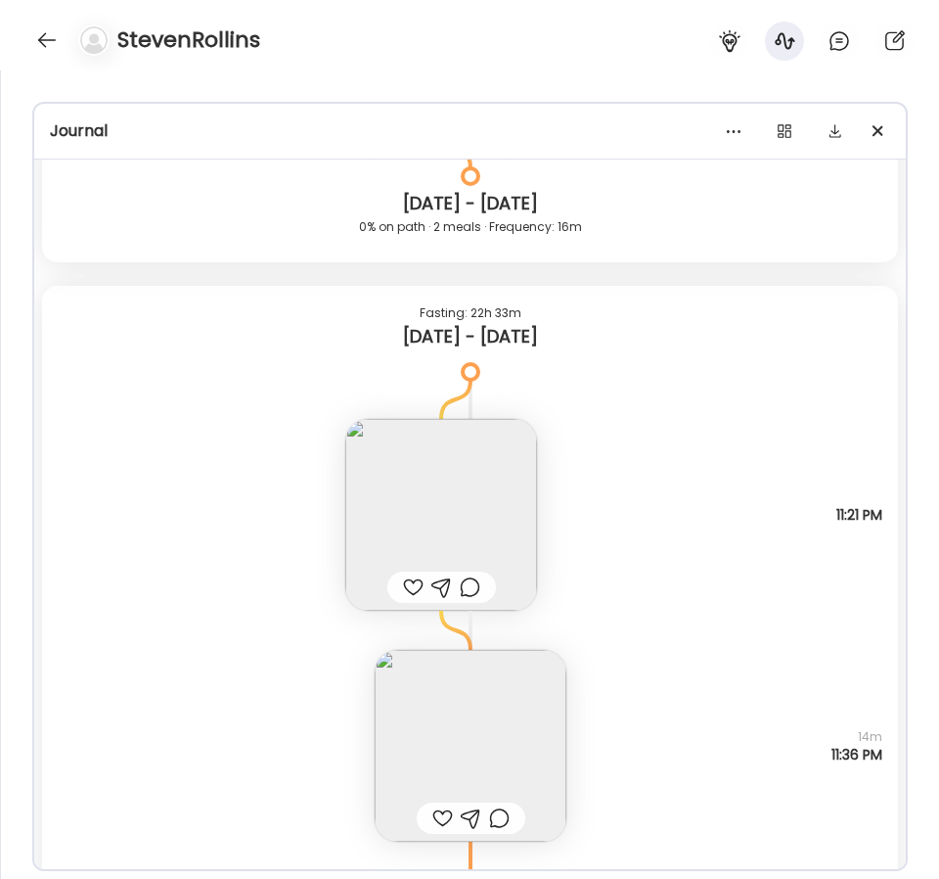
scroll to position [7927, 0]
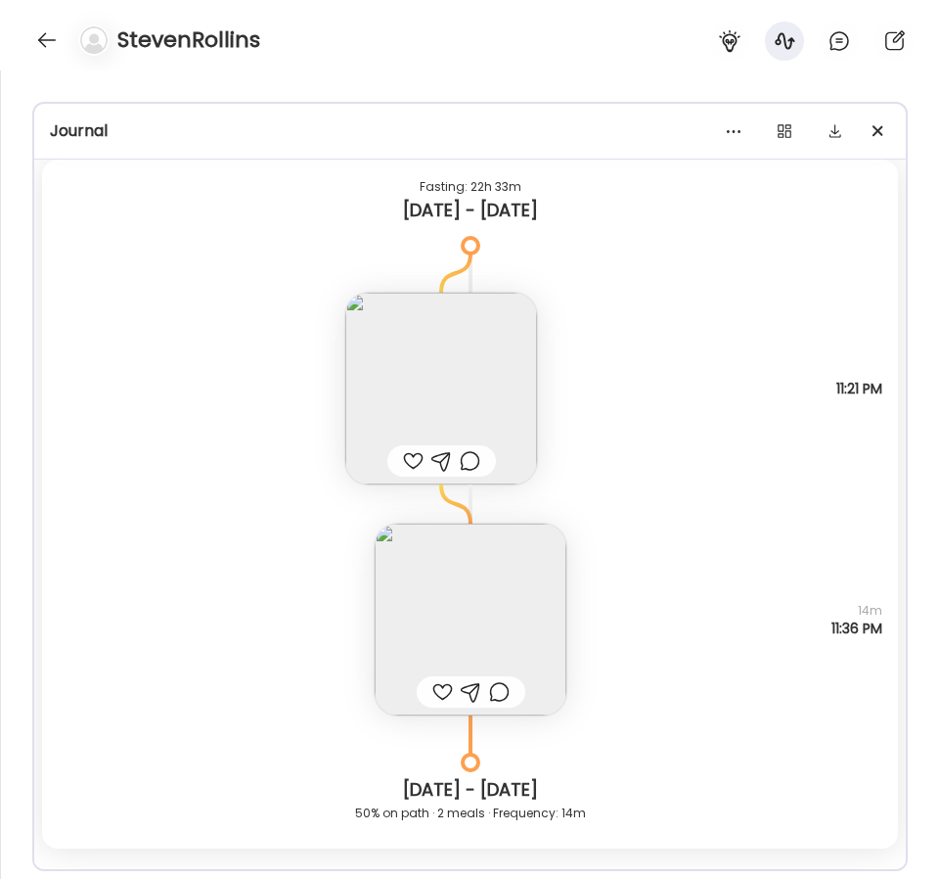
click at [497, 363] on img at bounding box center [441, 389] width 192 height 192
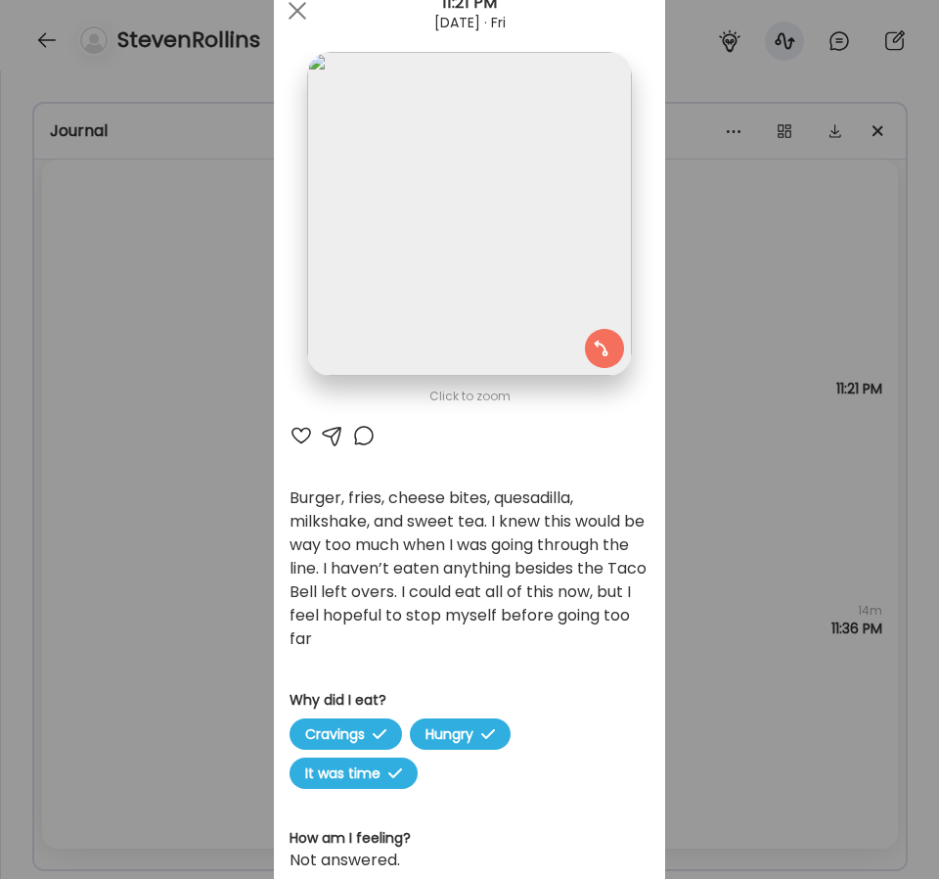
scroll to position [81, 0]
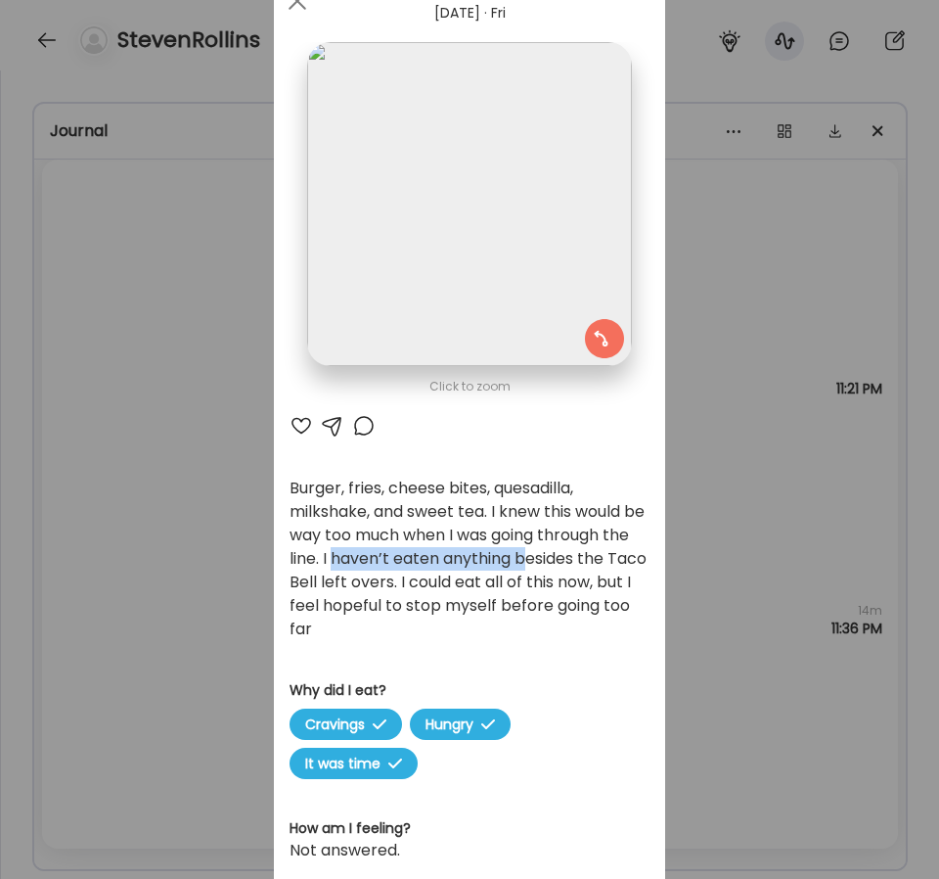
drag, startPoint x: 363, startPoint y: 556, endPoint x: 560, endPoint y: 563, distance: 196.8
click at [560, 563] on div "Burger, fries, cheese bites, quesadilla, milkshake, and sweet tea. I knew this …" at bounding box center [470, 559] width 360 height 164
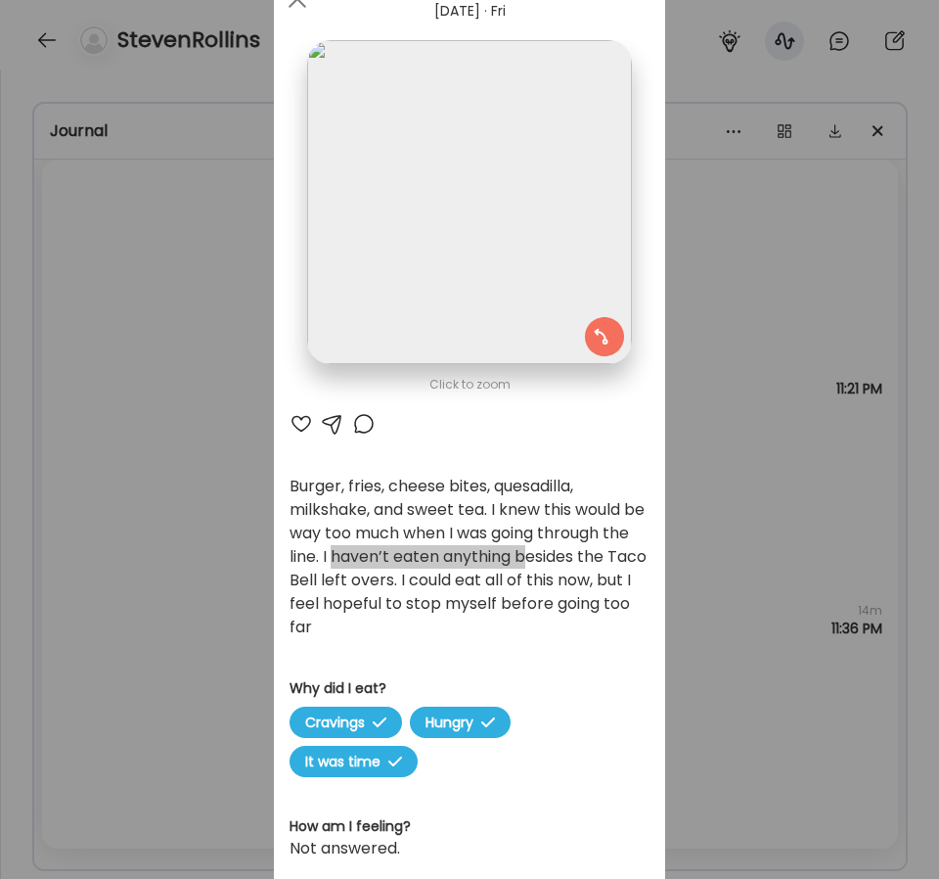
scroll to position [4411, 0]
click at [722, 448] on div "Ate Coach Dashboard Wahoo! It’s official Take a moment to set up your Coach Pro…" at bounding box center [469, 439] width 939 height 879
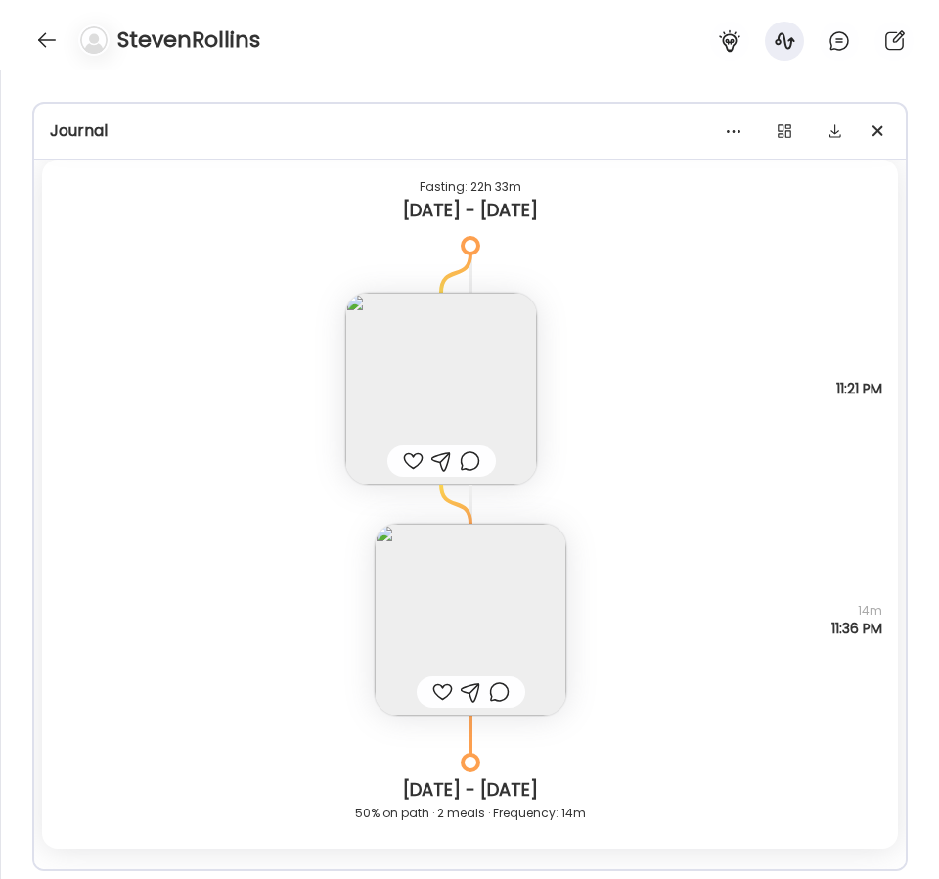
scroll to position [8014, 0]
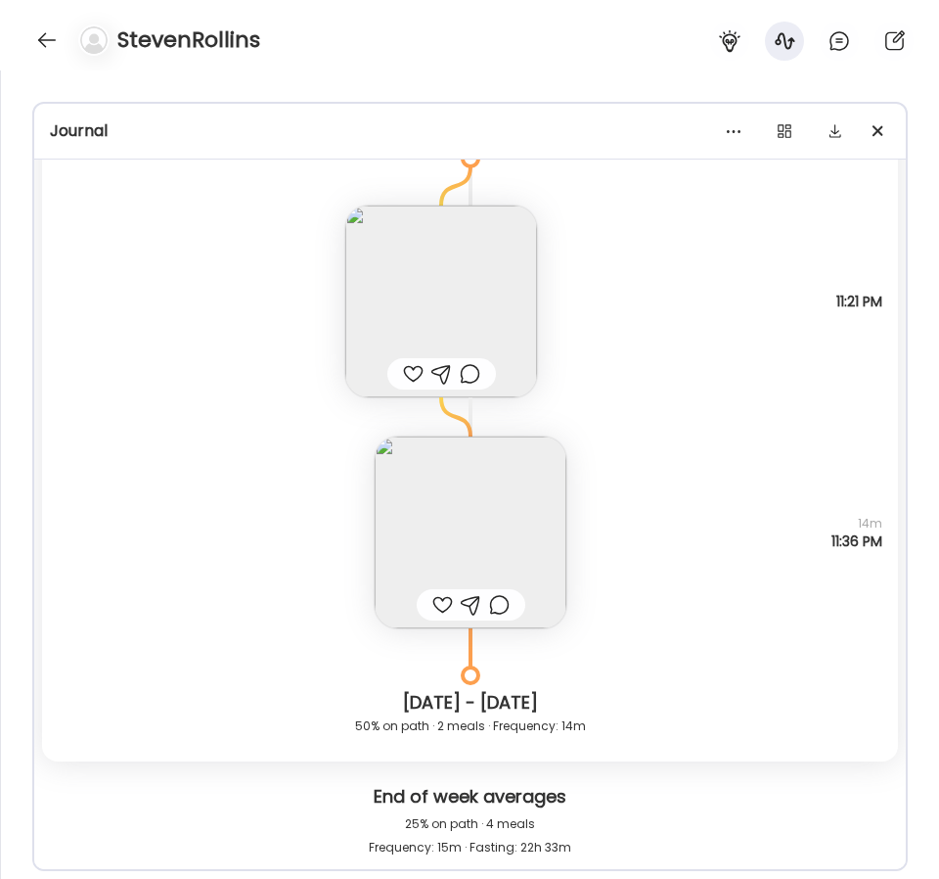
click at [481, 506] on img at bounding box center [471, 532] width 192 height 192
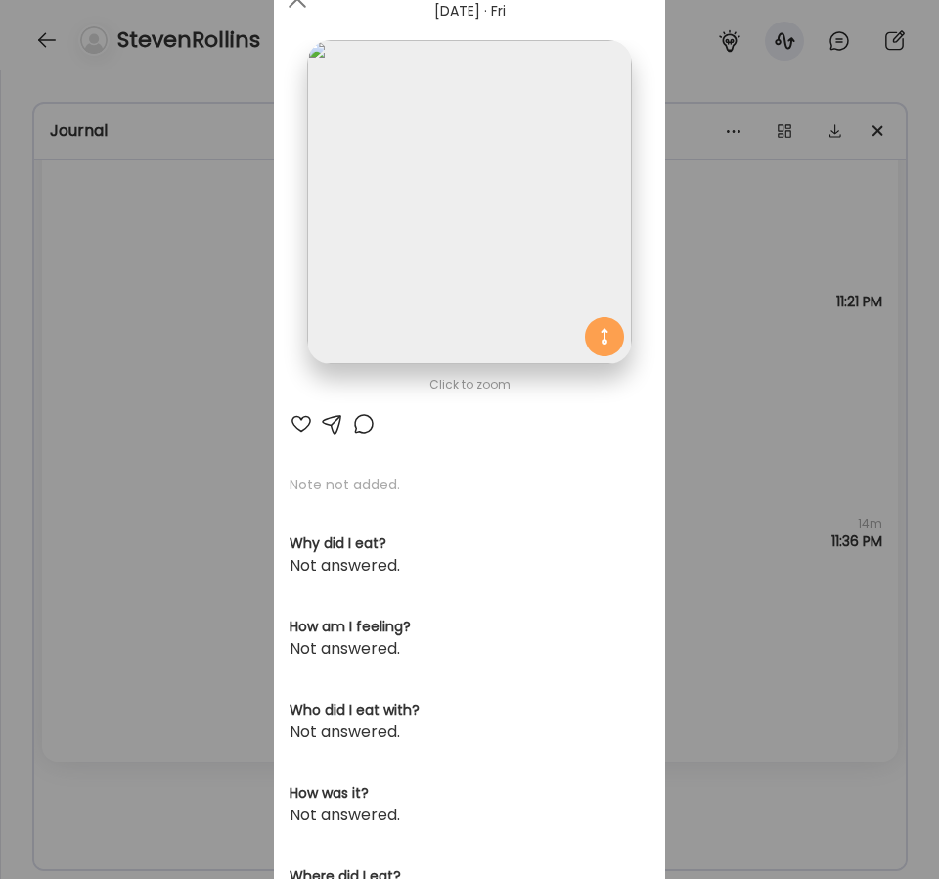
click at [720, 390] on div "Ate Coach Dashboard Wahoo! It’s official Take a moment to set up your Coach Pro…" at bounding box center [469, 439] width 939 height 879
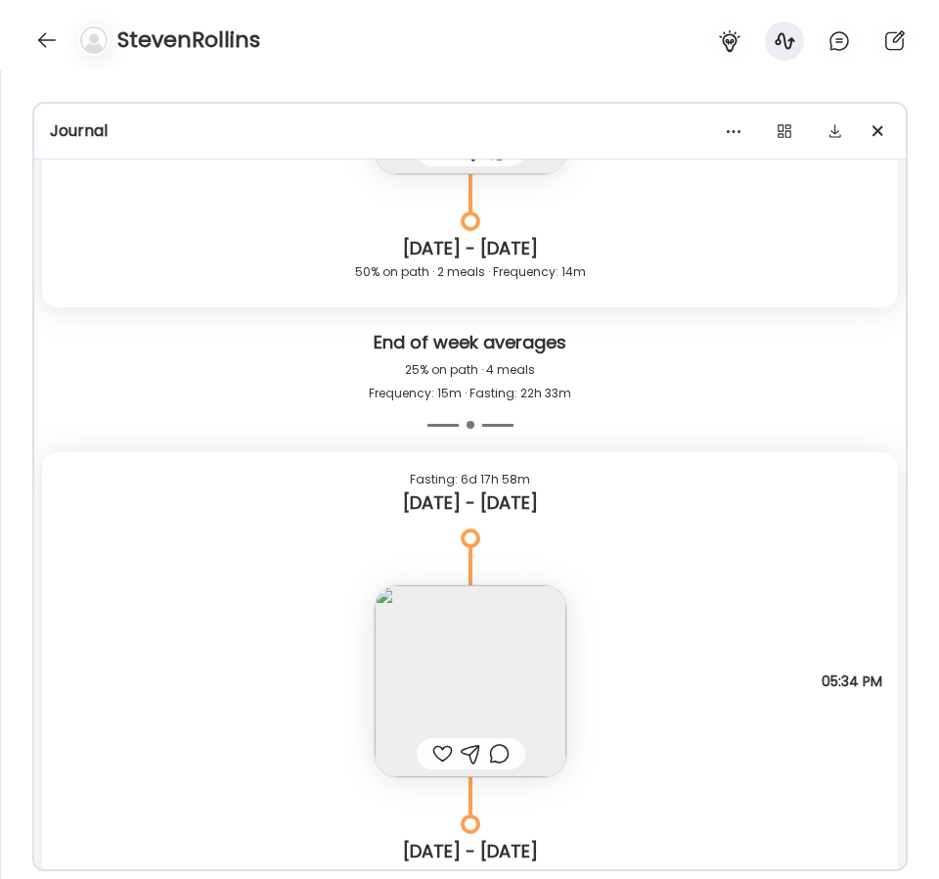
scroll to position [8645, 0]
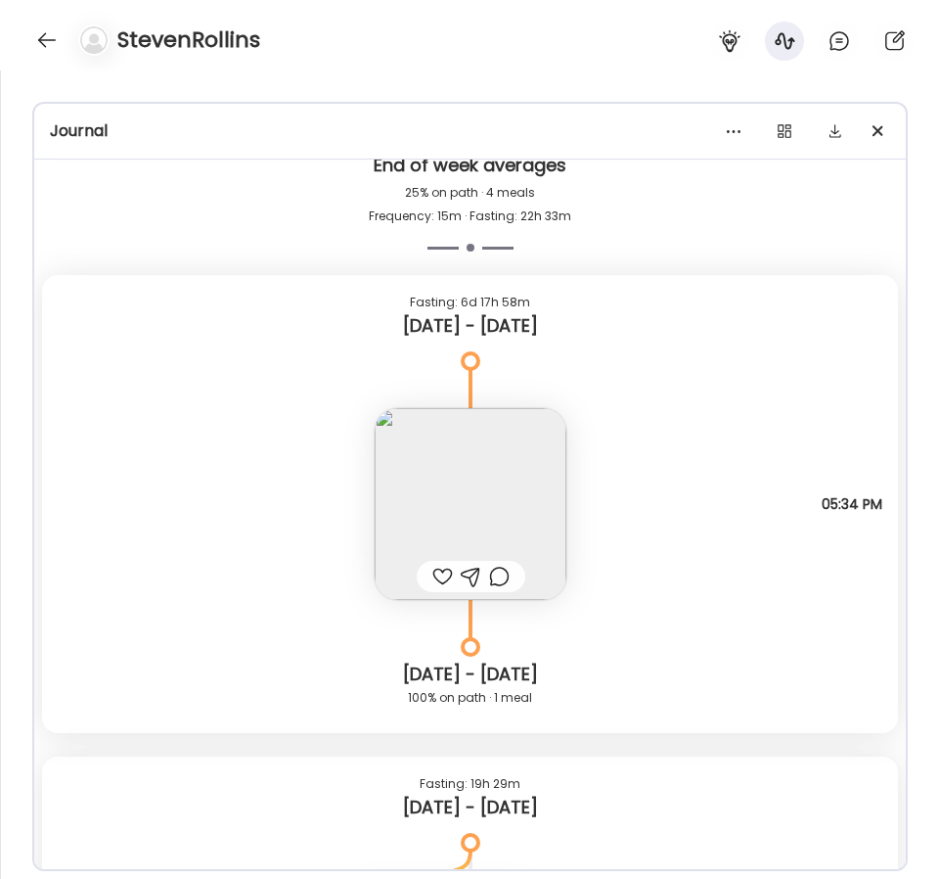
click at [533, 502] on img at bounding box center [471, 504] width 192 height 192
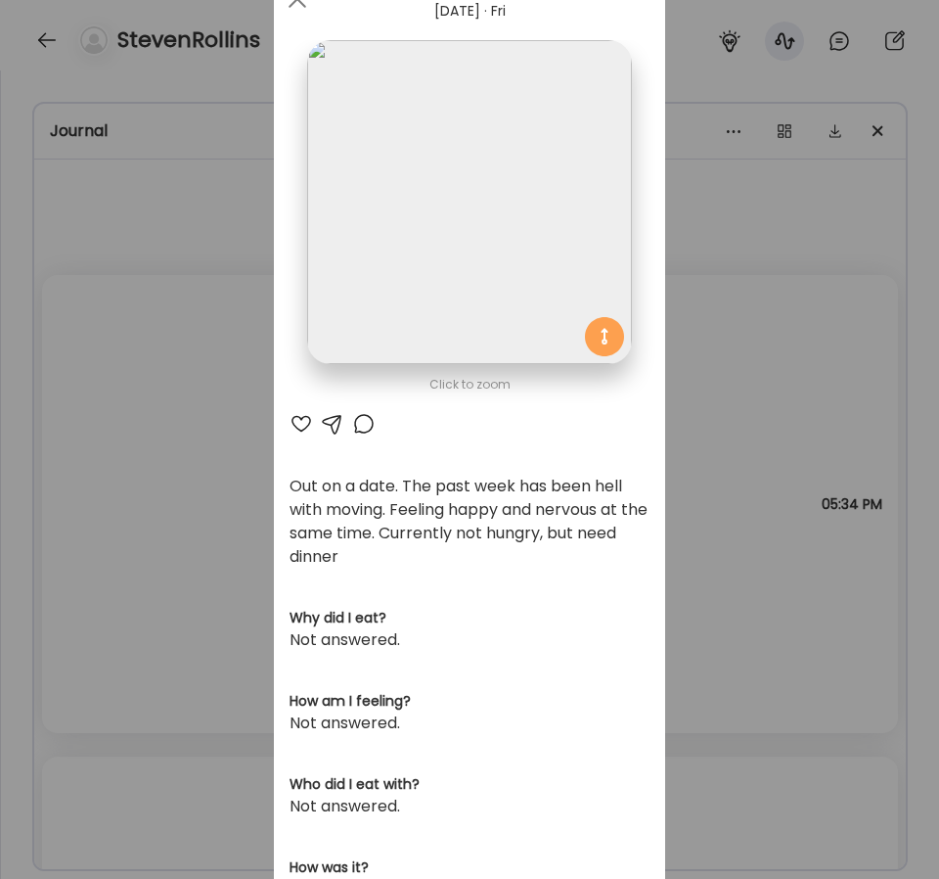
click at [734, 473] on div "Ate Coach Dashboard Wahoo! It’s official Take a moment to set up your Coach Pro…" at bounding box center [469, 439] width 939 height 879
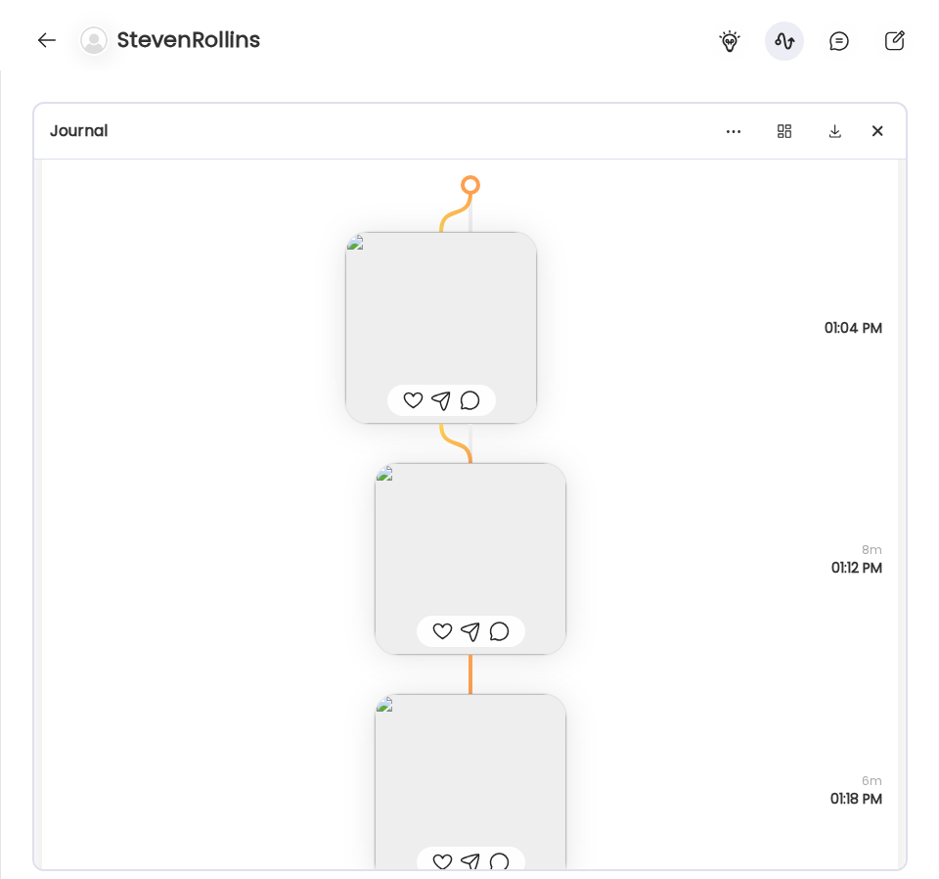
scroll to position [9349, 0]
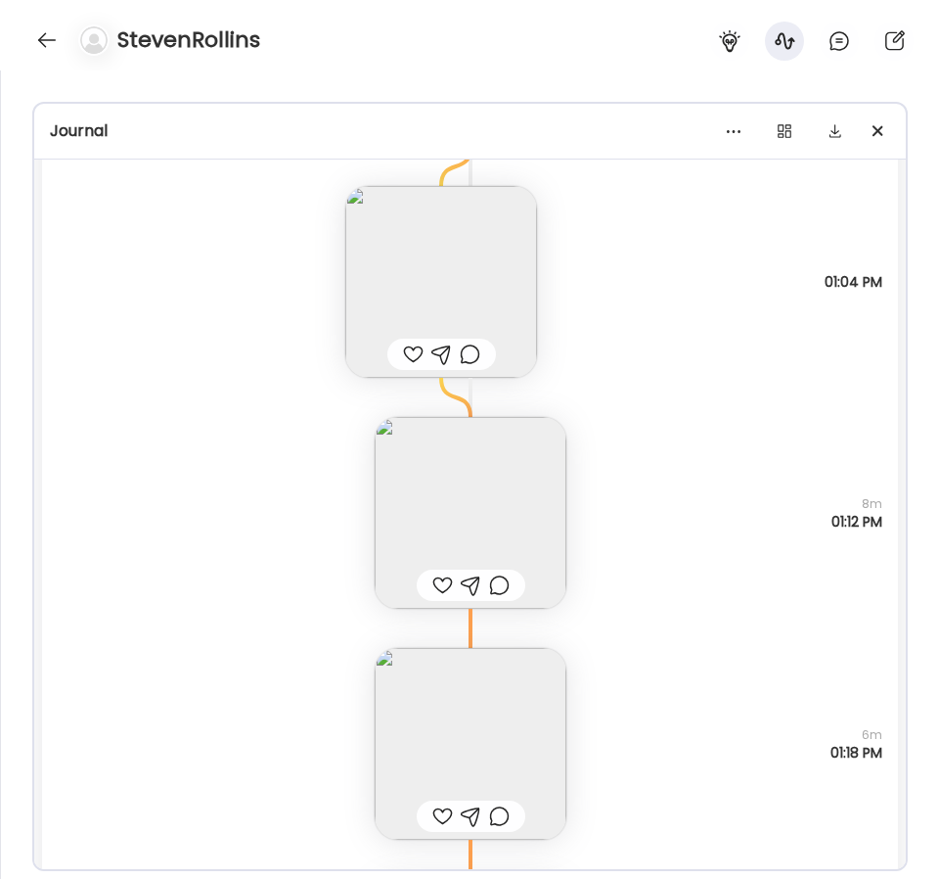
click at [494, 256] on img at bounding box center [441, 282] width 192 height 192
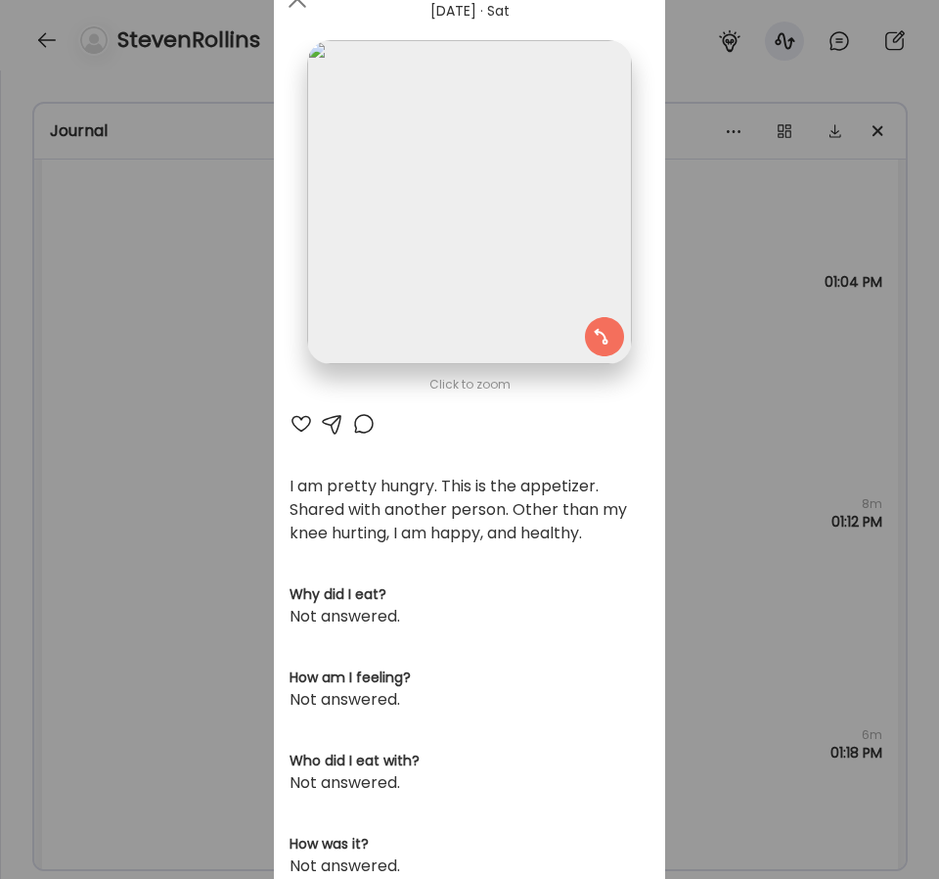
click at [714, 273] on div "Ate Coach Dashboard Wahoo! It’s official Take a moment to set up your Coach Pro…" at bounding box center [469, 439] width 939 height 879
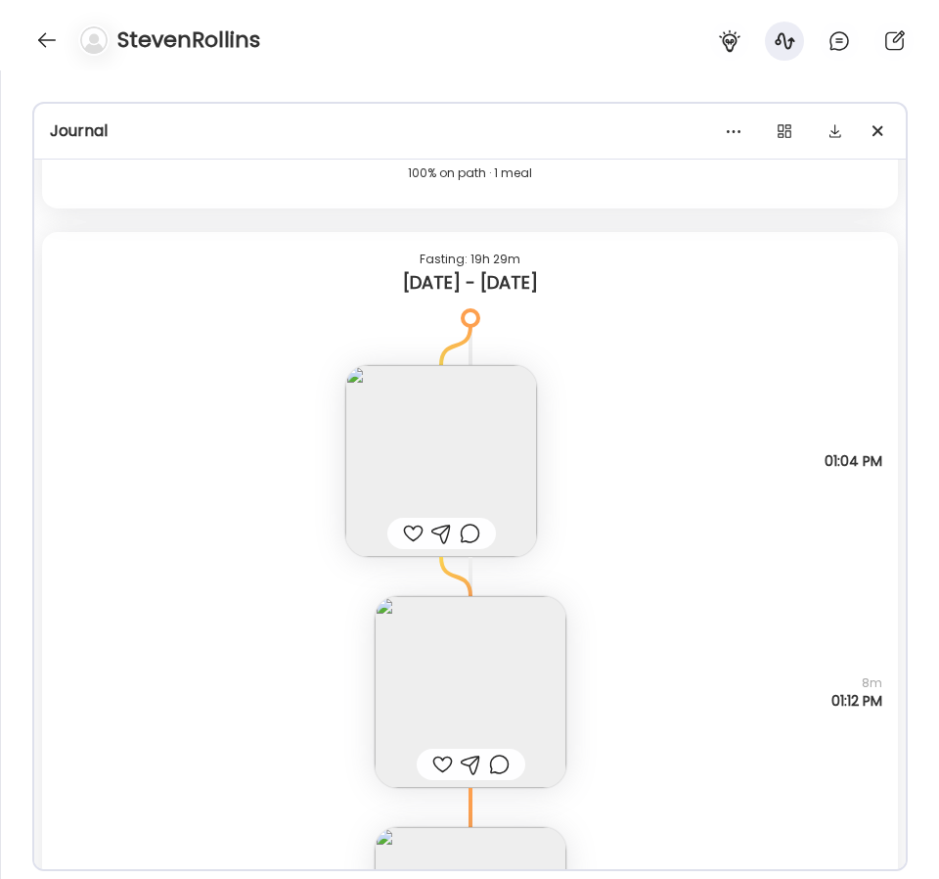
scroll to position [8834, 0]
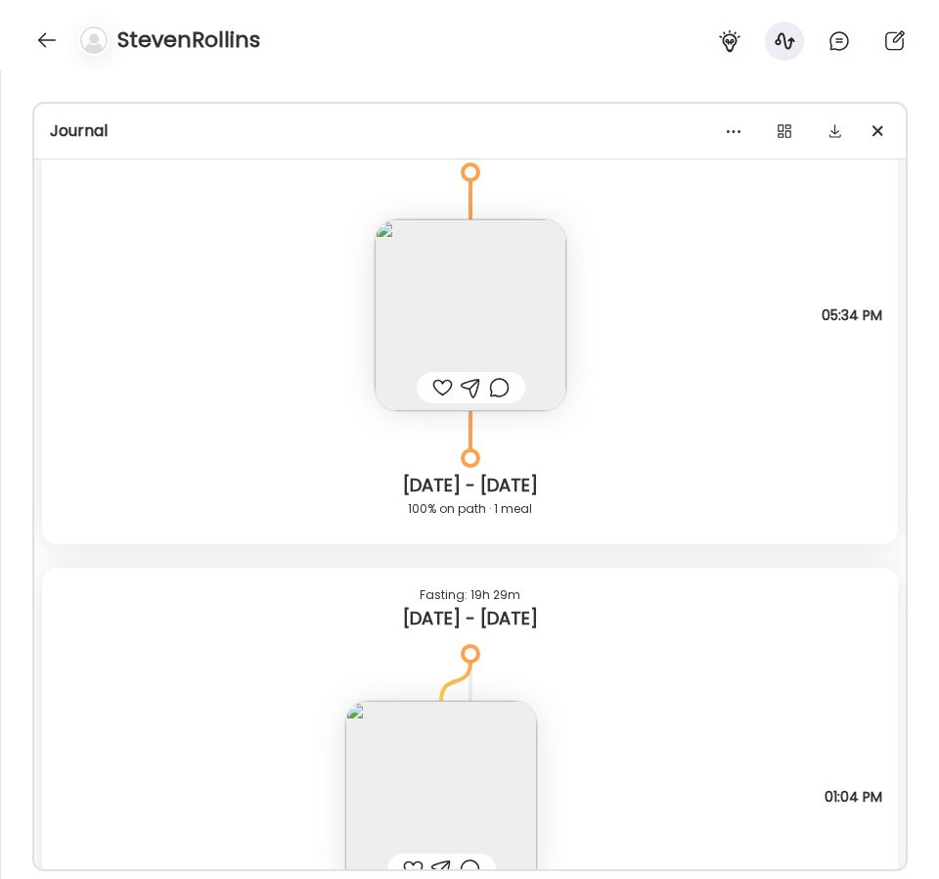
click at [484, 303] on img at bounding box center [471, 315] width 192 height 192
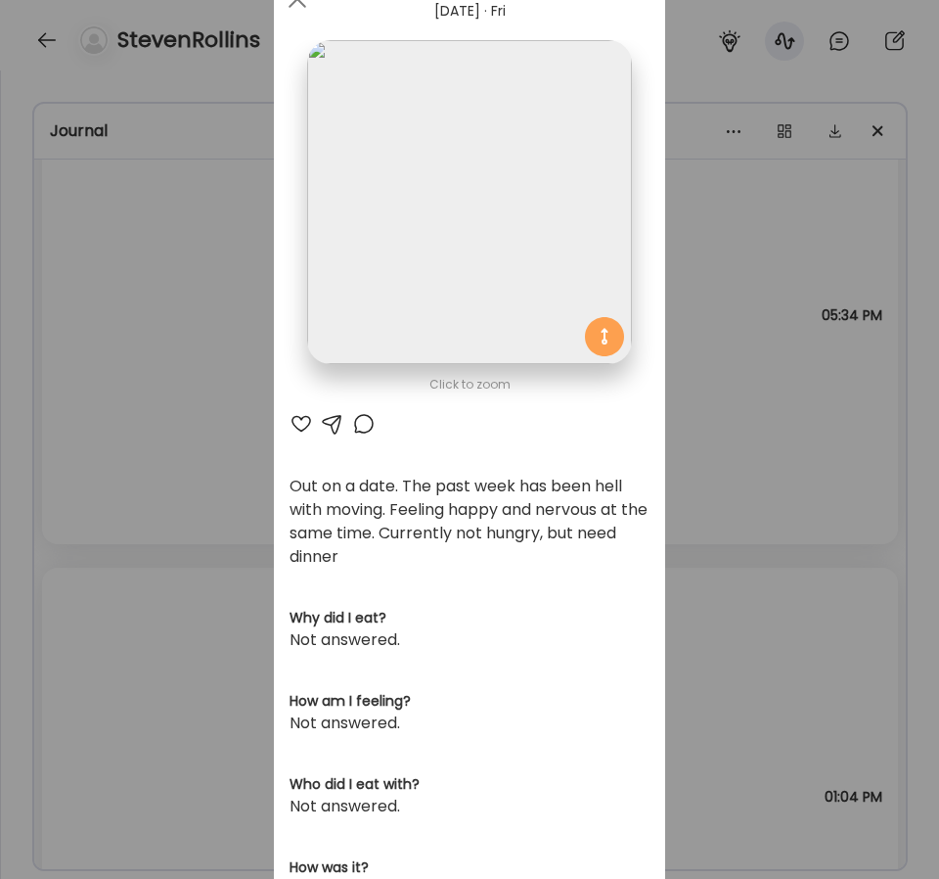
scroll to position [4411, 0]
click at [750, 494] on div "Ate Coach Dashboard Wahoo! It’s official Take a moment to set up your Coach Pro…" at bounding box center [469, 439] width 939 height 879
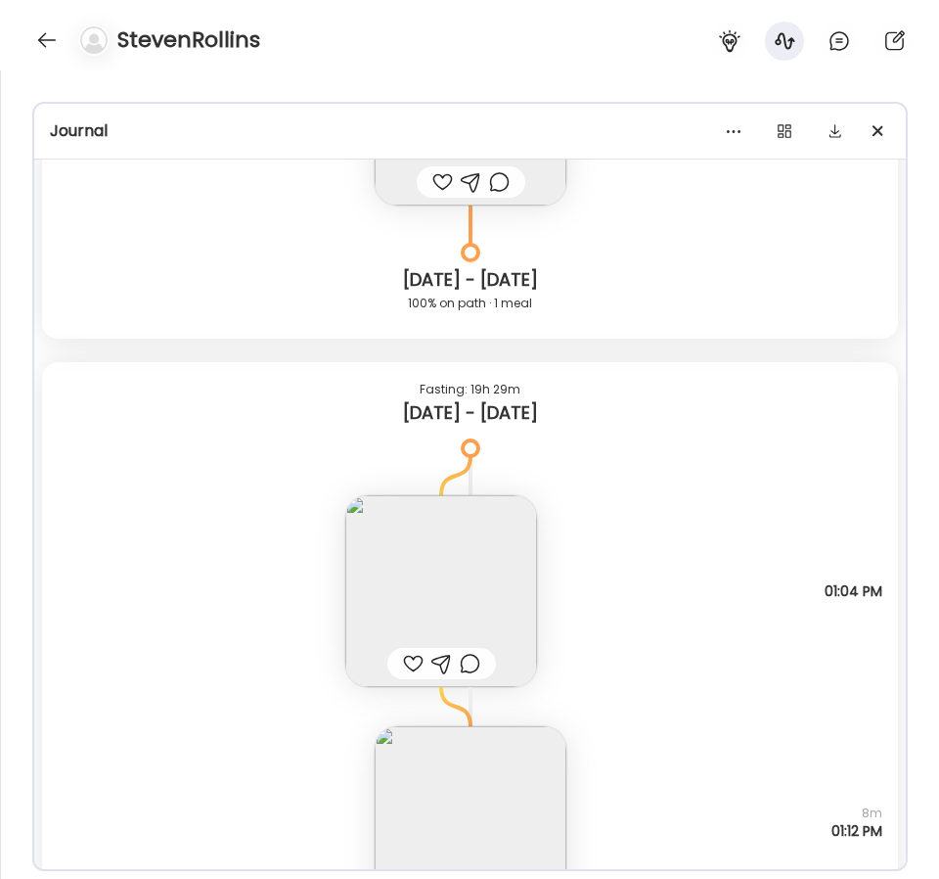
scroll to position [9058, 0]
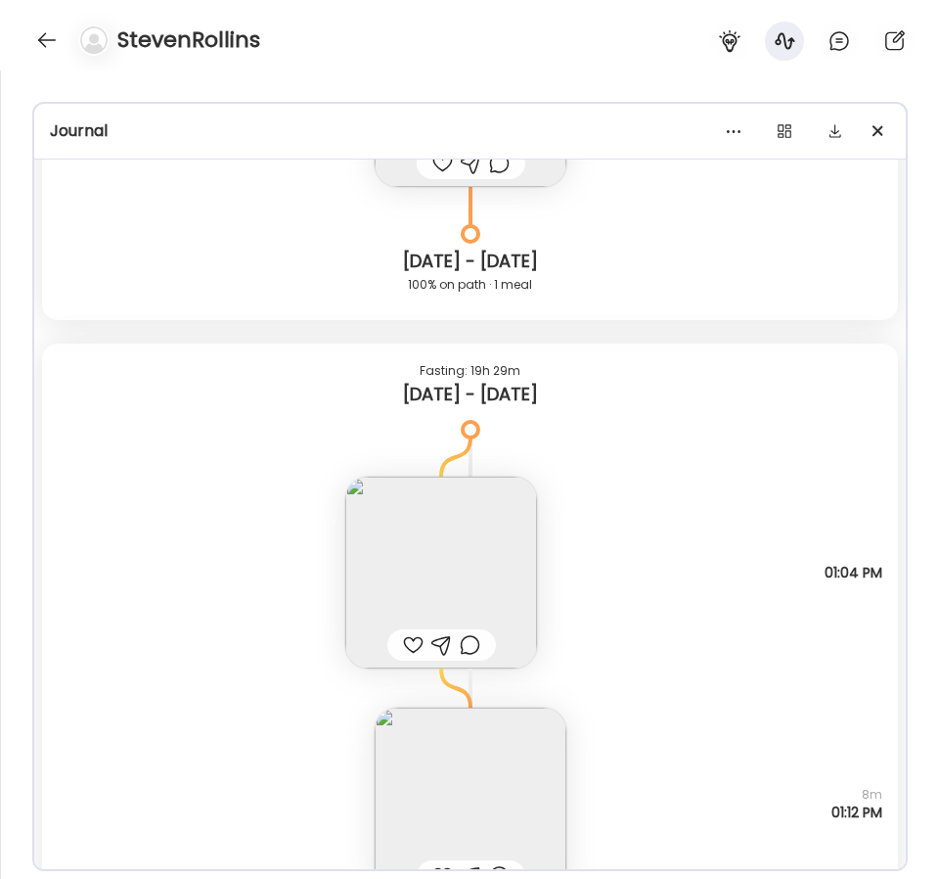
click at [503, 560] on img at bounding box center [441, 573] width 192 height 192
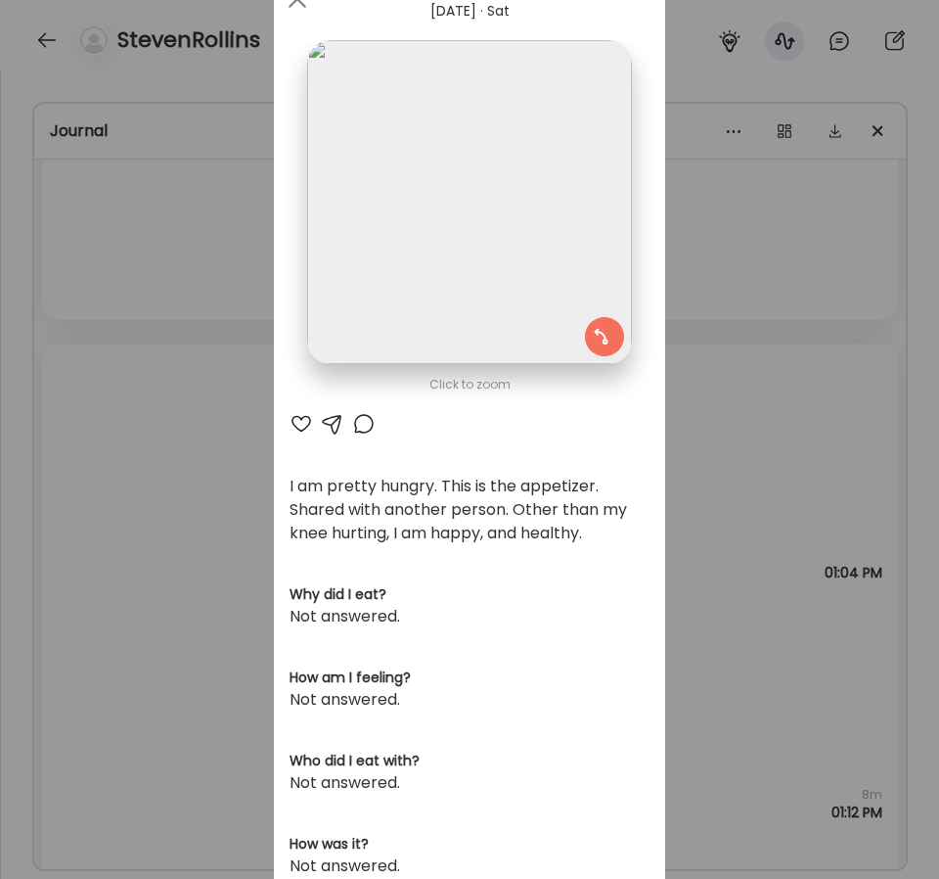
click at [727, 412] on div "Ate Coach Dashboard Wahoo! It’s official Take a moment to set up your Coach Pro…" at bounding box center [469, 439] width 939 height 879
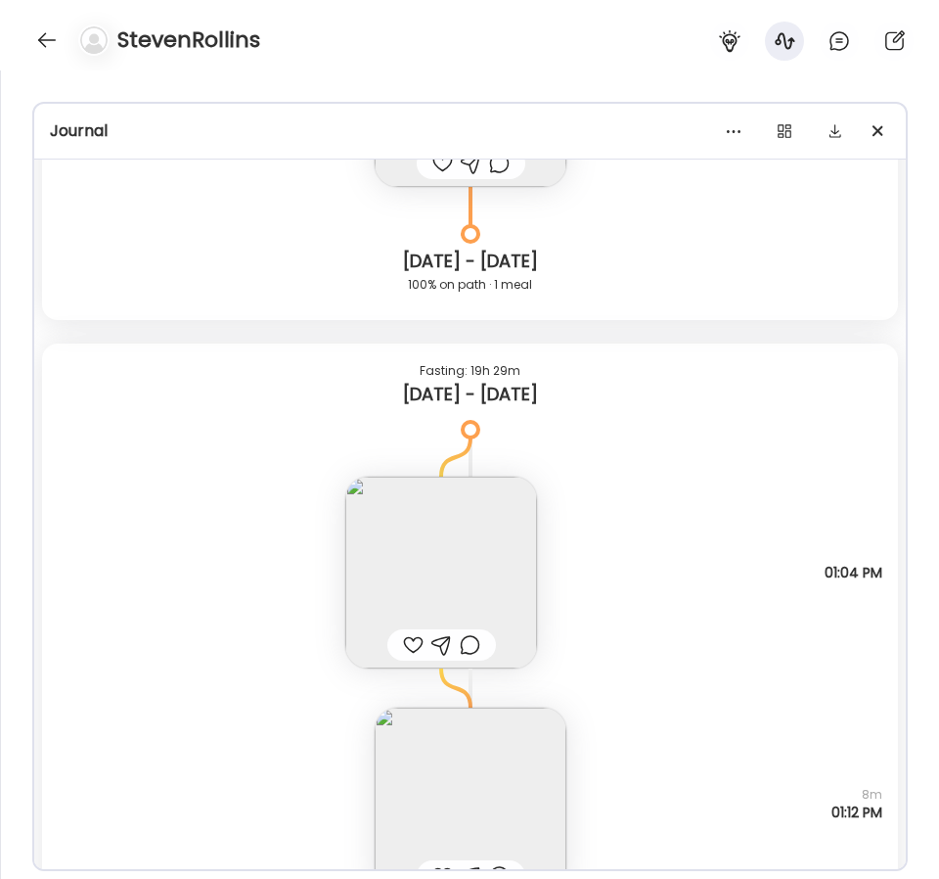
click at [697, 392] on div "[DATE] - [DATE]" at bounding box center [470, 394] width 825 height 23
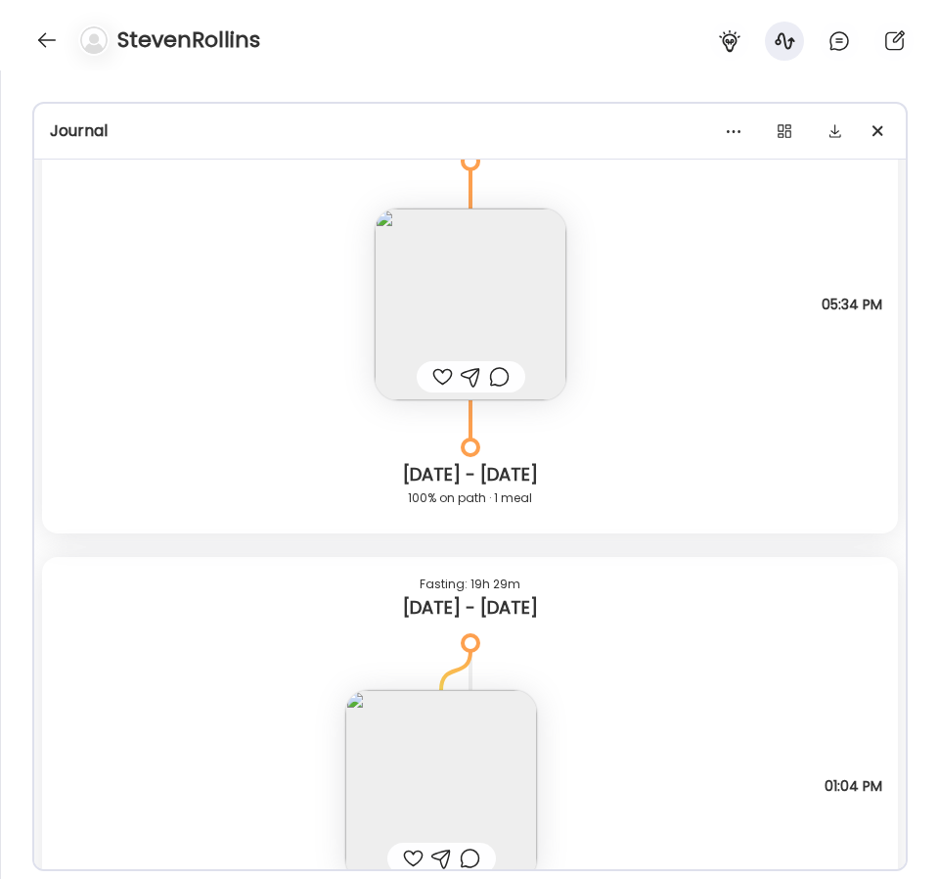
scroll to position [8826, 0]
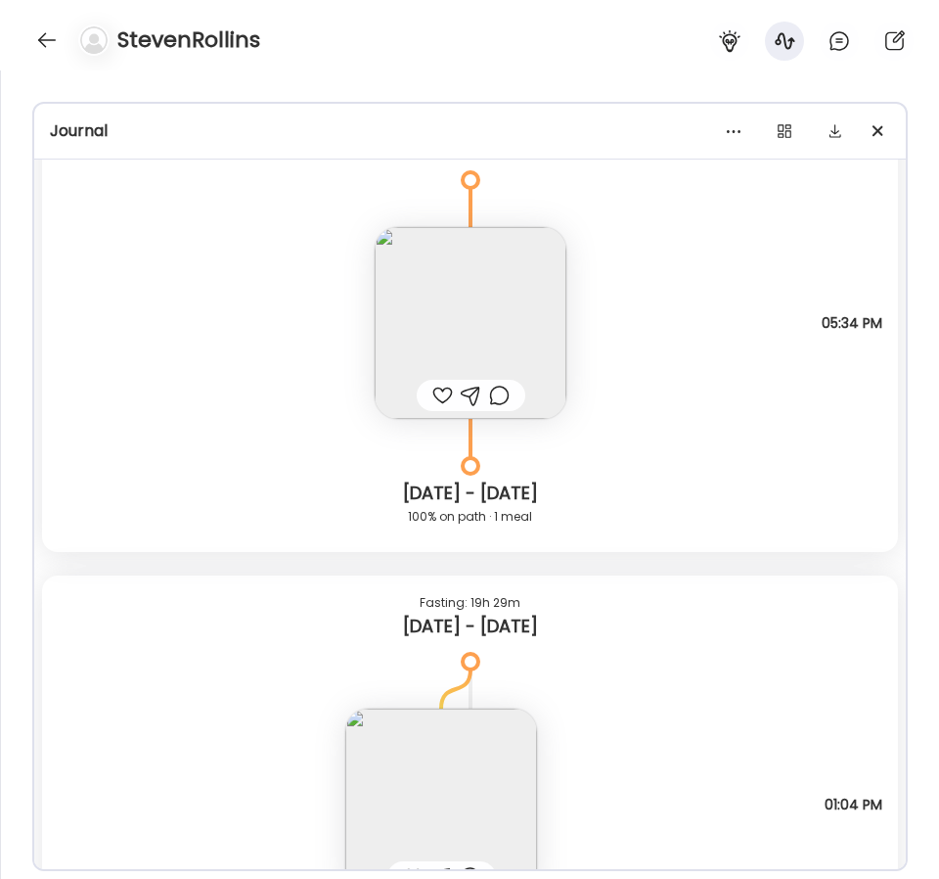
click at [512, 345] on img at bounding box center [471, 323] width 192 height 192
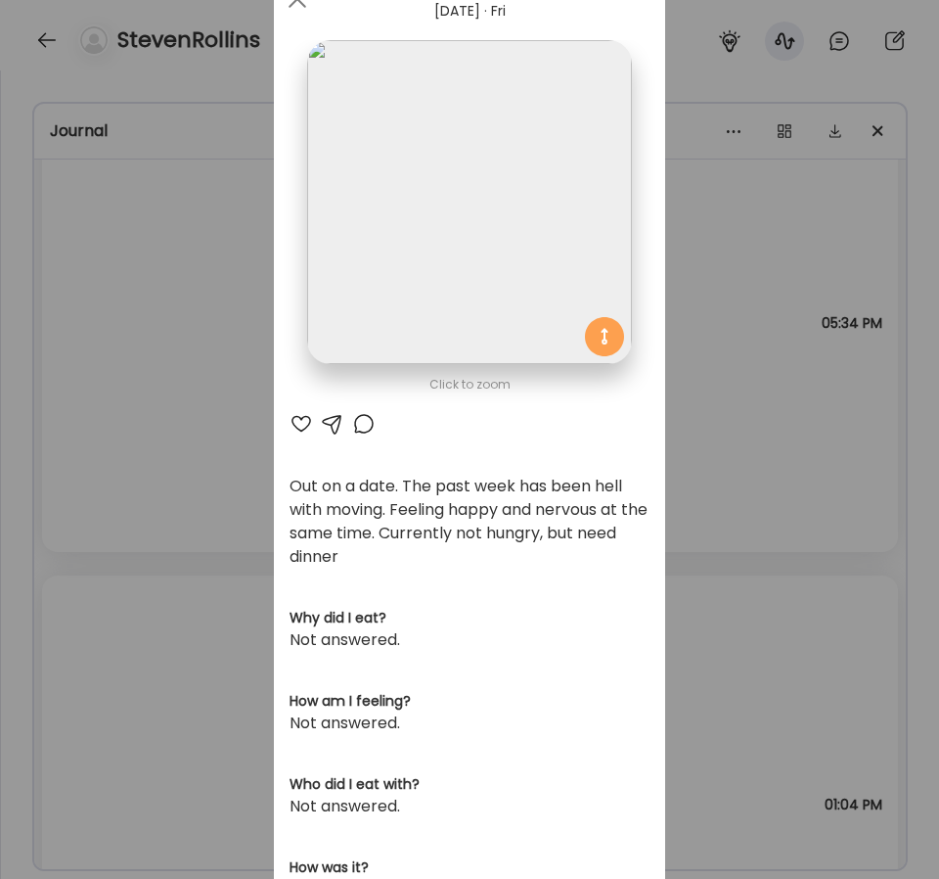
click at [525, 308] on img at bounding box center [469, 202] width 324 height 324
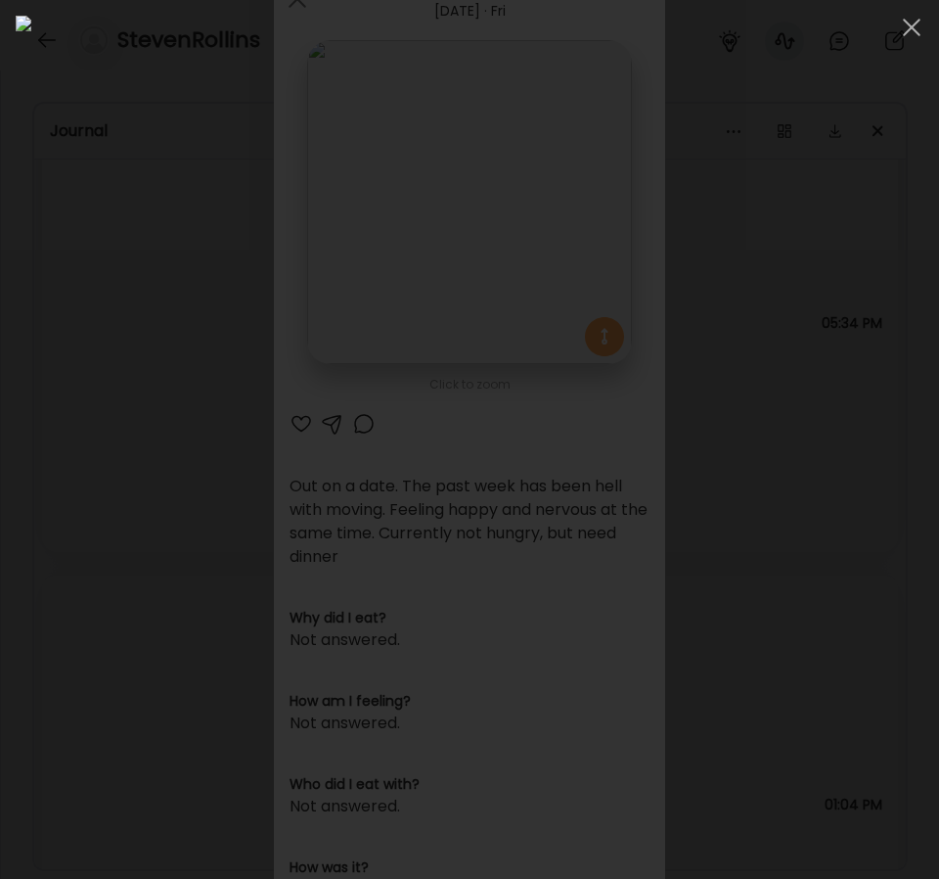
click at [20, 604] on div at bounding box center [470, 439] width 908 height 847
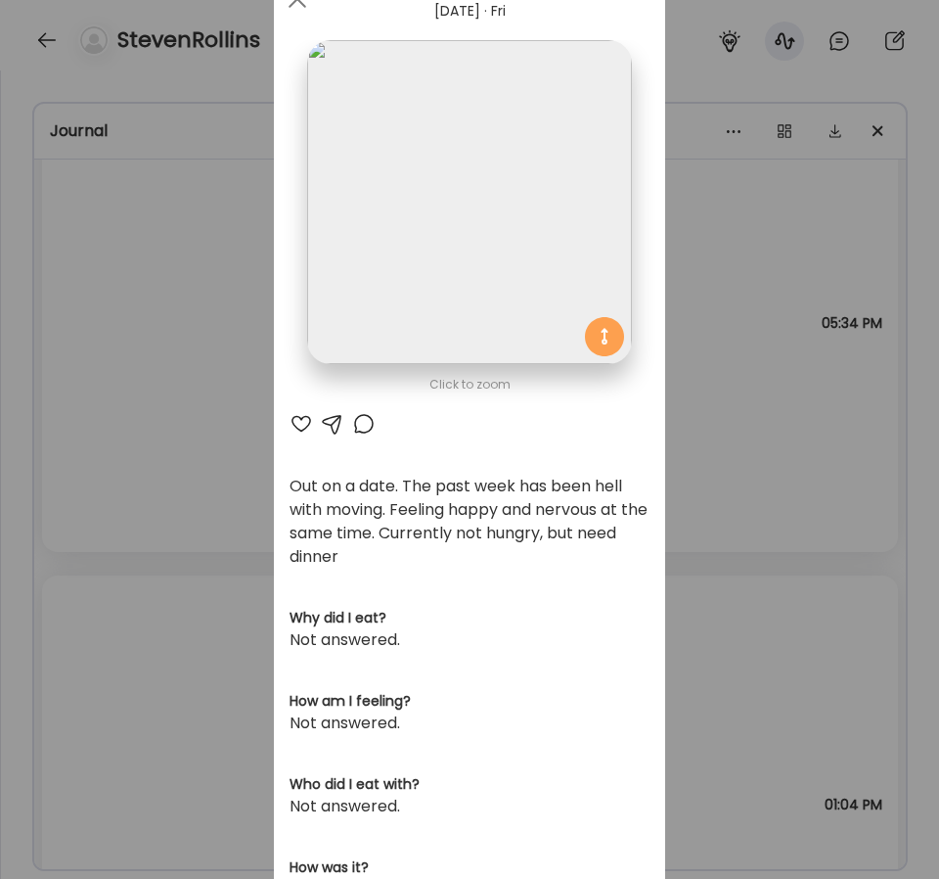
click at [201, 675] on div "Ate Coach Dashboard Wahoo! It’s official Take a moment to set up your Coach Pro…" at bounding box center [469, 439] width 939 height 879
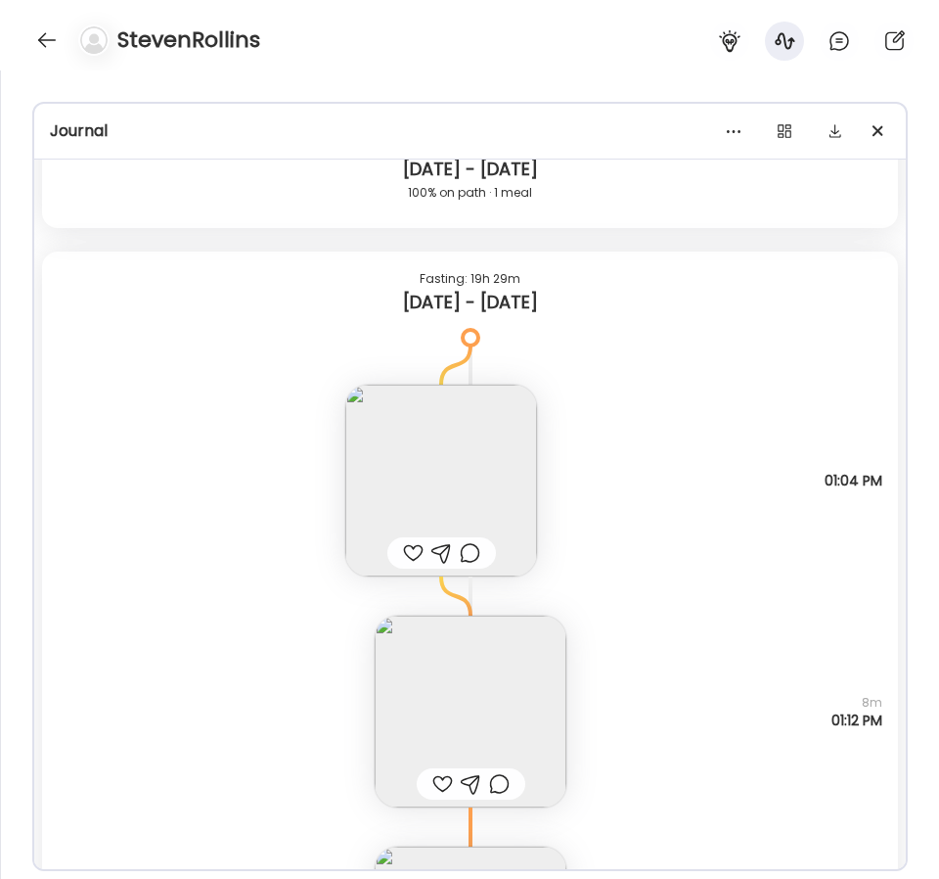
scroll to position [9251, 0]
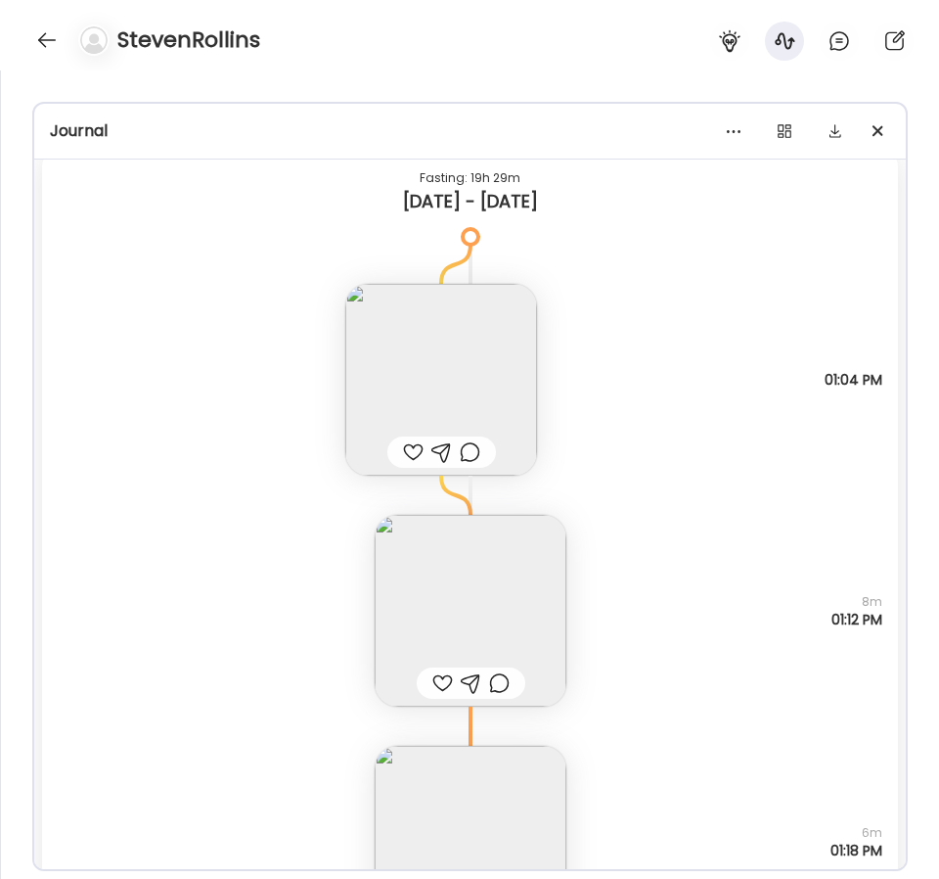
click at [516, 434] on img at bounding box center [441, 380] width 192 height 192
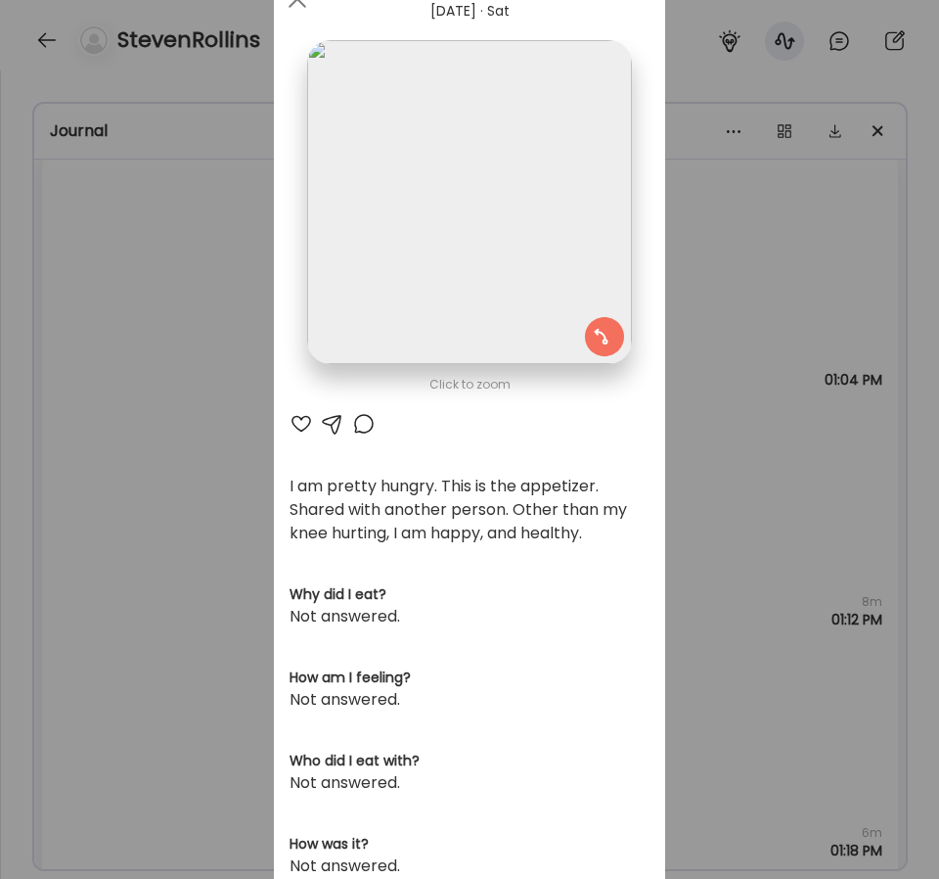
scroll to position [71, 0]
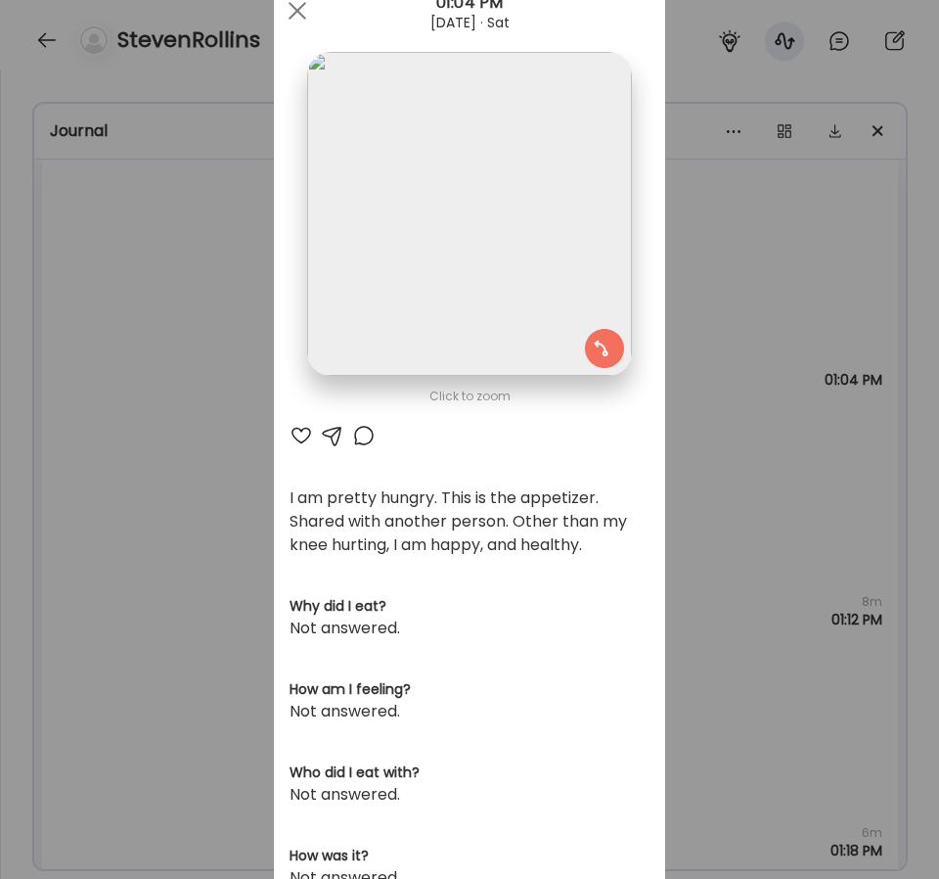
click at [694, 537] on div "Ate Coach Dashboard Wahoo! It’s official Take a moment to set up your Coach Pro…" at bounding box center [469, 439] width 939 height 879
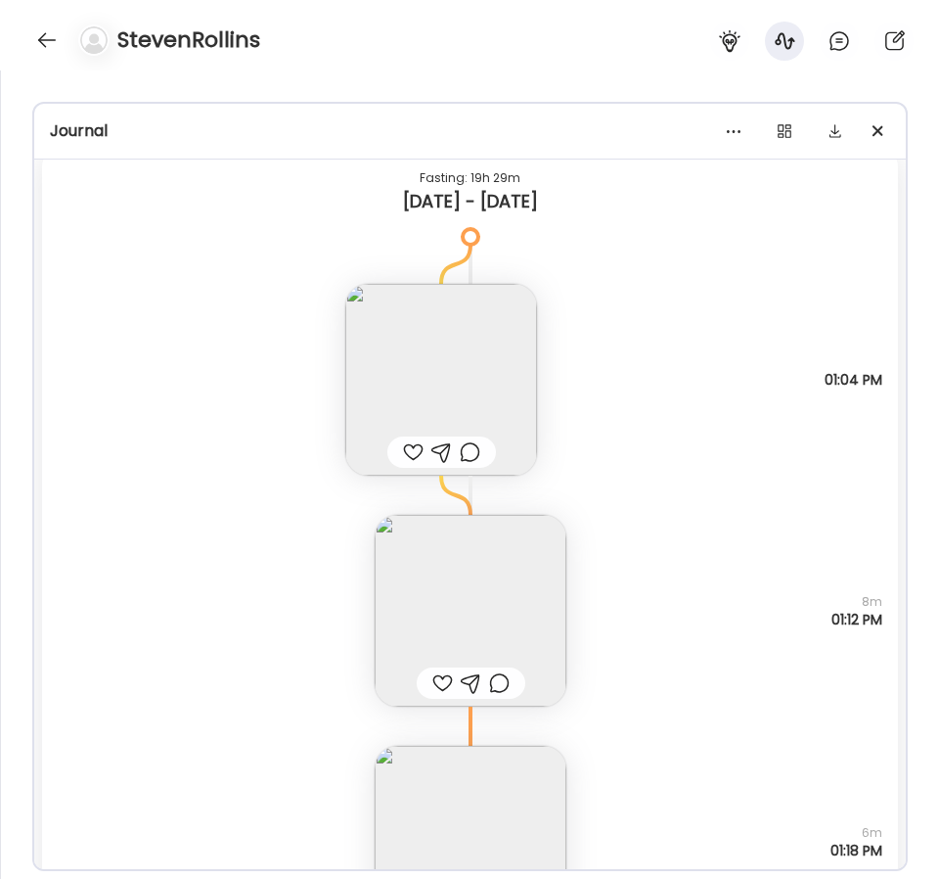
click at [477, 409] on img at bounding box center [441, 380] width 192 height 192
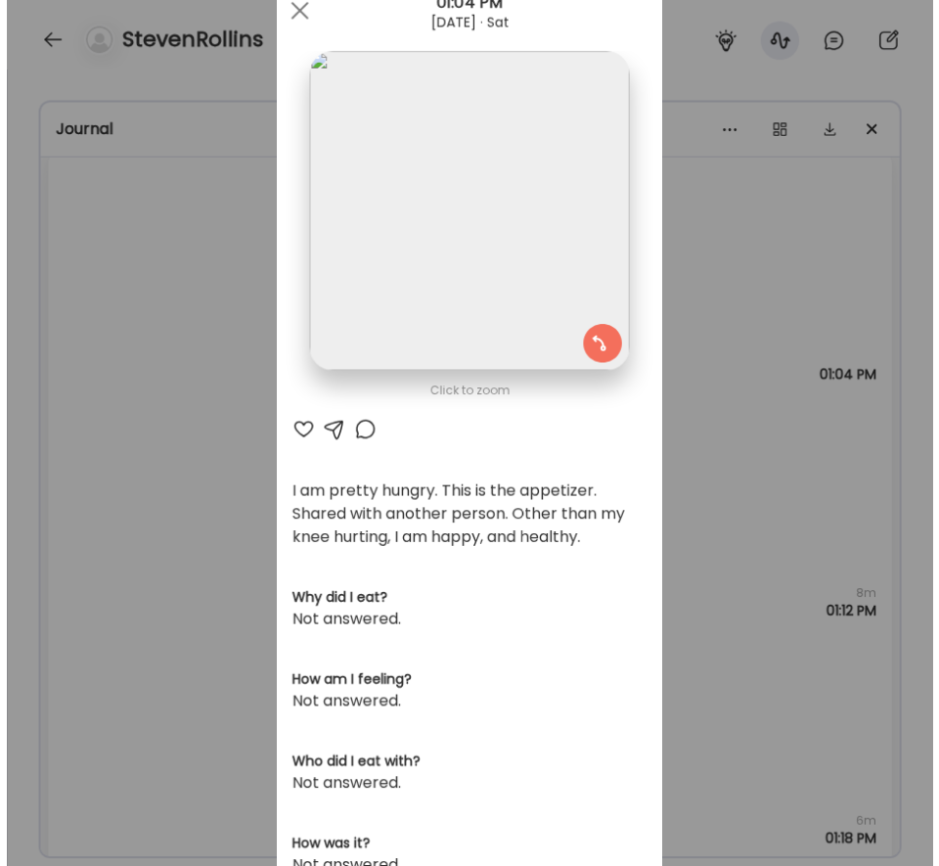
scroll to position [4411, 0]
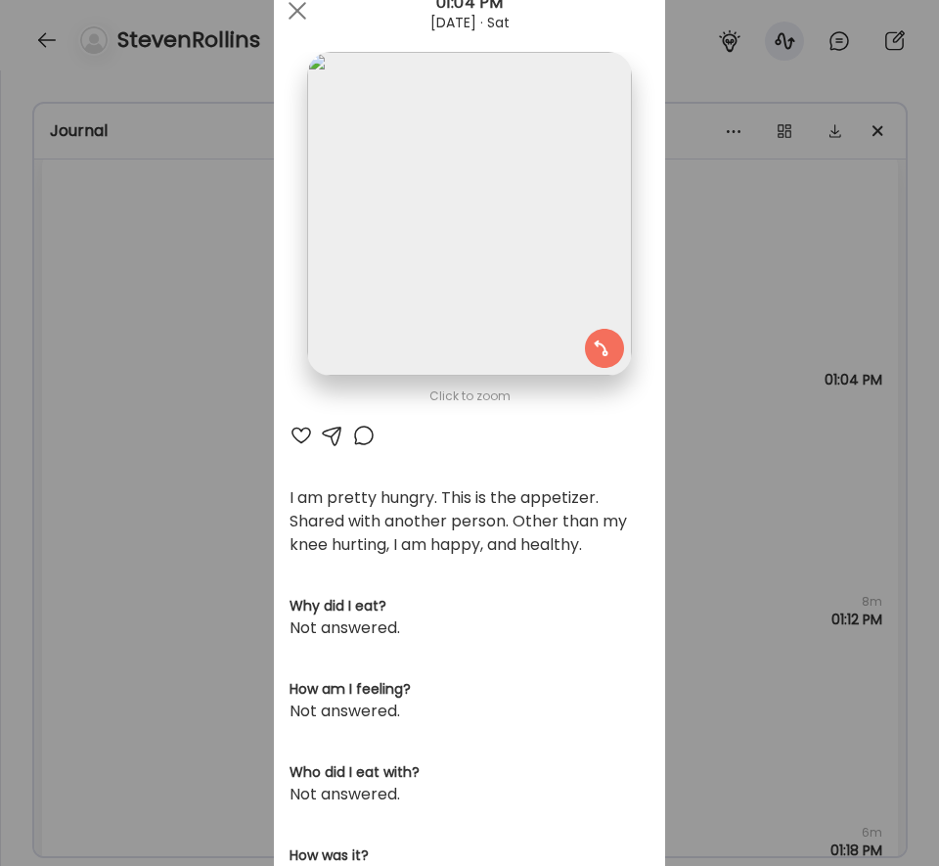
click at [779, 110] on div "Ate Coach Dashboard Wahoo! It’s official Take a moment to set up your Coach Pro…" at bounding box center [469, 433] width 939 height 866
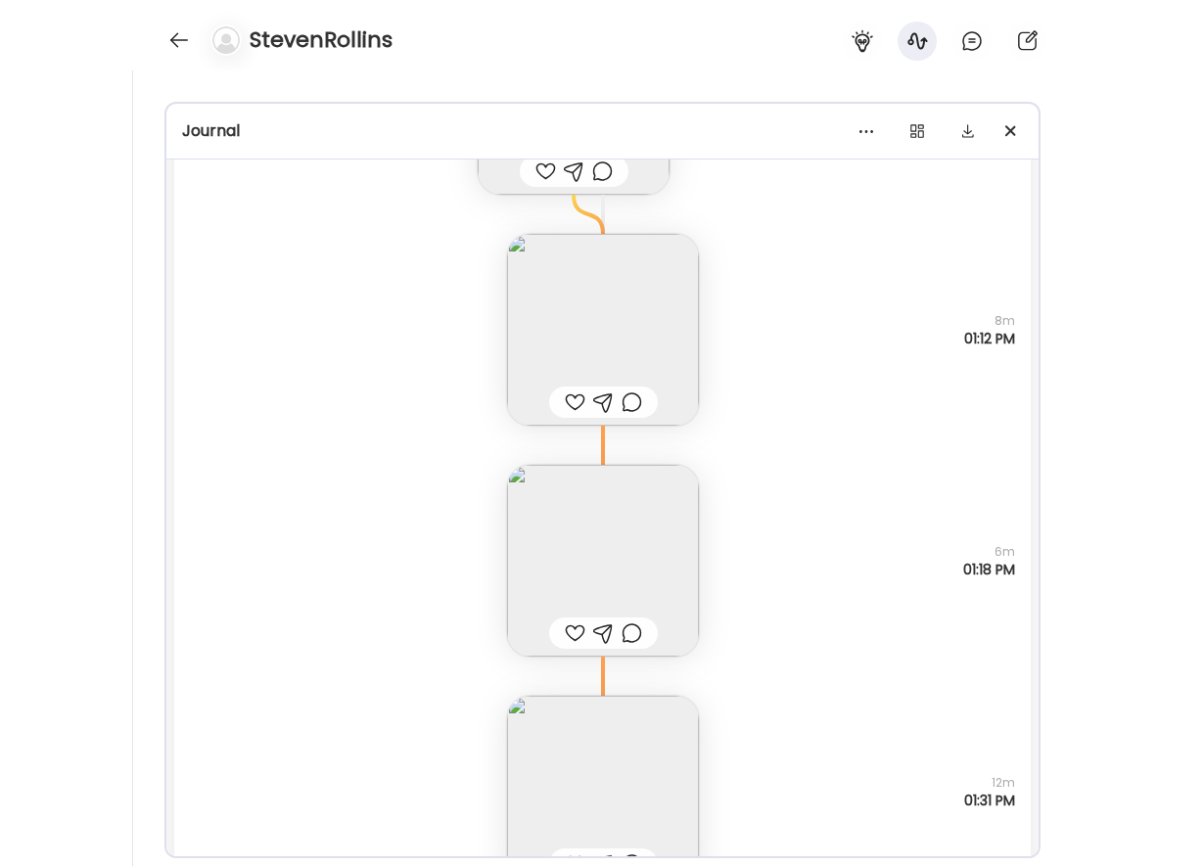
scroll to position [9575, 0]
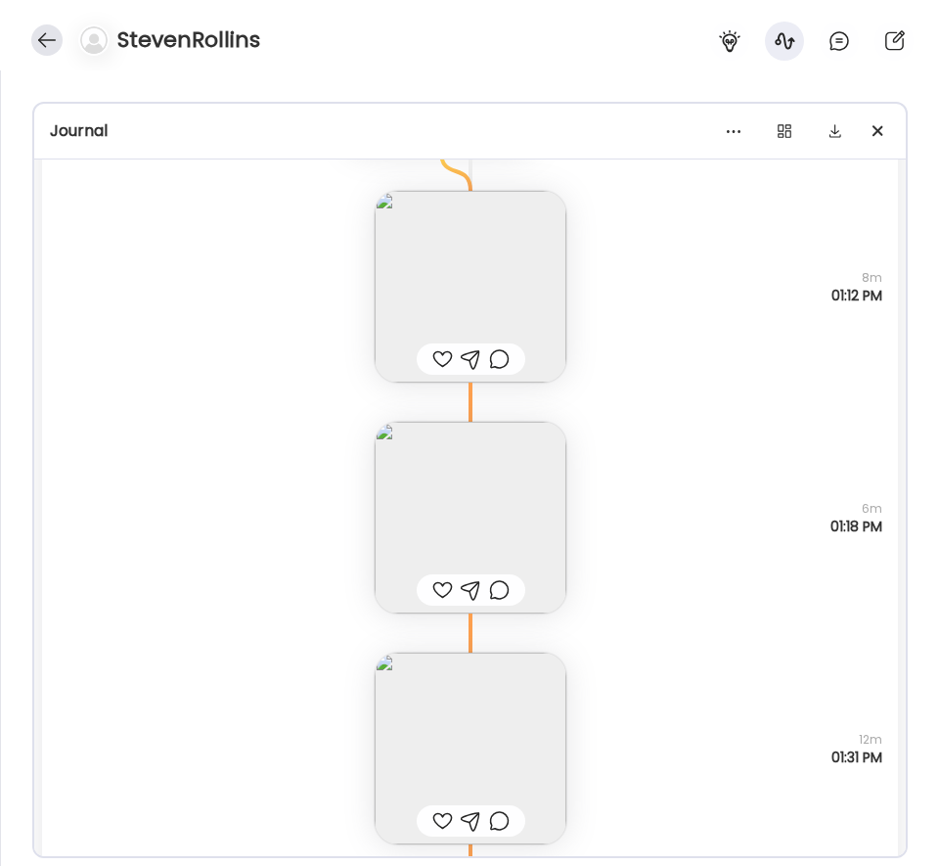
click at [42, 31] on div at bounding box center [46, 39] width 31 height 31
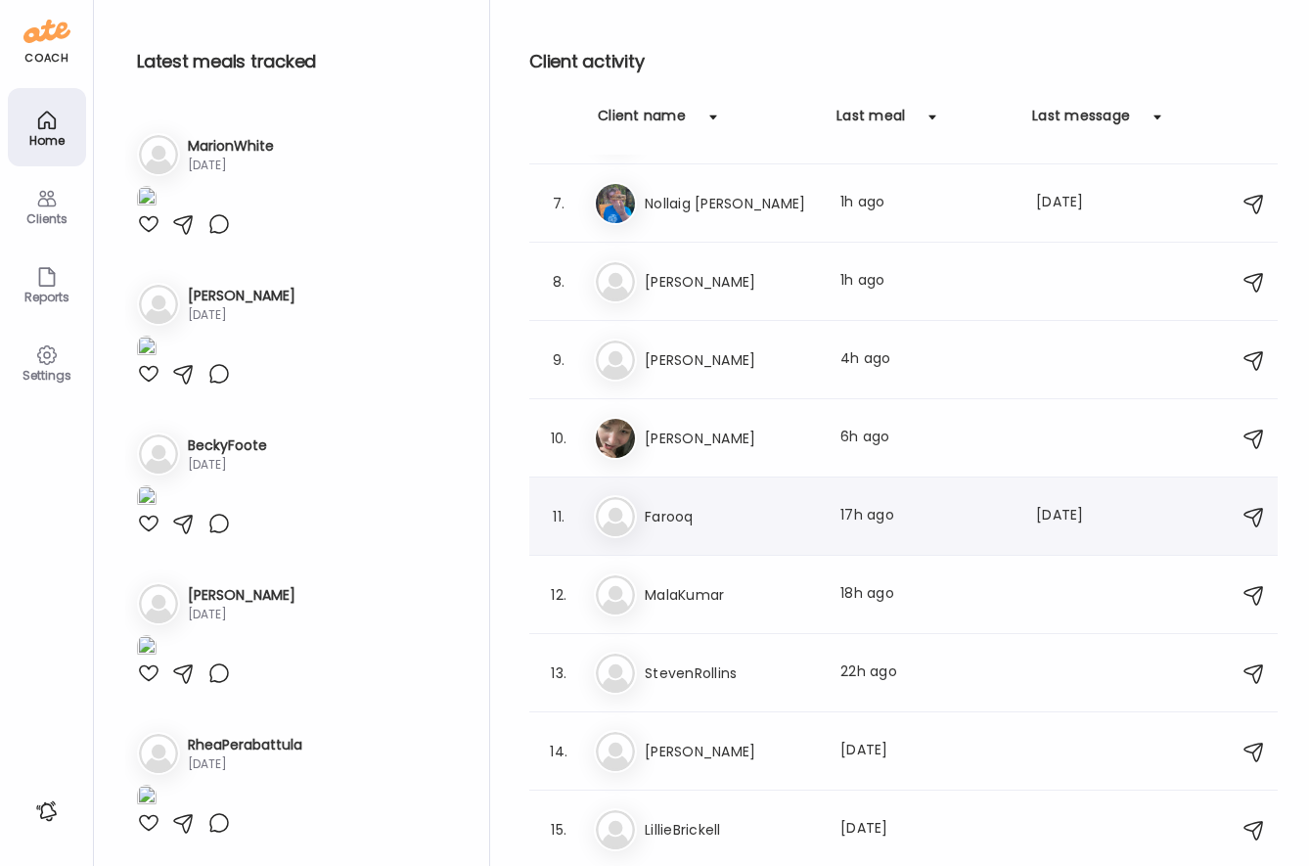
scroll to position [967, 0]
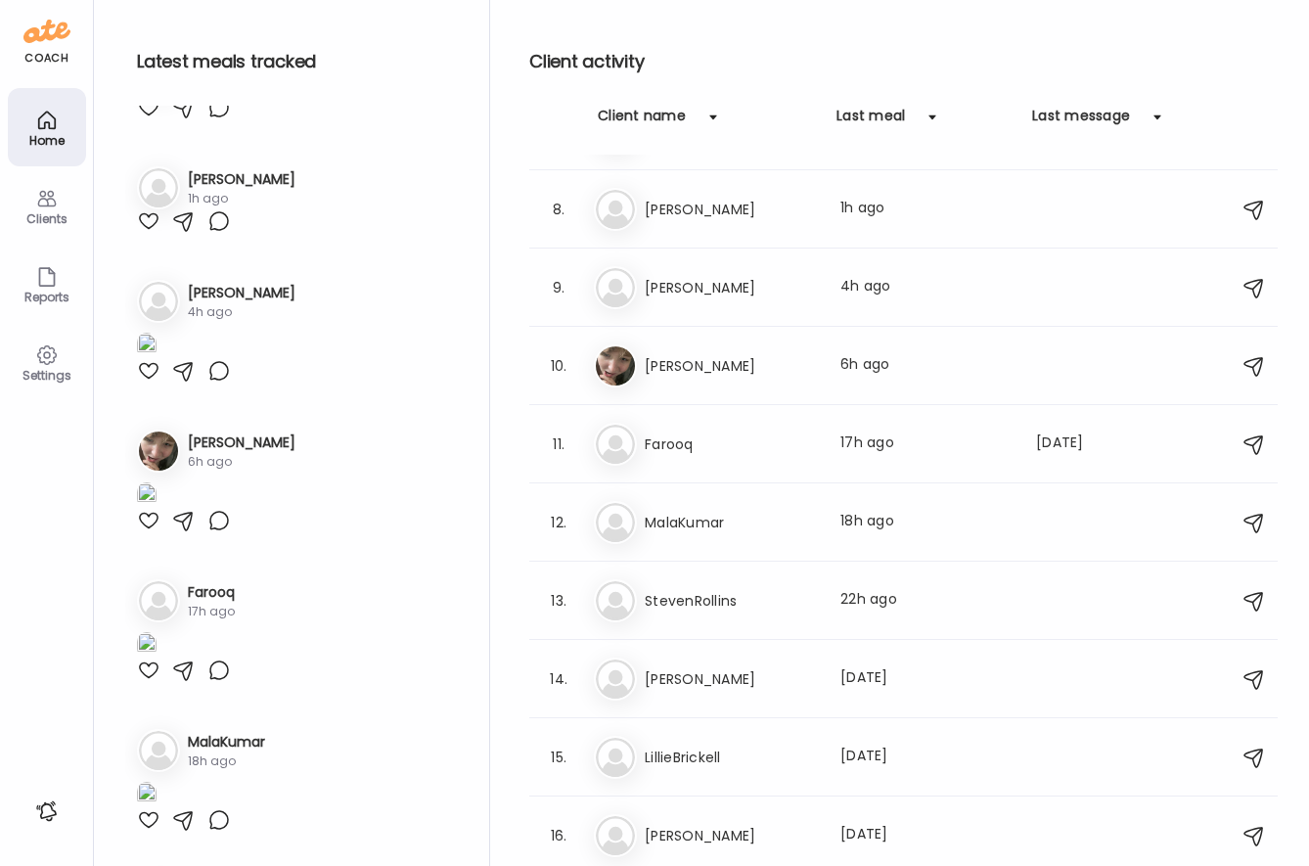
scroll to position [0, 0]
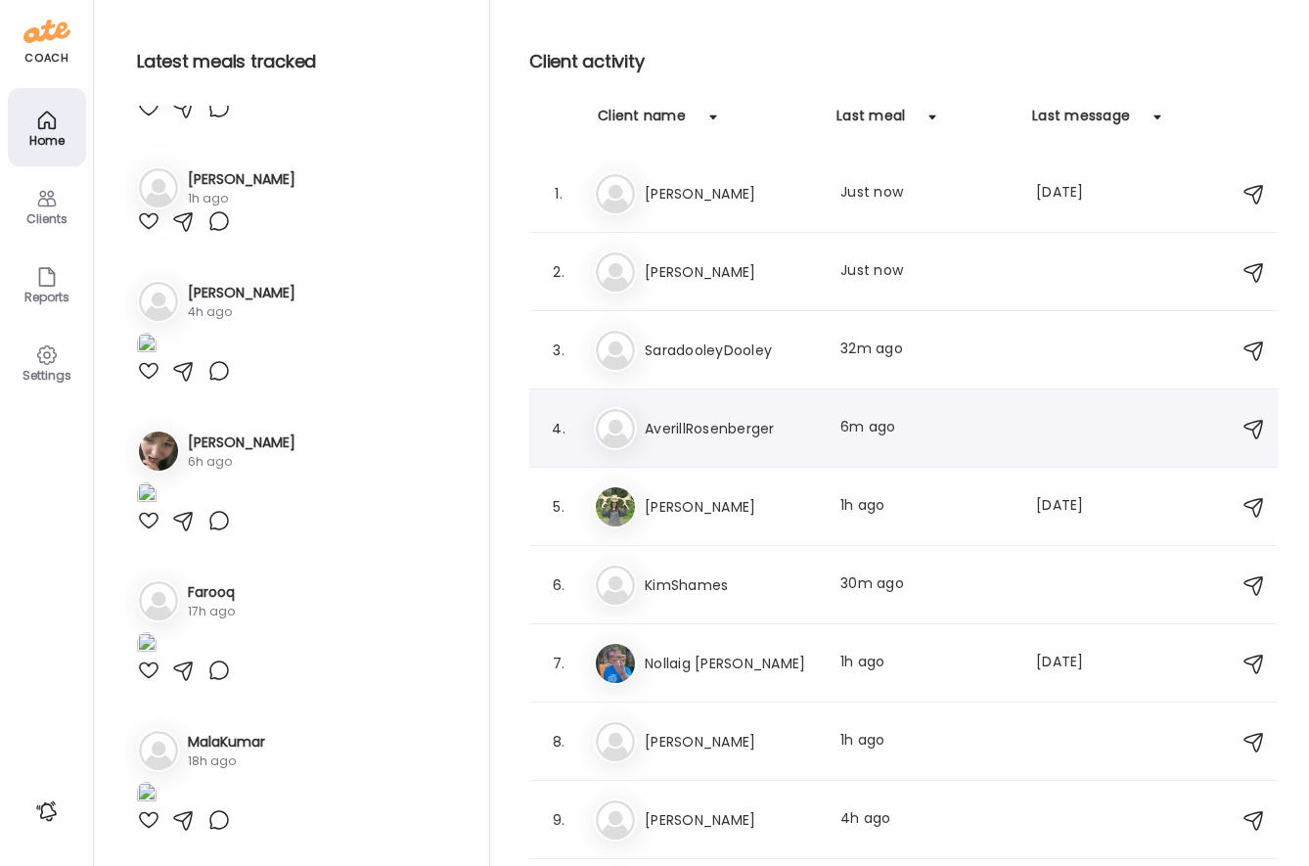
click at [692, 426] on h3 "AverillRosenberger" at bounding box center [731, 428] width 172 height 23
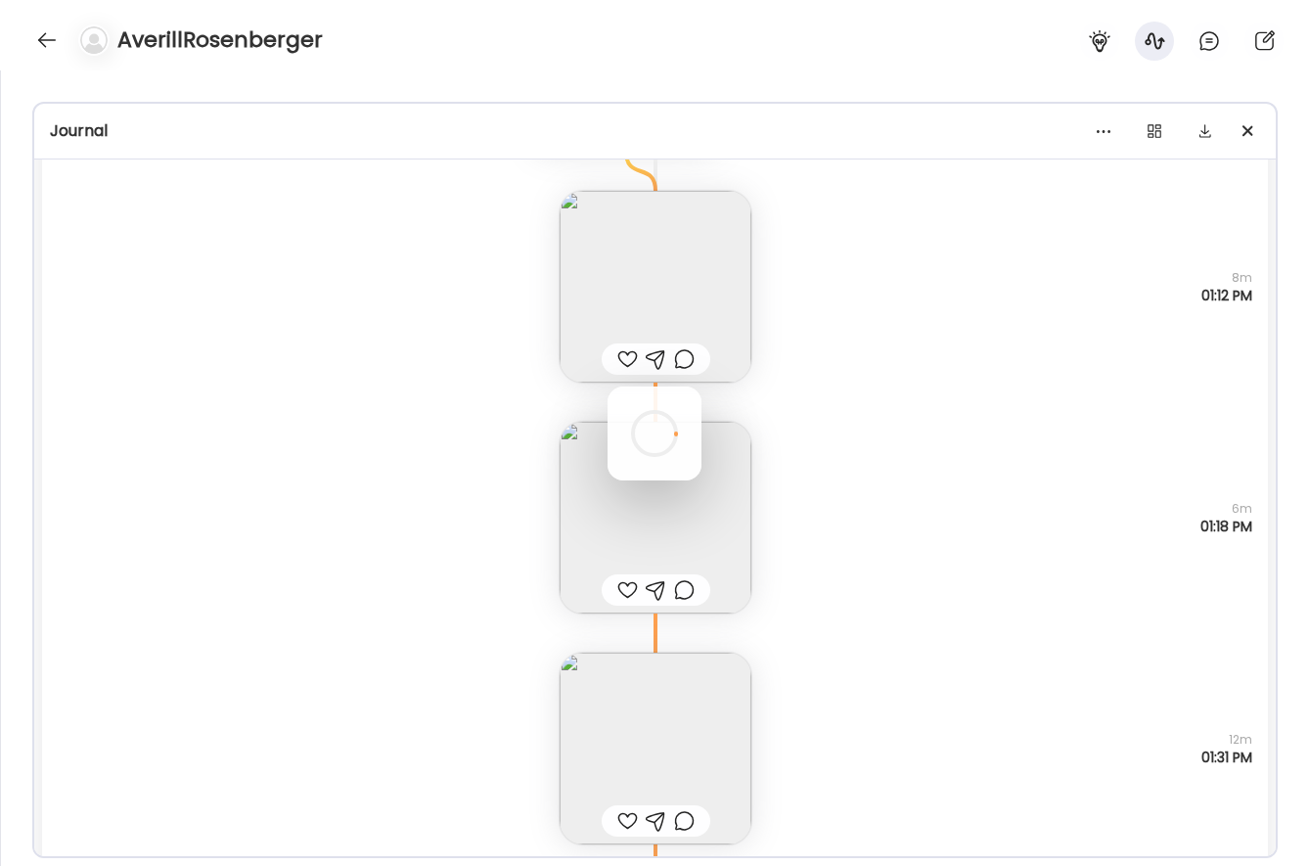
click at [692, 426] on div at bounding box center [655, 434] width 94 height 94
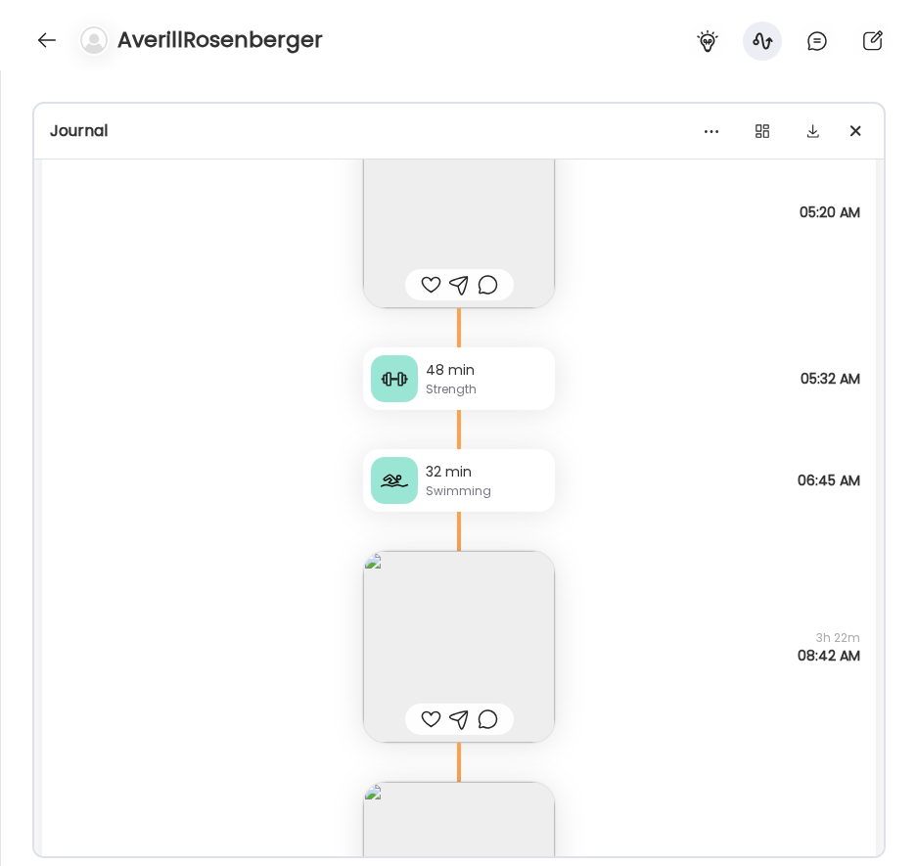
scroll to position [31601, 0]
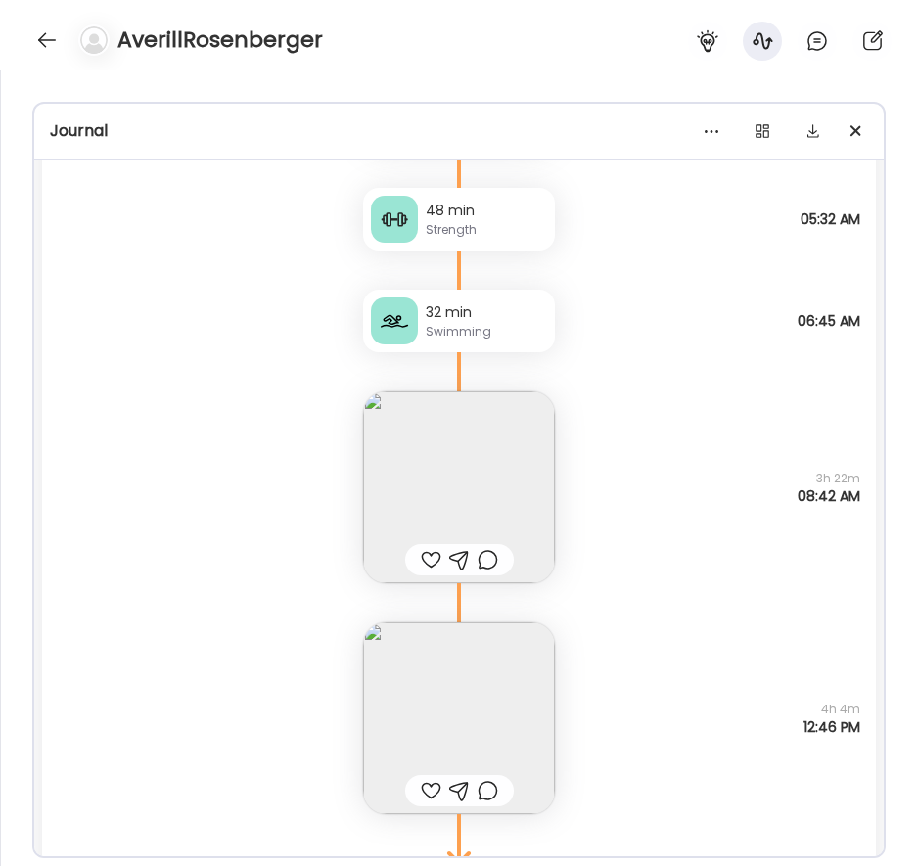
click at [488, 664] on img at bounding box center [459, 718] width 192 height 192
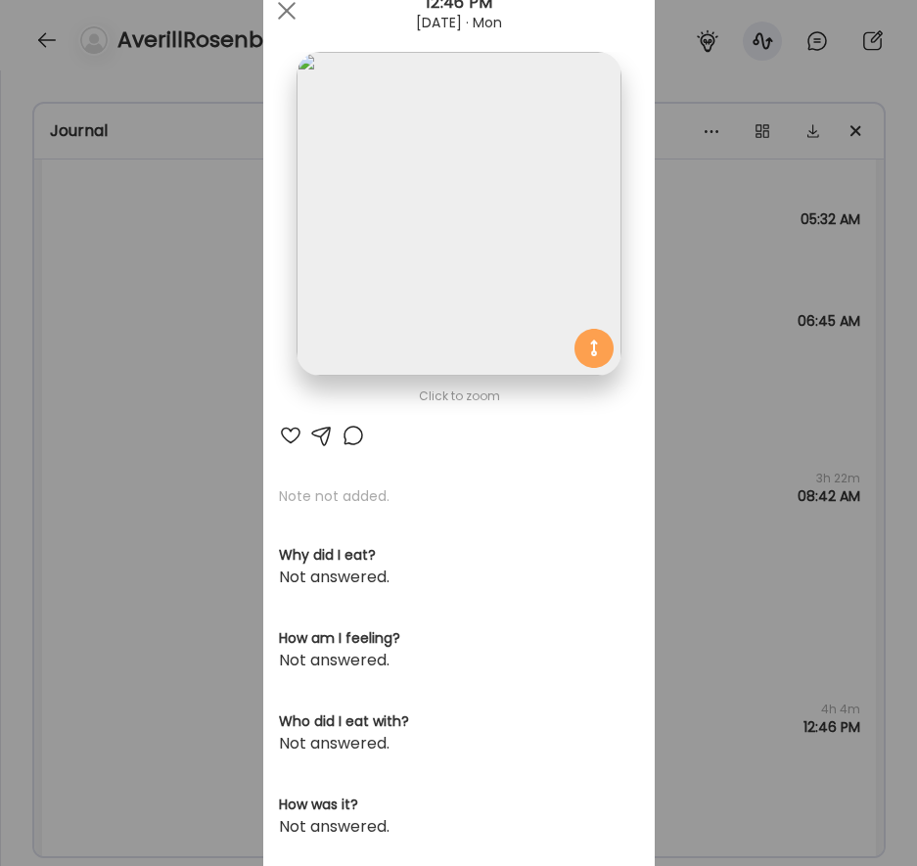
click at [478, 154] on img at bounding box center [459, 214] width 324 height 324
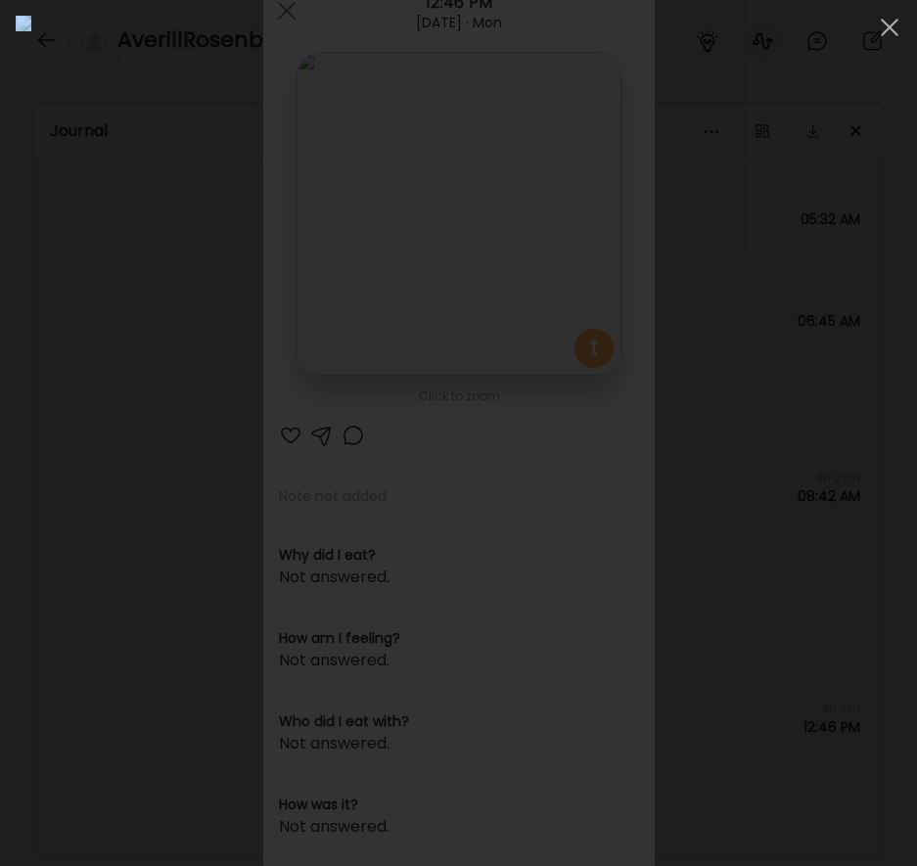
click at [21, 300] on div at bounding box center [459, 433] width 886 height 835
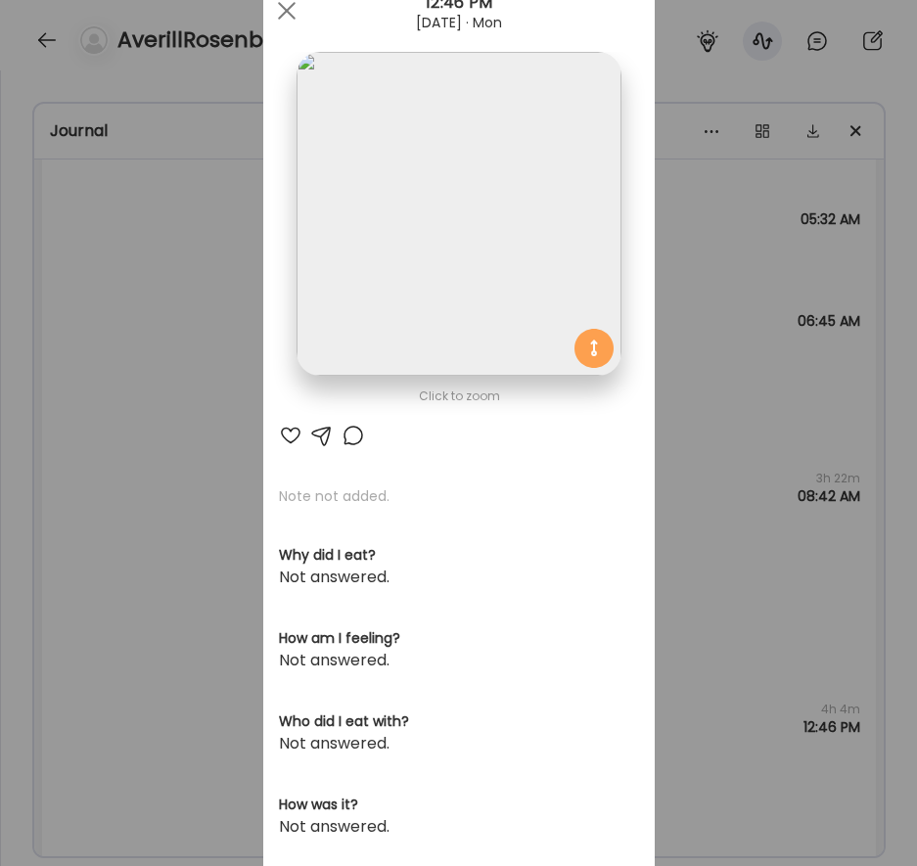
click at [452, 244] on img at bounding box center [459, 214] width 324 height 324
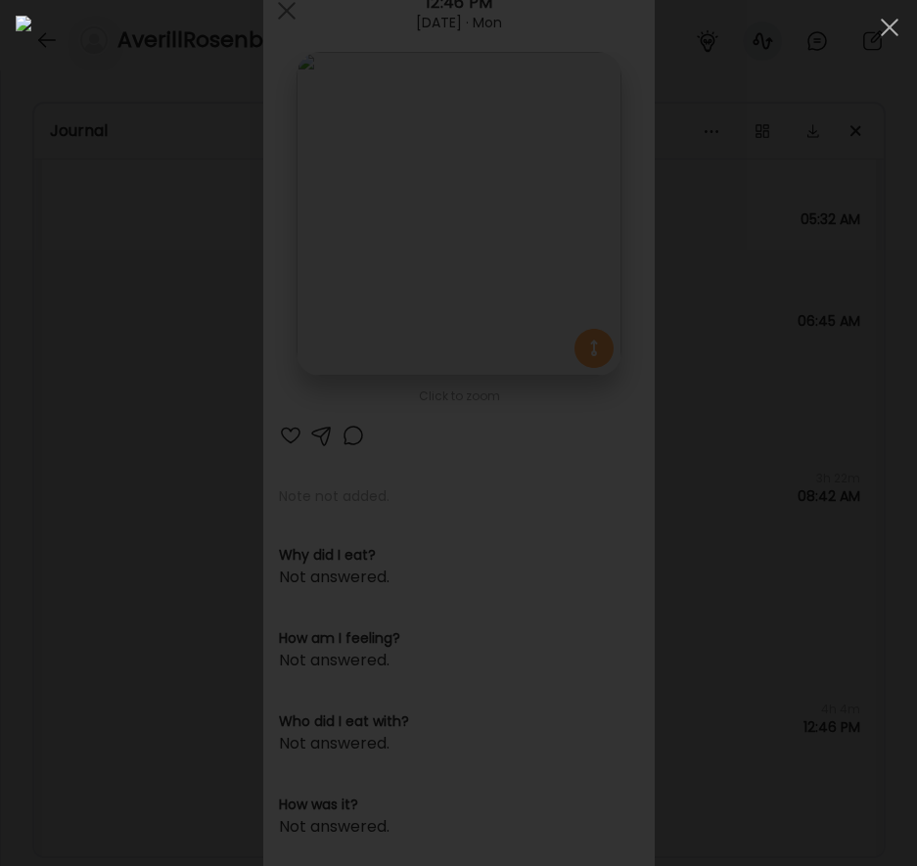
click at [30, 403] on div at bounding box center [459, 433] width 886 height 835
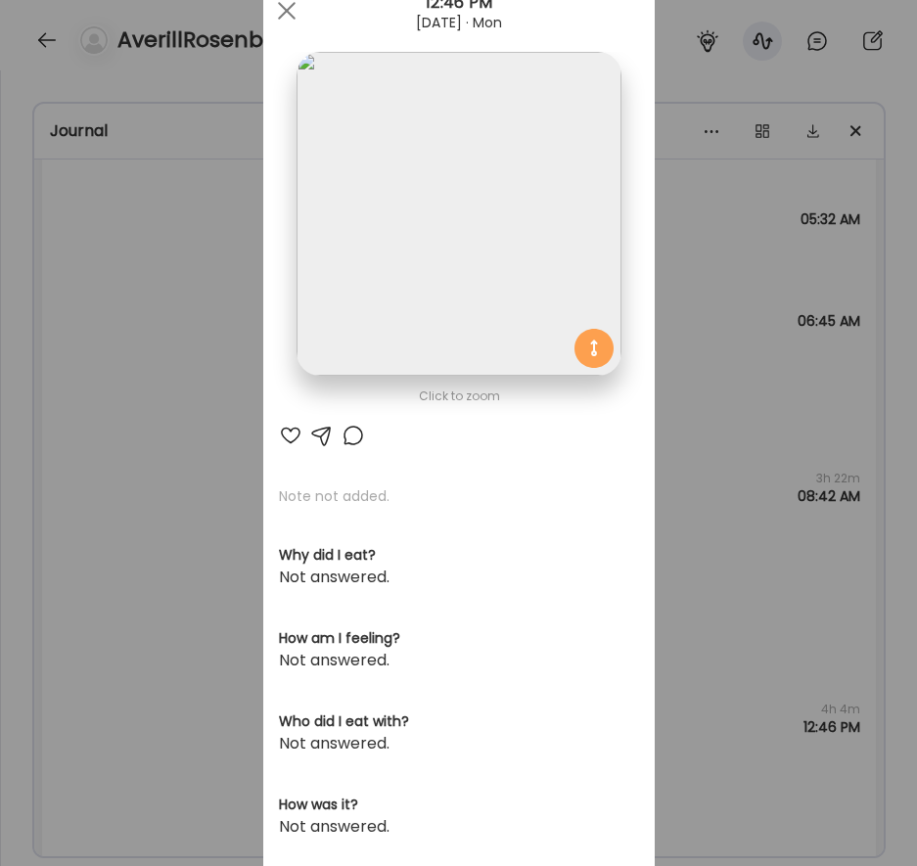
click at [223, 437] on div "Ate Coach Dashboard Wahoo! It’s official Take a moment to set up your Coach Pro…" at bounding box center [458, 433] width 917 height 866
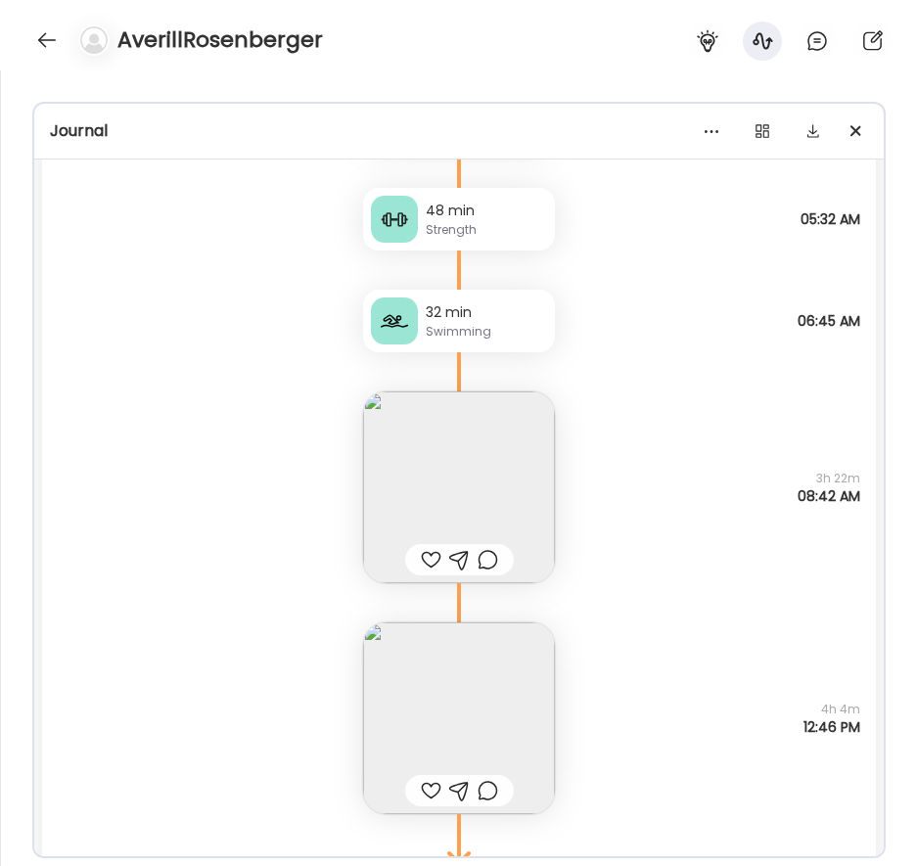
scroll to position [31582, 0]
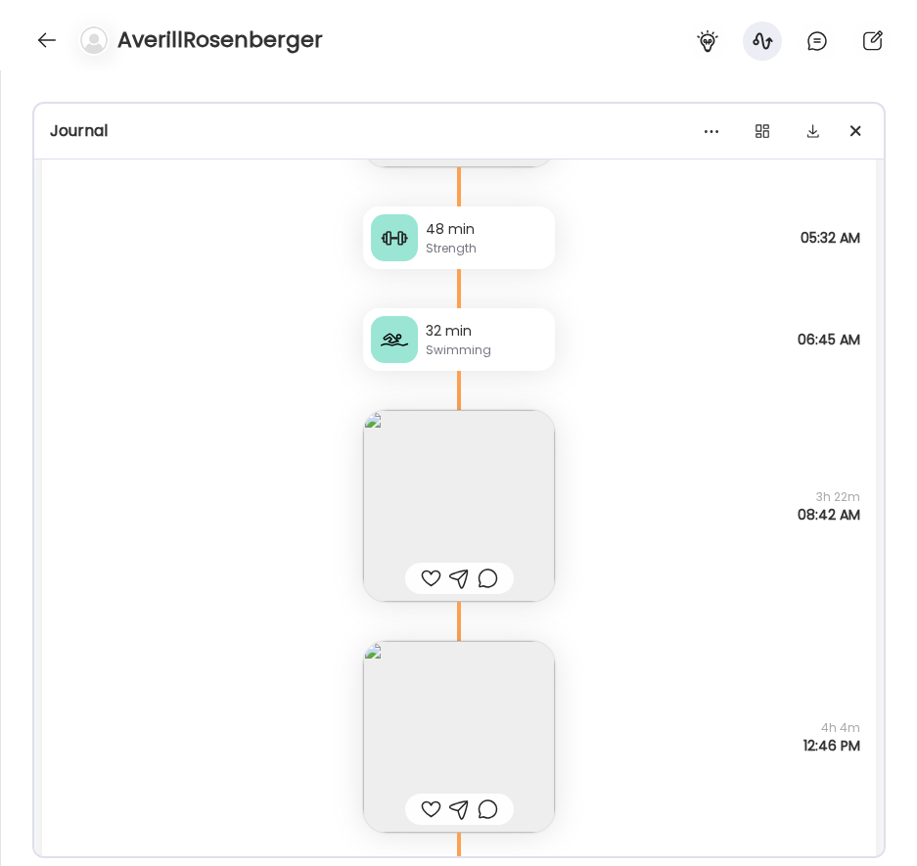
click at [467, 499] on img at bounding box center [459, 506] width 192 height 192
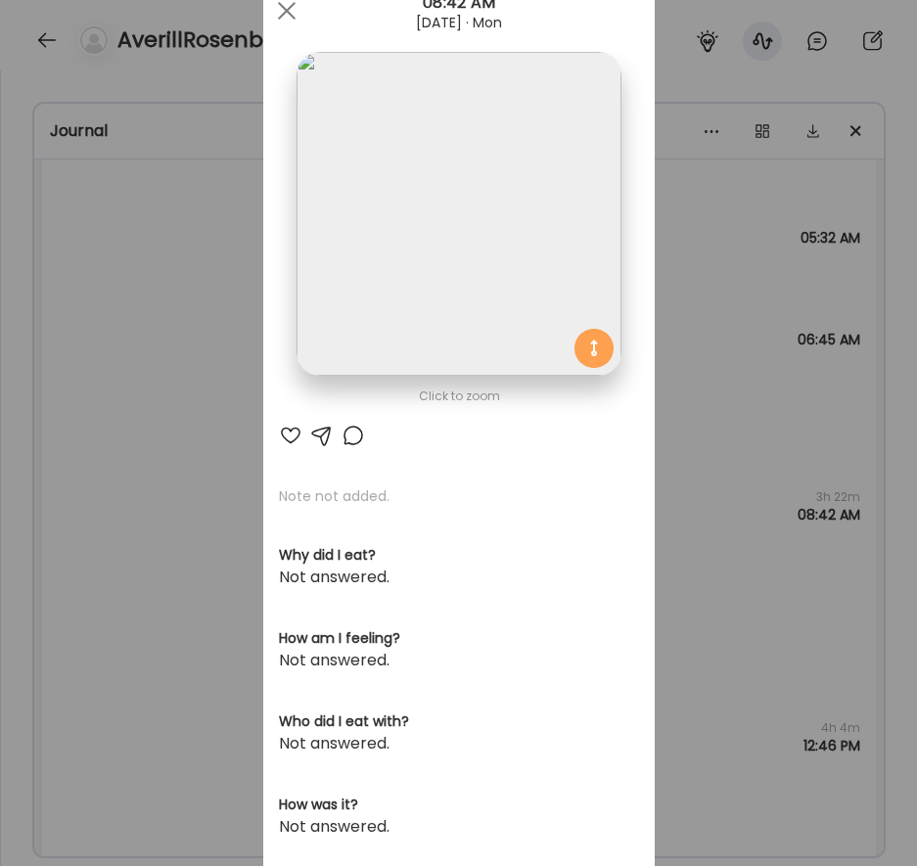
click at [355, 206] on img at bounding box center [459, 214] width 324 height 324
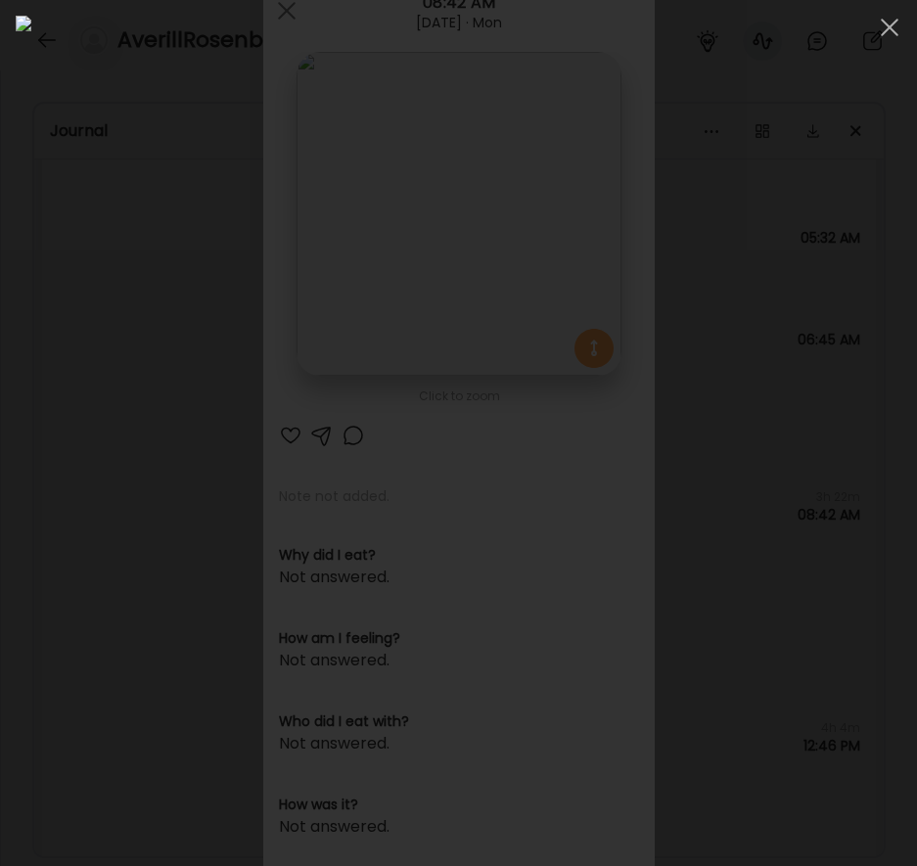
click at [26, 437] on div at bounding box center [459, 433] width 886 height 835
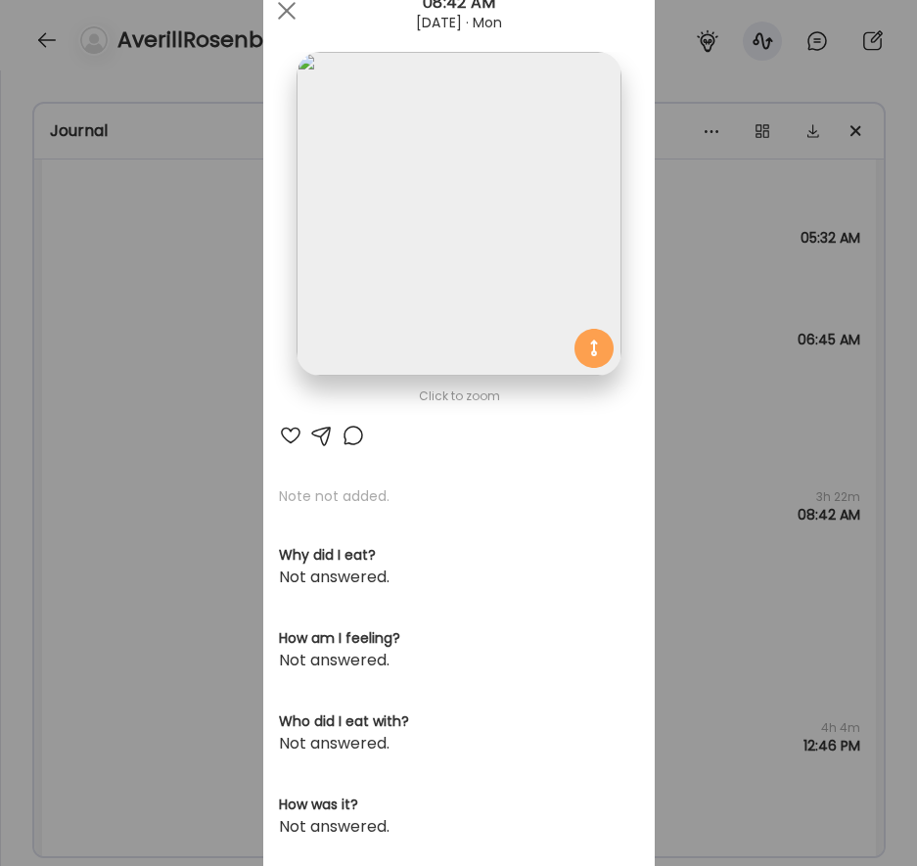
scroll to position [59, 0]
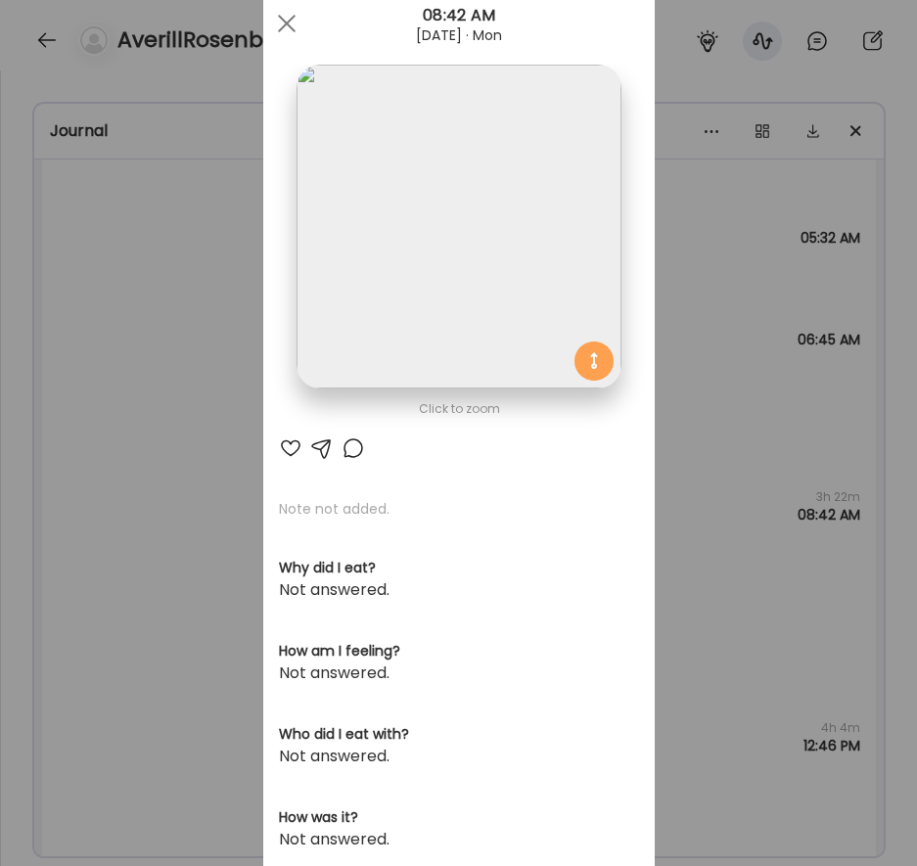
click at [221, 444] on div "Ate Coach Dashboard Wahoo! It’s official Take a moment to set up your Coach Pro…" at bounding box center [458, 433] width 917 height 866
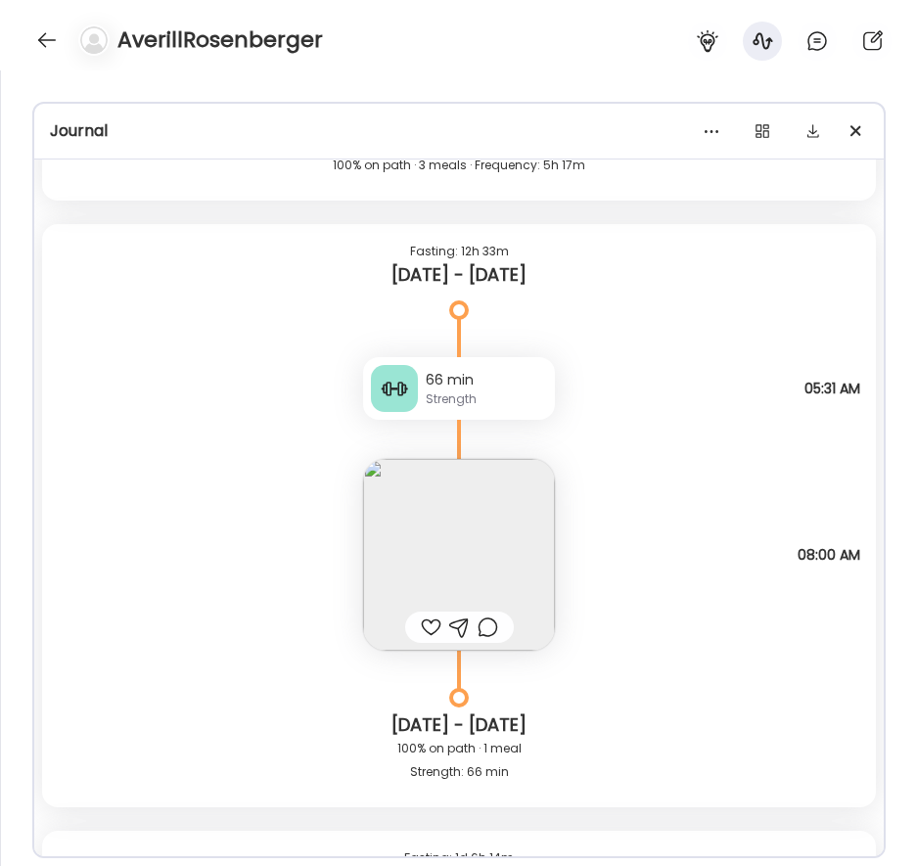
scroll to position [28865, 0]
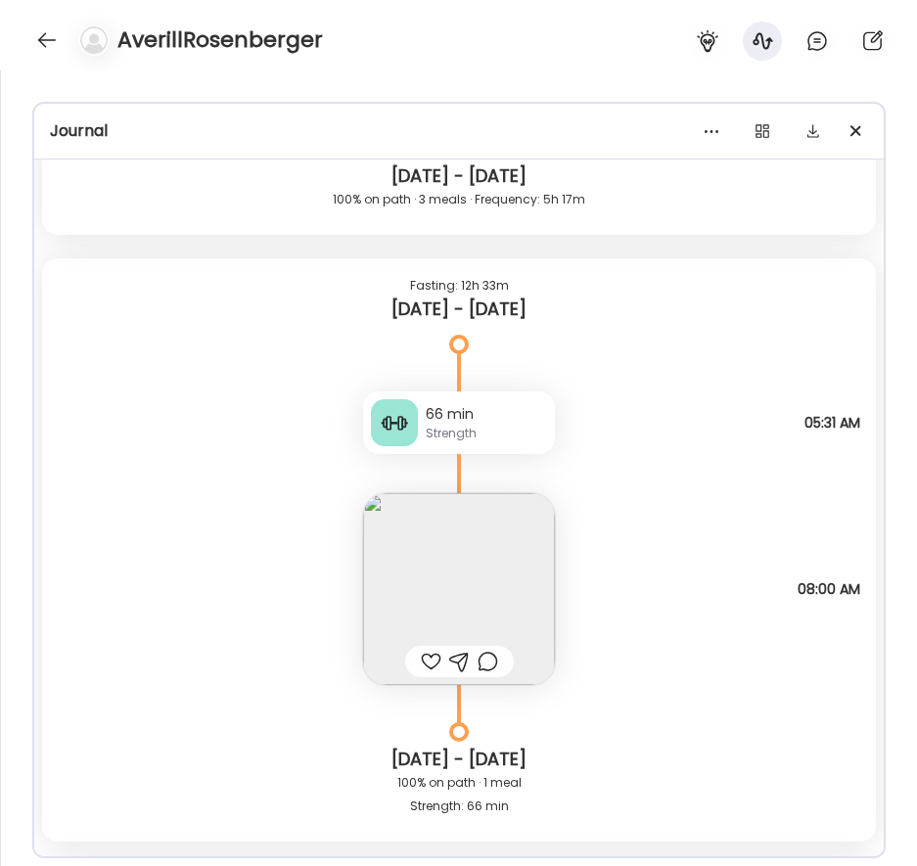
click at [527, 528] on img at bounding box center [459, 589] width 192 height 192
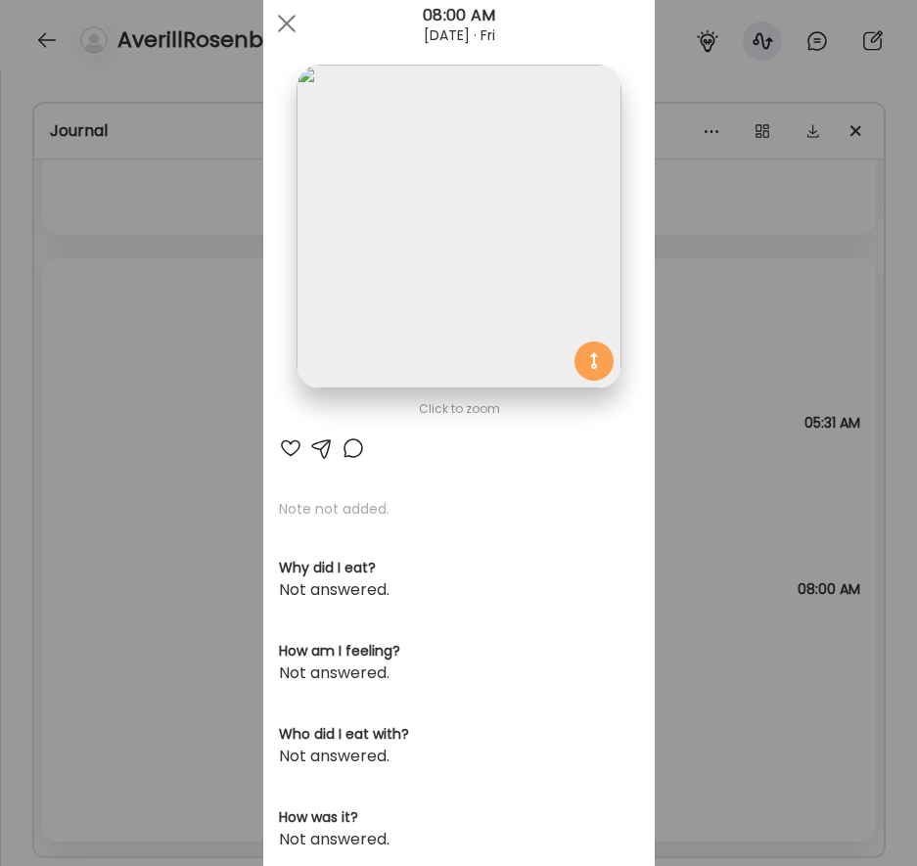
click at [815, 334] on div "Ate Coach Dashboard Wahoo! It’s official Take a moment to set up your Coach Pro…" at bounding box center [458, 433] width 917 height 866
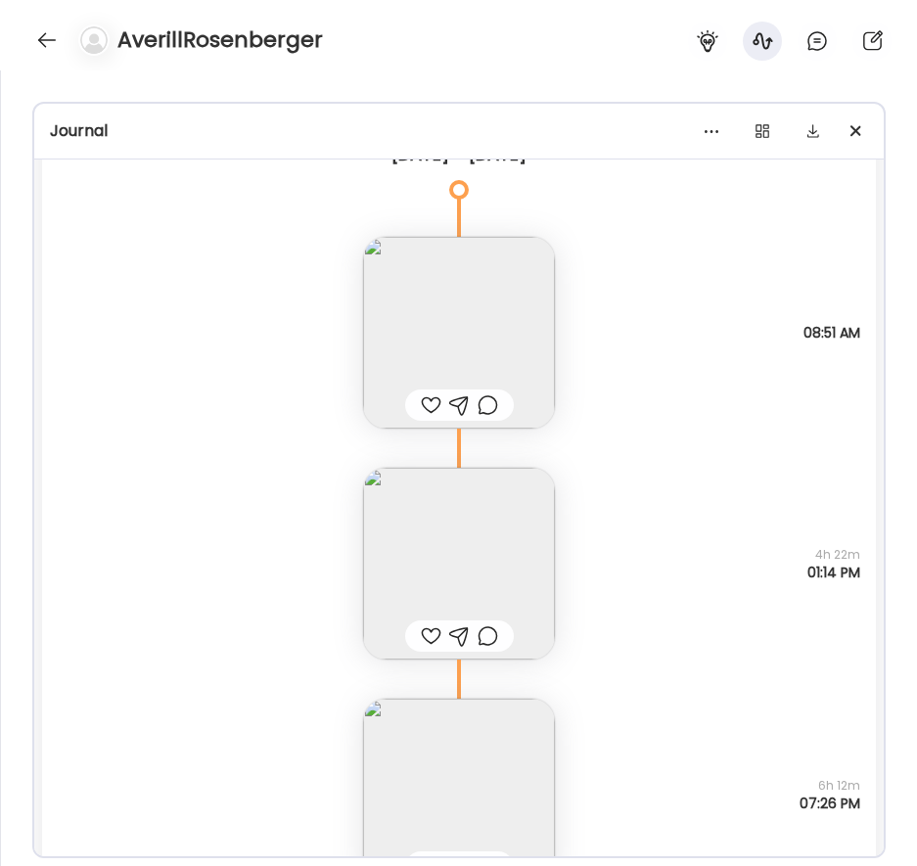
scroll to position [28098, 0]
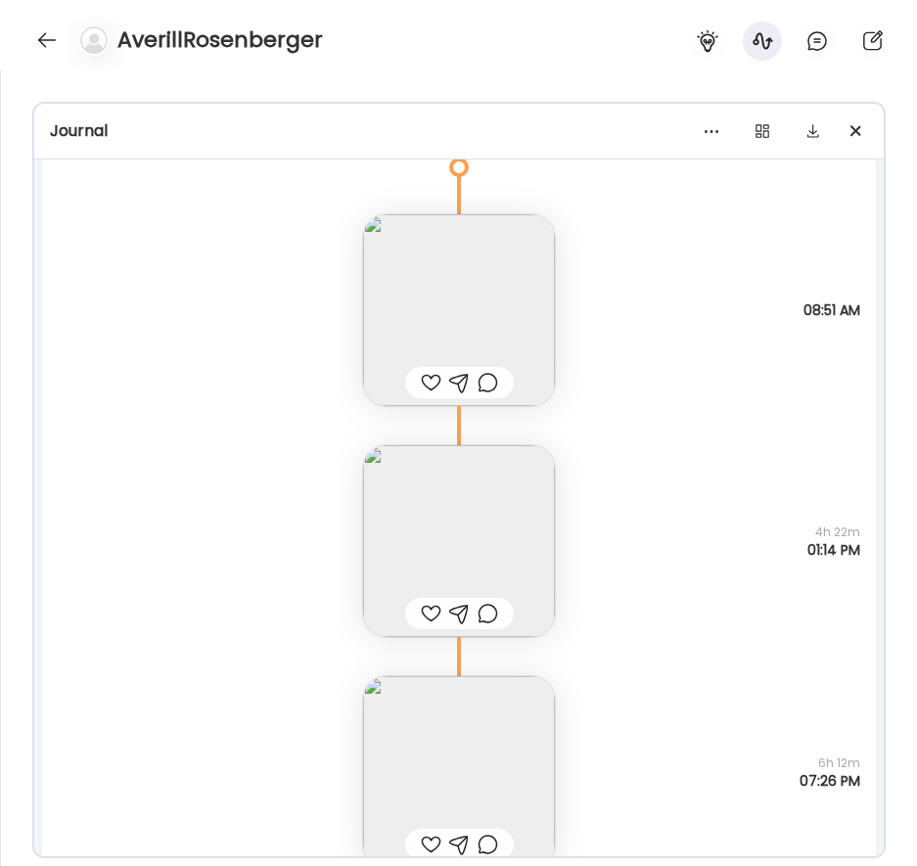
click at [485, 517] on img at bounding box center [459, 541] width 192 height 192
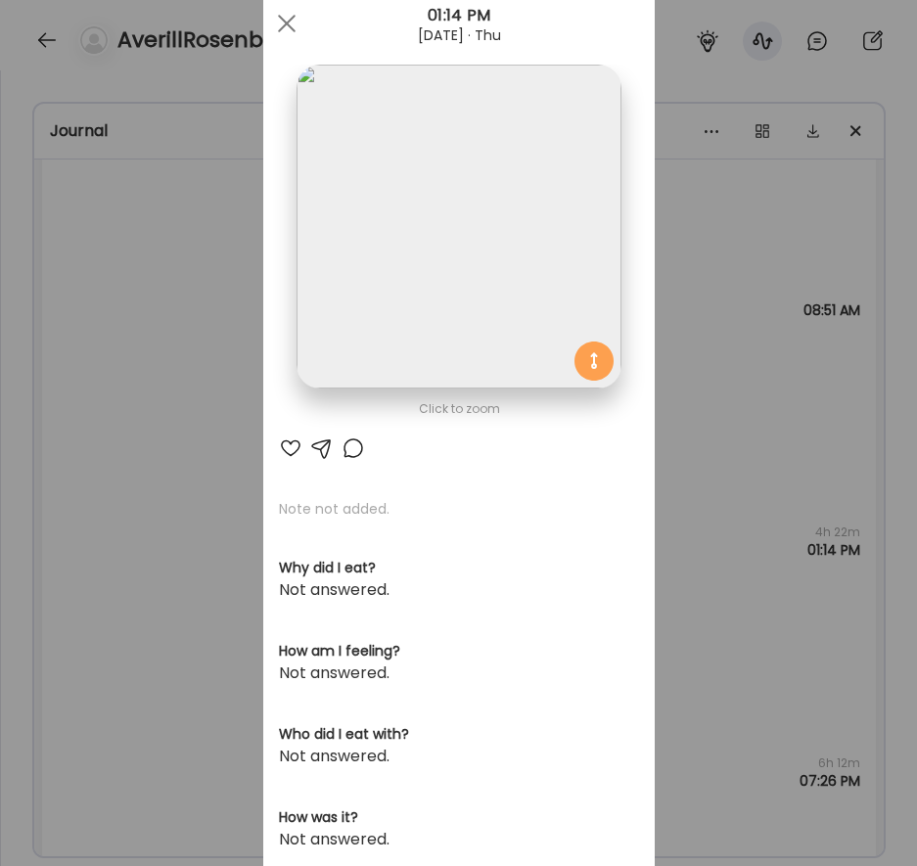
click at [543, 188] on img at bounding box center [459, 227] width 324 height 324
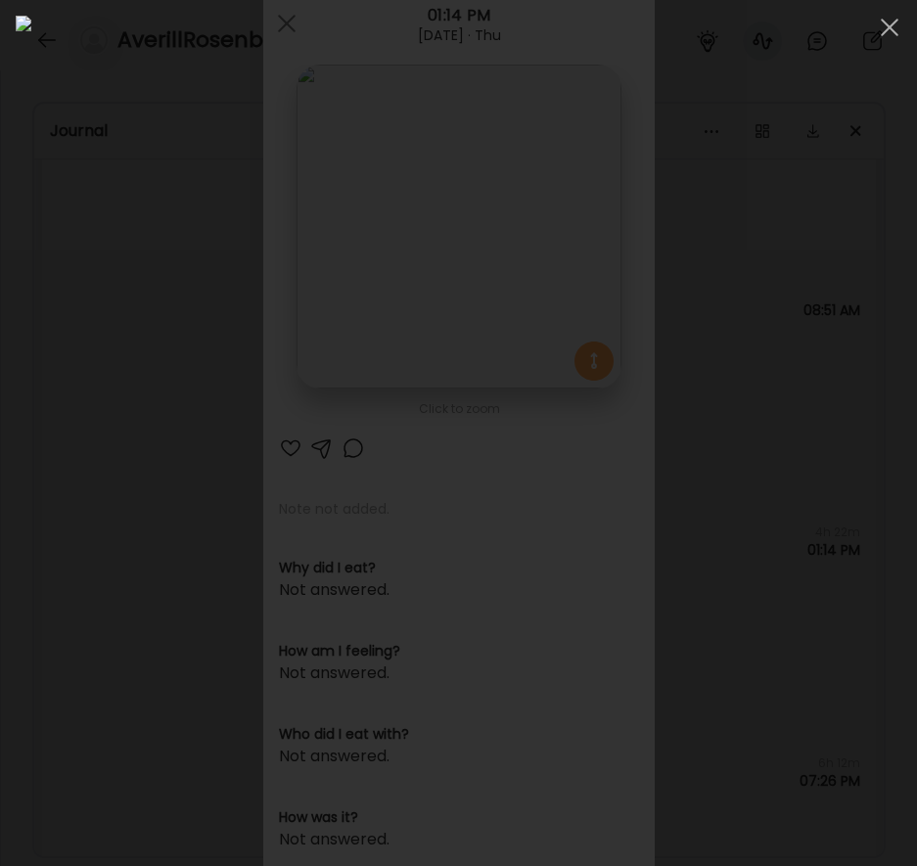
click at [19, 347] on div at bounding box center [459, 433] width 886 height 835
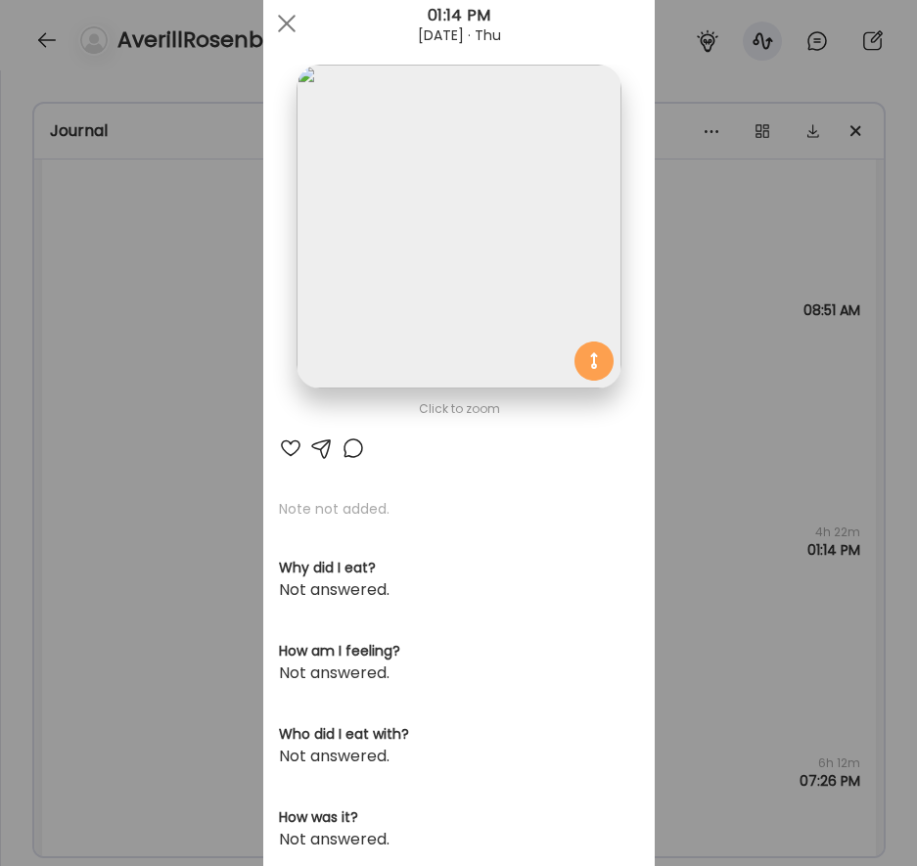
click at [95, 390] on div "Ate Coach Dashboard Wahoo! It’s official Take a moment to set up your Coach Pro…" at bounding box center [458, 433] width 917 height 866
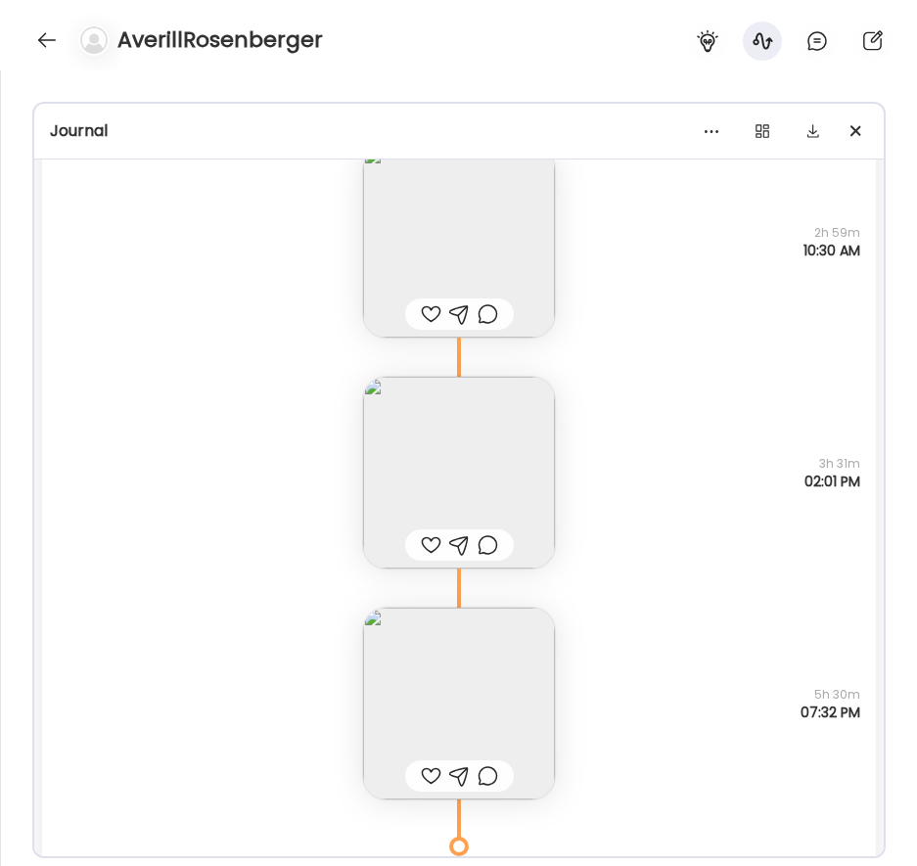
scroll to position [25504, 0]
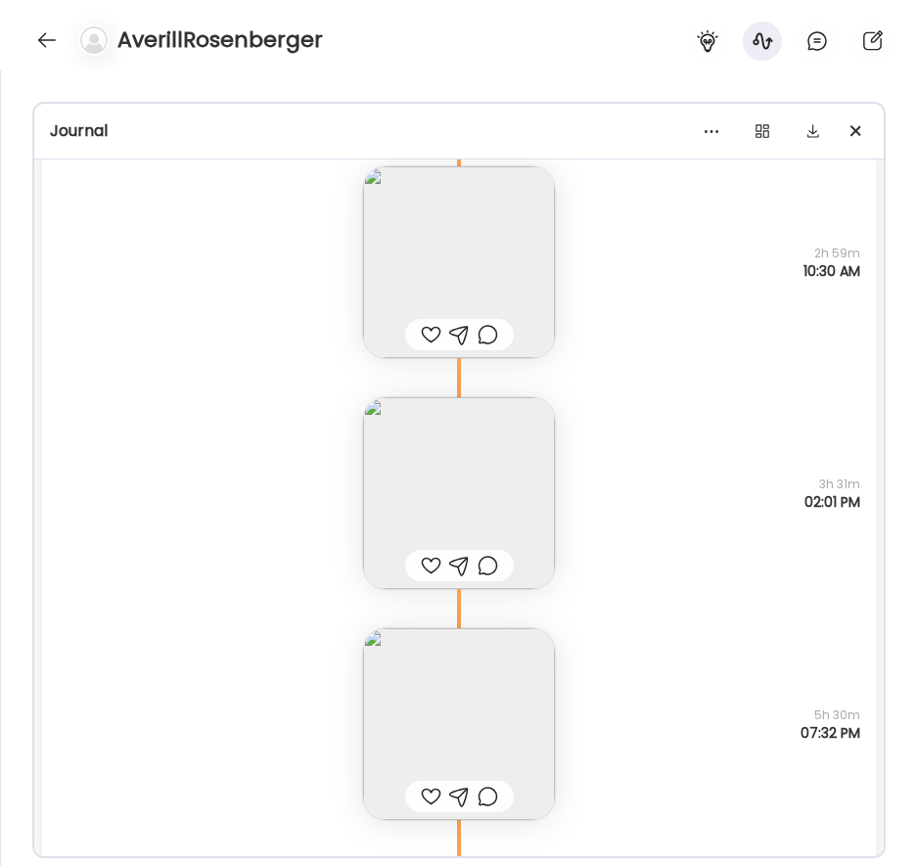
click at [490, 483] on img at bounding box center [459, 493] width 192 height 192
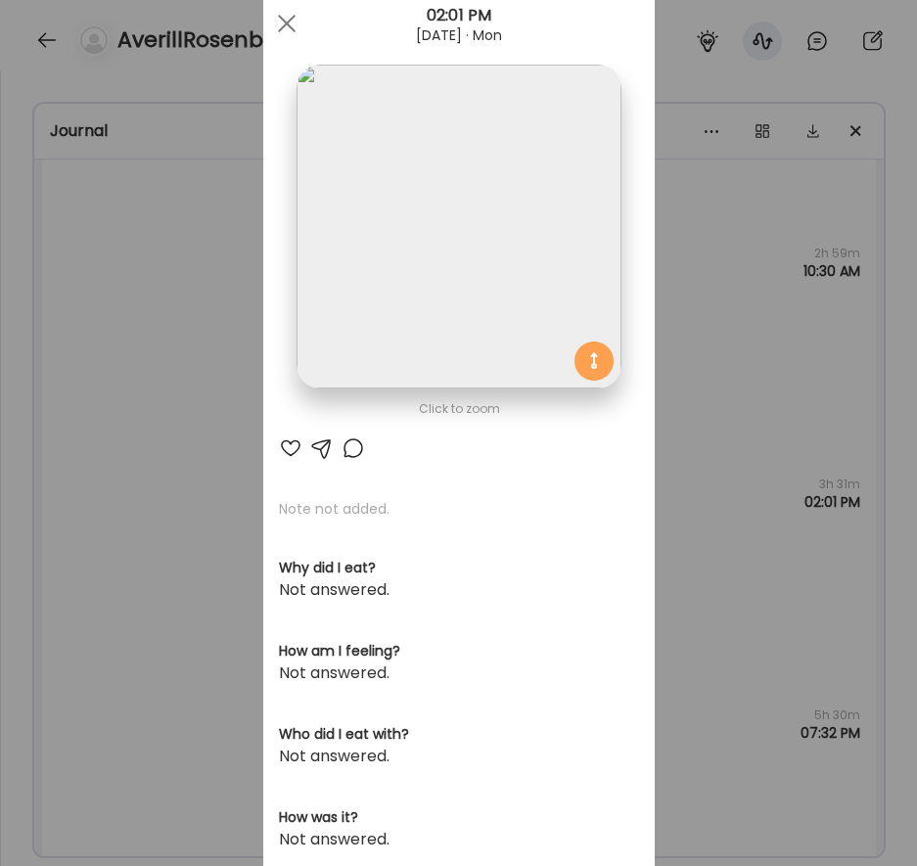
click at [373, 253] on img at bounding box center [459, 227] width 324 height 324
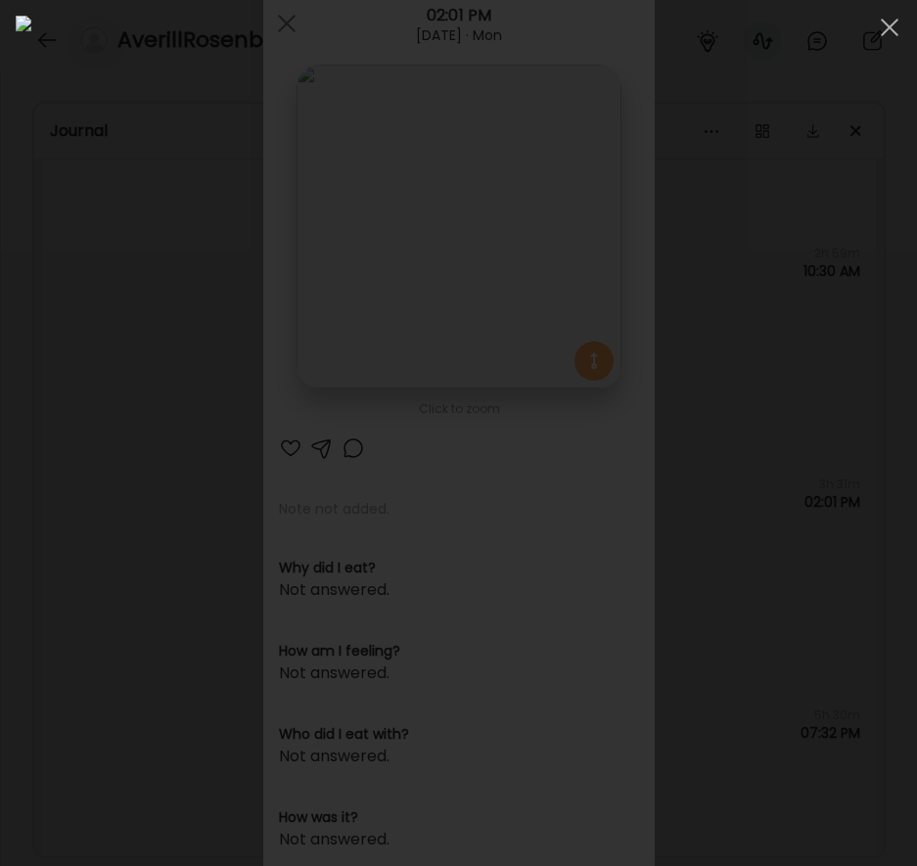
click at [21, 423] on div at bounding box center [459, 433] width 886 height 835
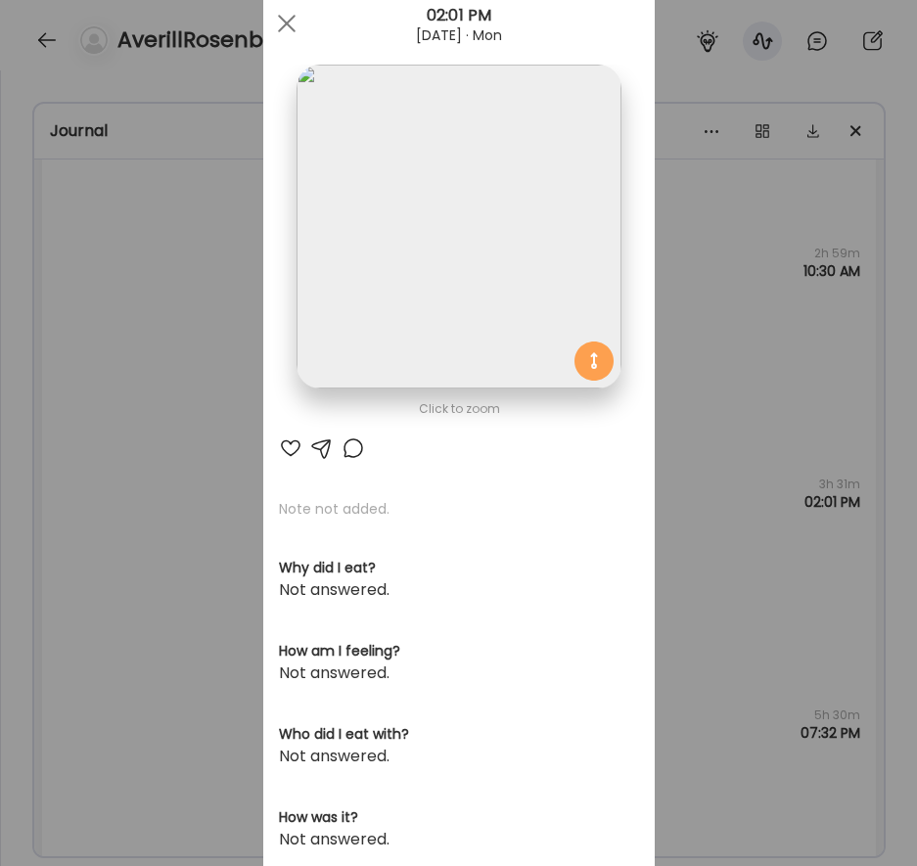
click at [144, 397] on div "Ate Coach Dashboard Wahoo! It’s official Take a moment to set up your Coach Pro…" at bounding box center [458, 433] width 917 height 866
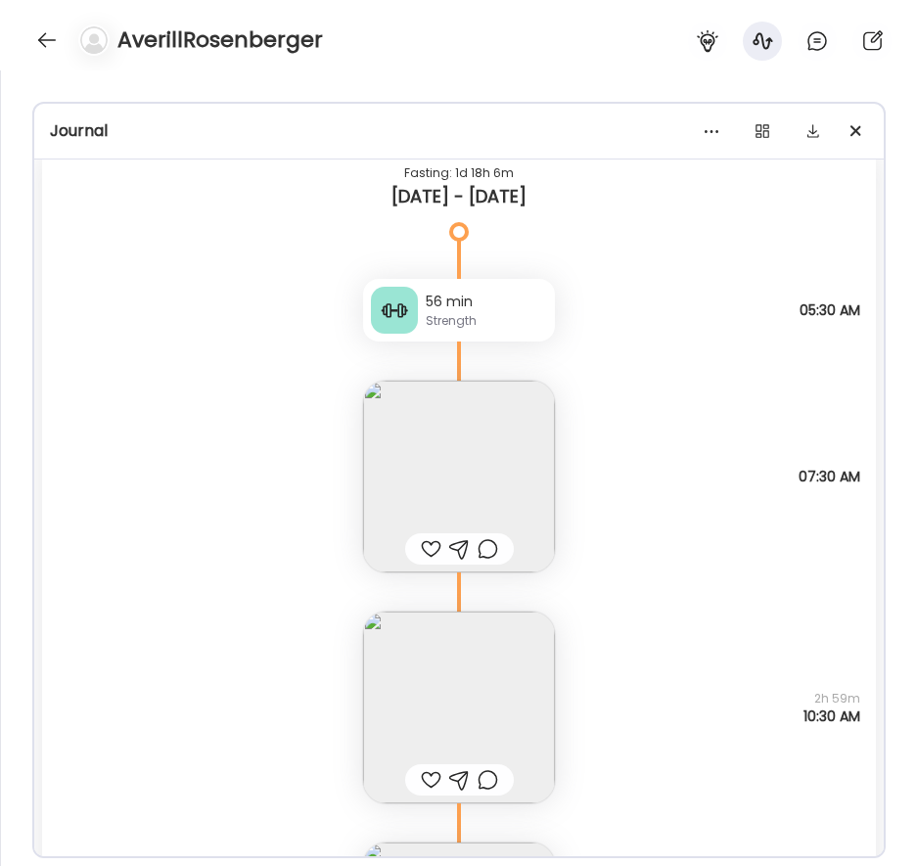
scroll to position [25006, 0]
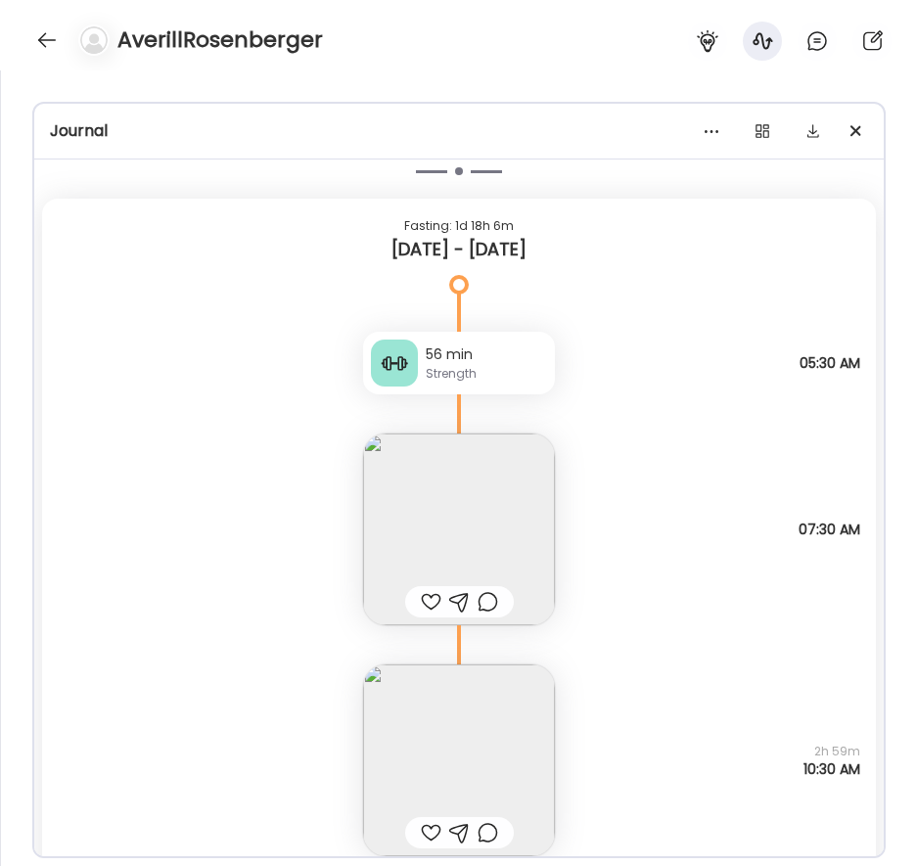
click at [466, 476] on img at bounding box center [459, 530] width 192 height 192
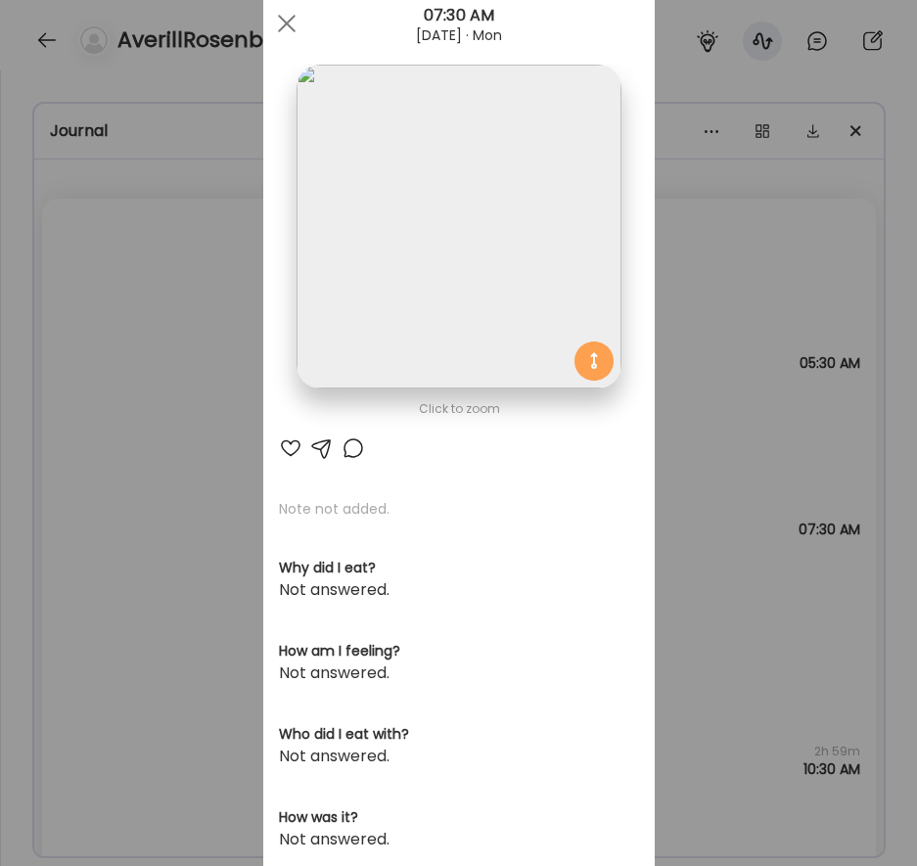
click at [455, 195] on img at bounding box center [459, 227] width 324 height 324
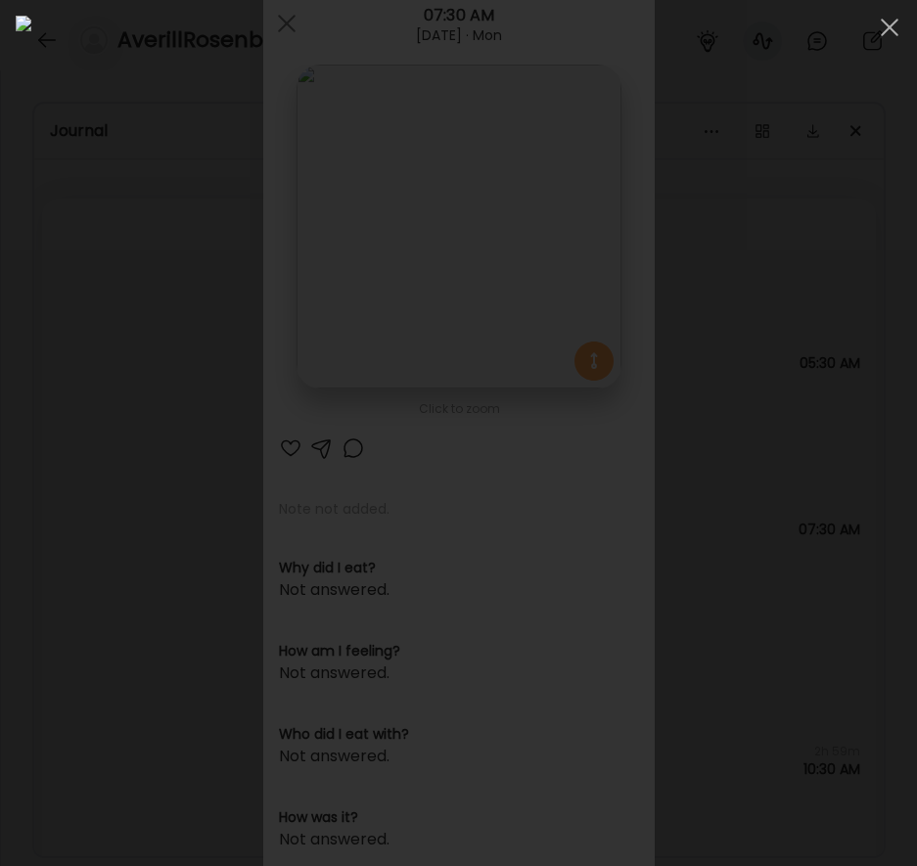
click at [16, 482] on div at bounding box center [459, 433] width 886 height 835
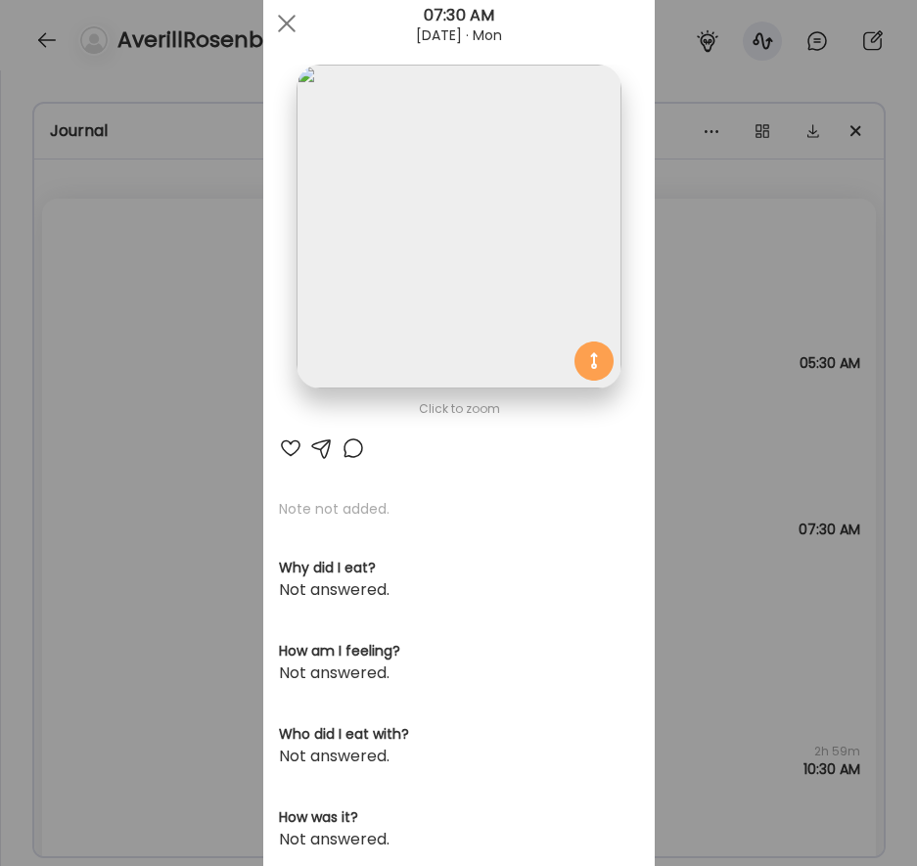
click at [97, 540] on div "Ate Coach Dashboard Wahoo! It’s official Take a moment to set up your Coach Pro…" at bounding box center [458, 433] width 917 height 866
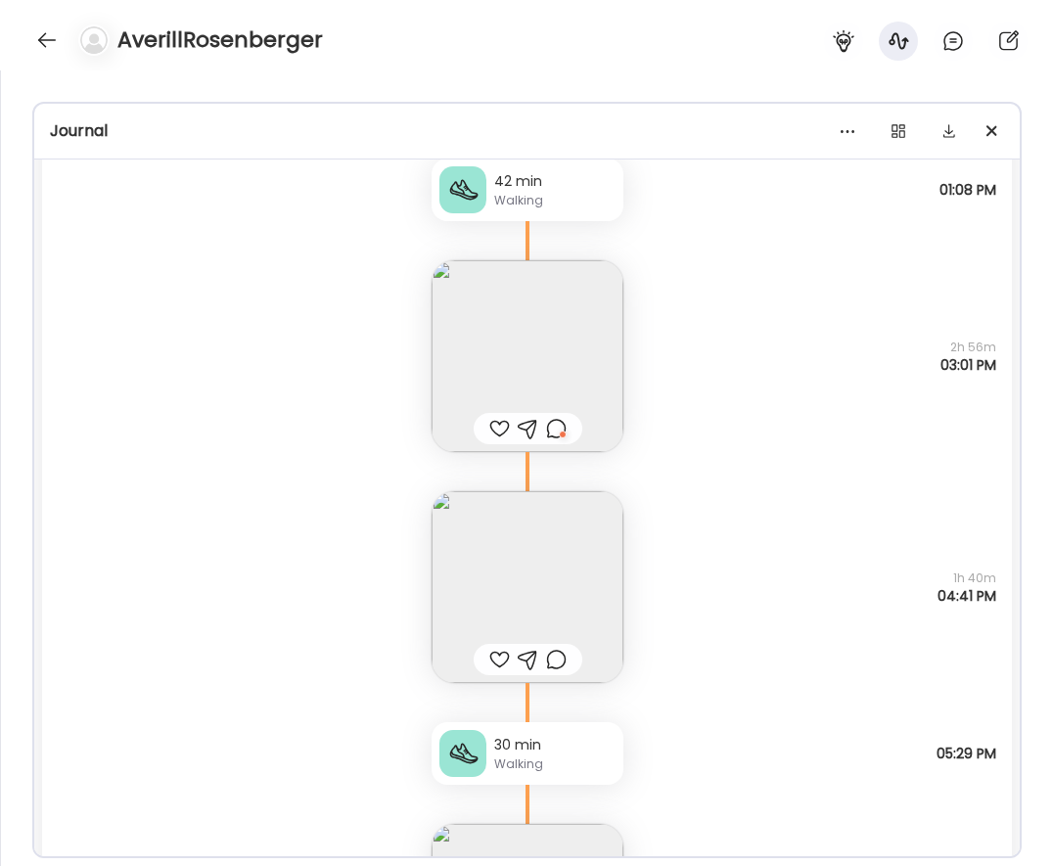
scroll to position [10721, 0]
